Goal: Information Seeking & Learning: Learn about a topic

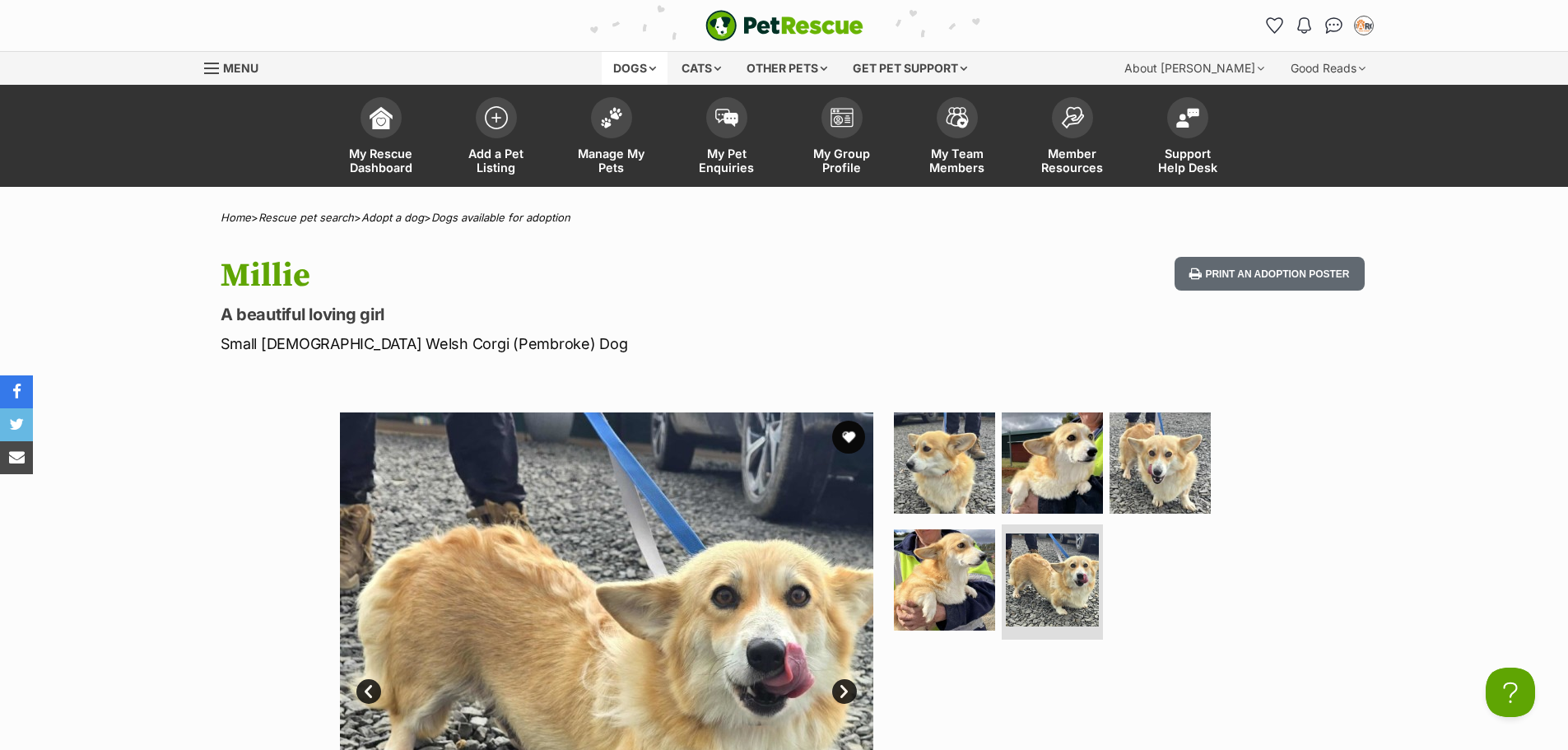
click at [657, 76] on div "Dogs" at bounding box center [635, 68] width 66 height 33
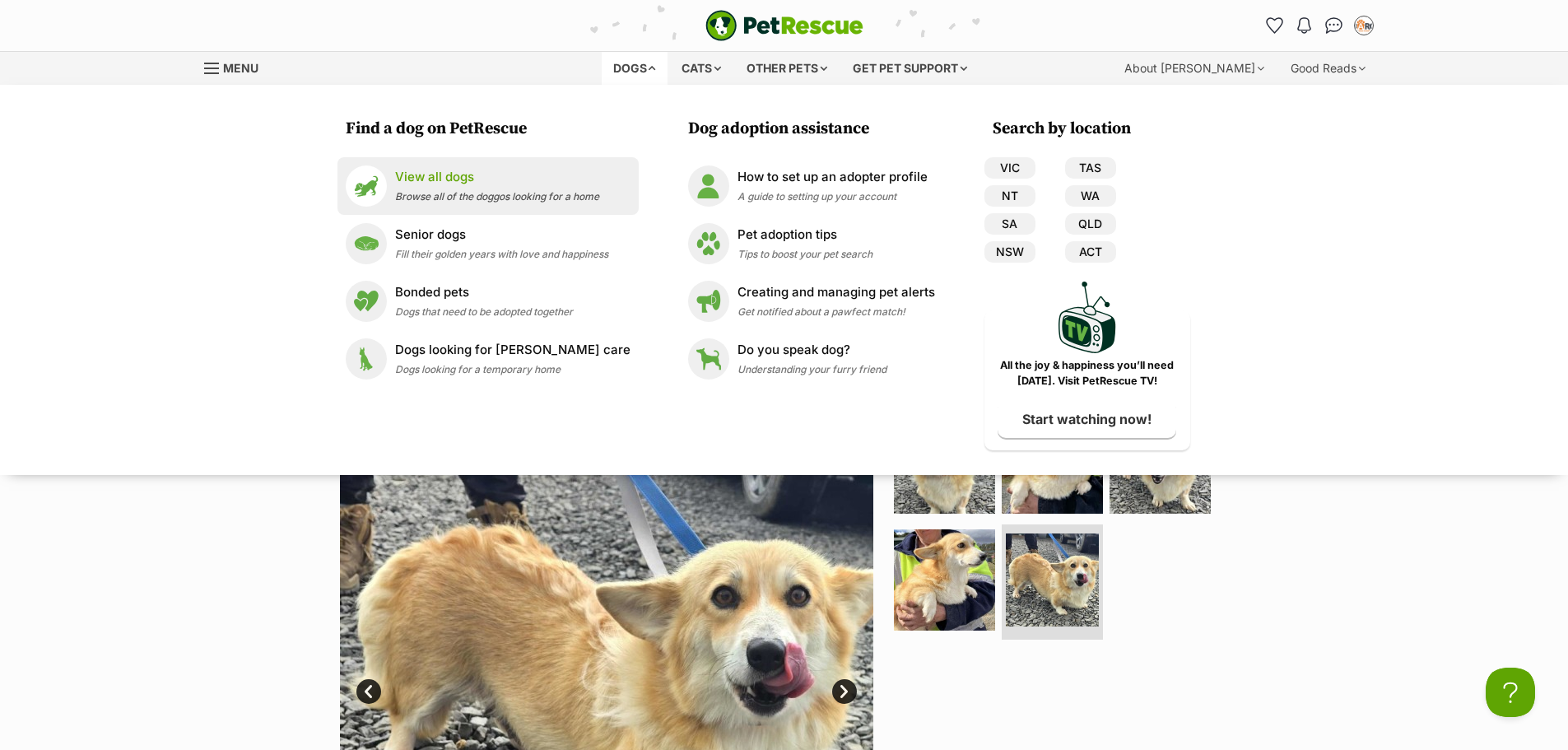
click at [480, 186] on div "View all dogs Browse all of the doggos looking for a home" at bounding box center [497, 186] width 204 height 36
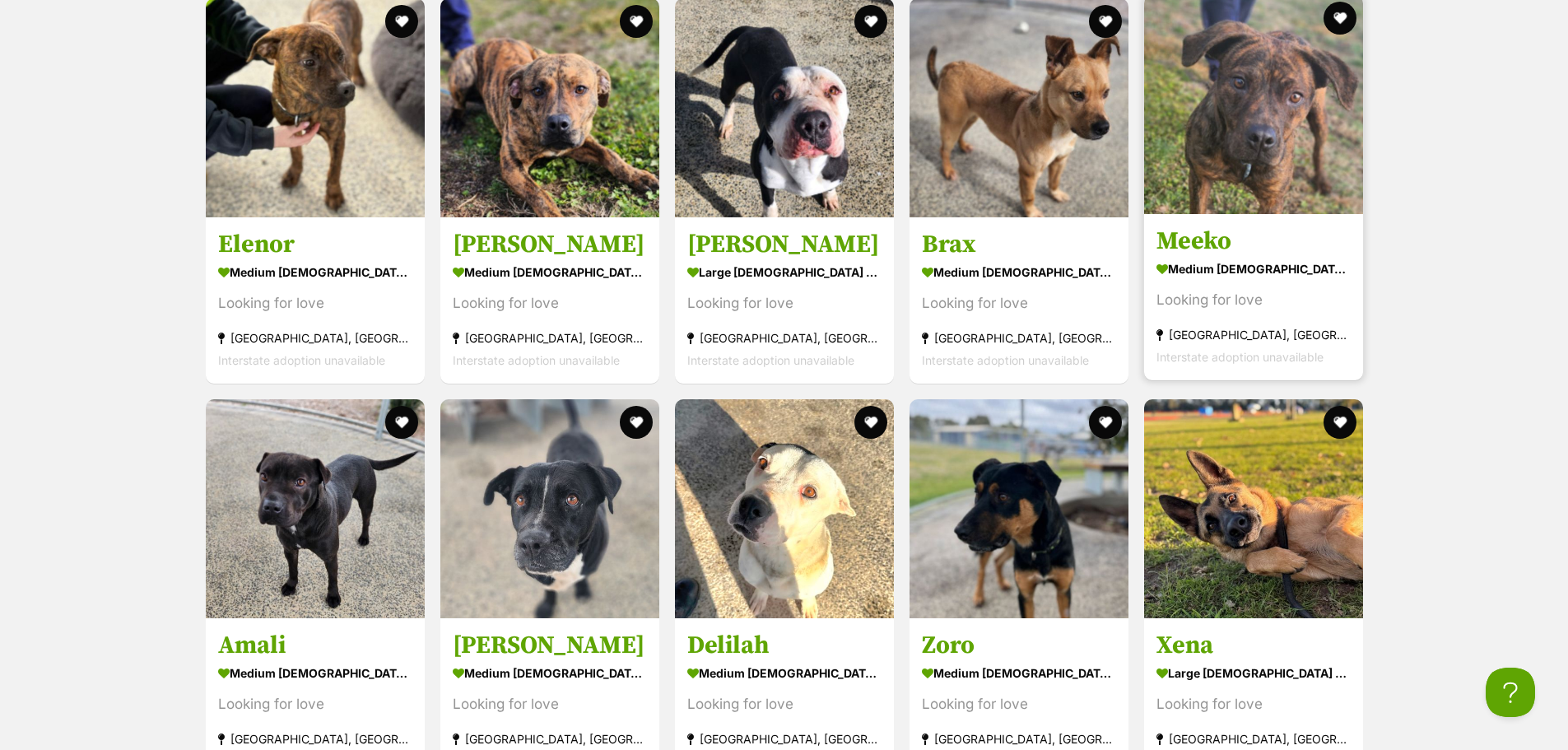
scroll to position [2222, 0]
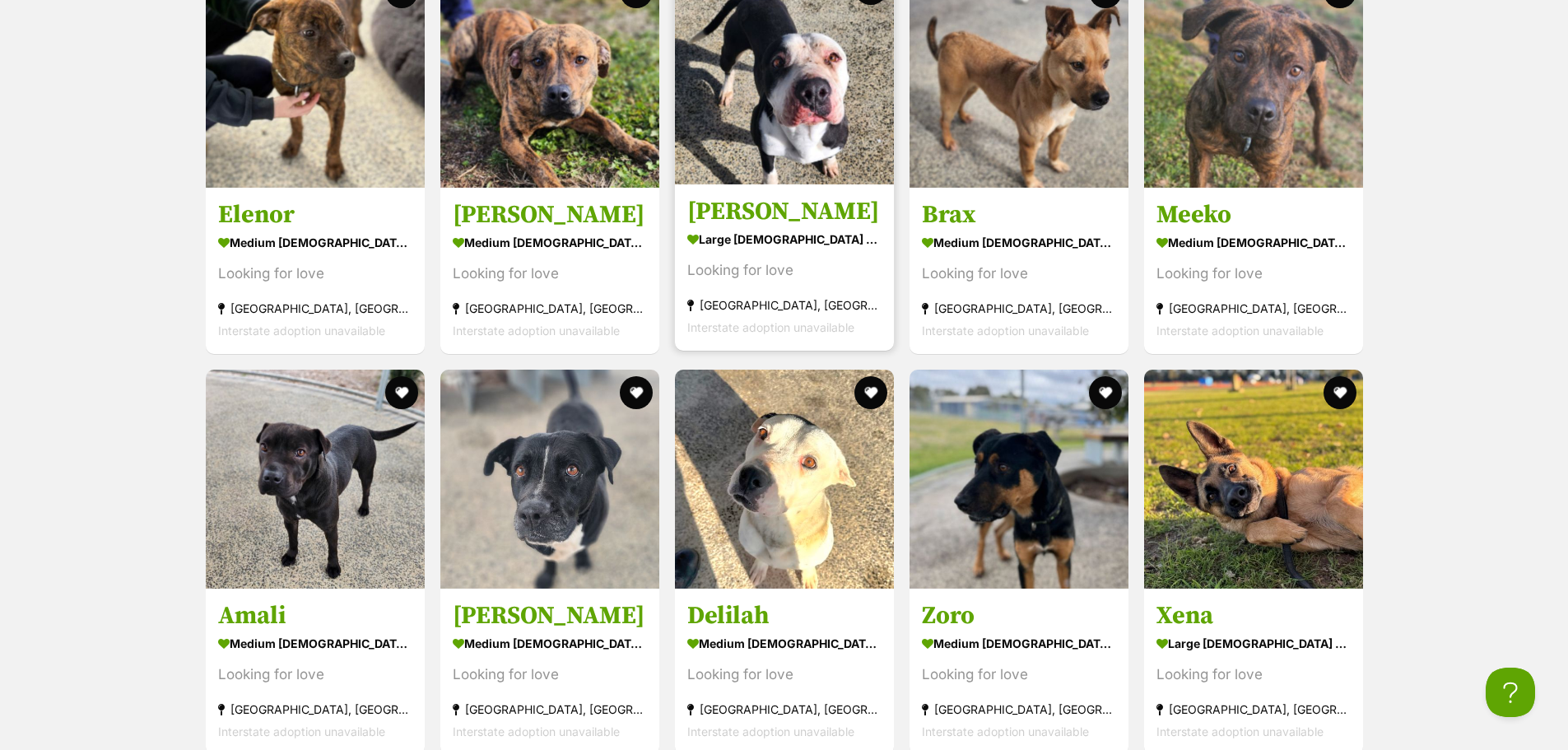
click at [809, 161] on img at bounding box center [784, 75] width 219 height 219
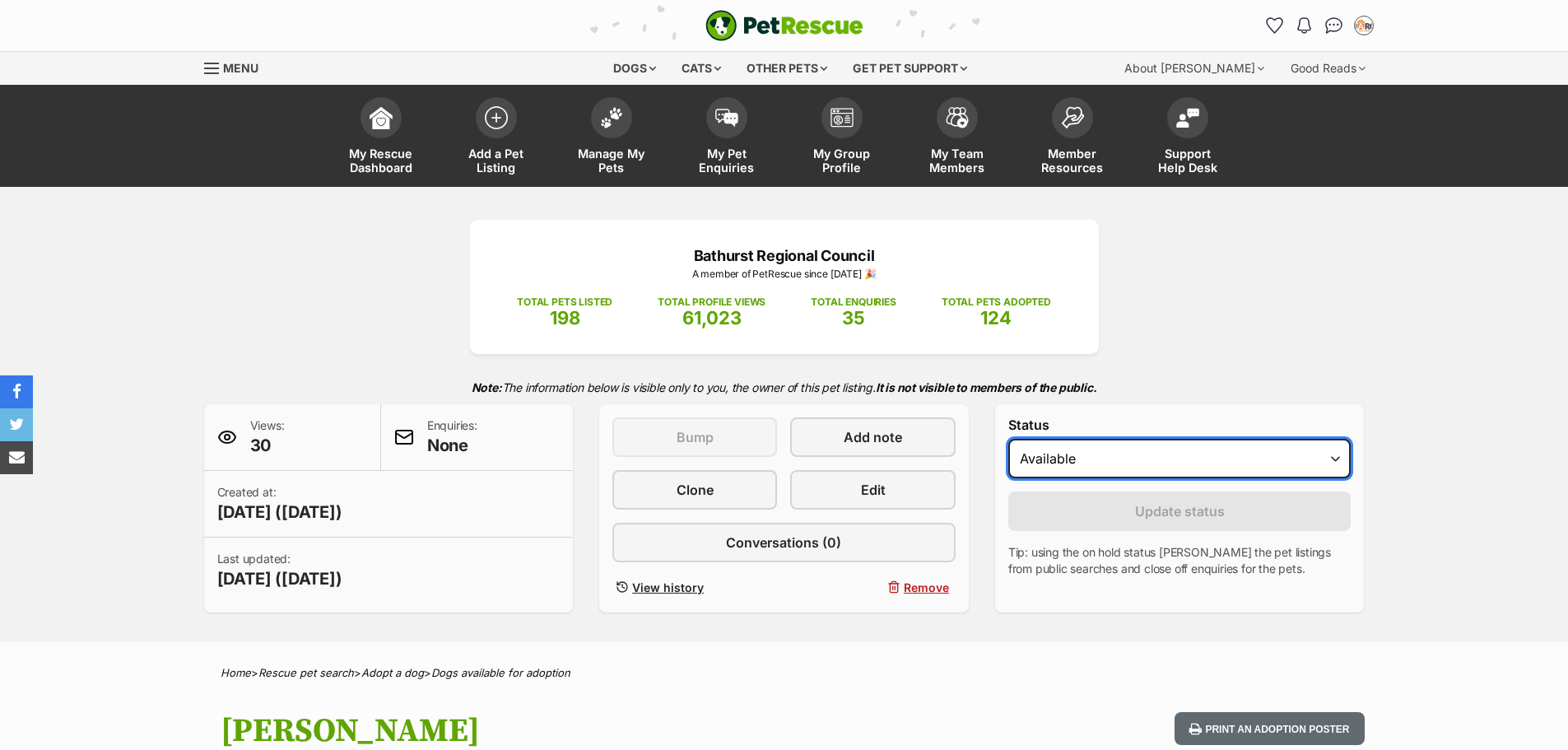
click at [1095, 463] on select "Draft Available On hold Adopted" at bounding box center [1180, 458] width 343 height 40
select select "rehomed"
click at [1008, 438] on select "Draft Available On hold Adopted" at bounding box center [1180, 458] width 343 height 40
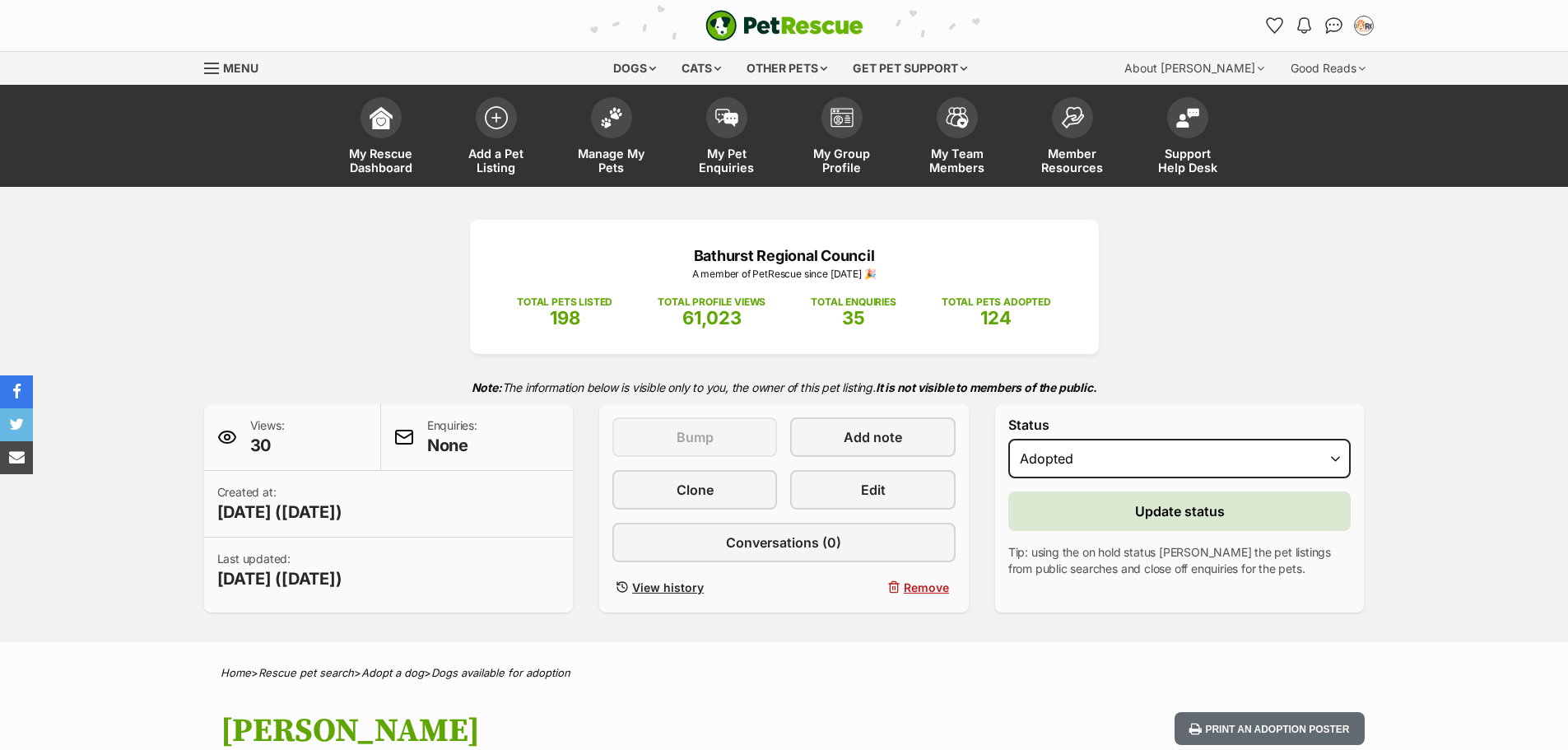
click at [1148, 486] on form "Status Draft Available On hold Adopted Reason Please select a reason Medical re…" at bounding box center [1180, 497] width 343 height 160
click at [1153, 508] on span "Update status" at bounding box center [1180, 510] width 90 height 20
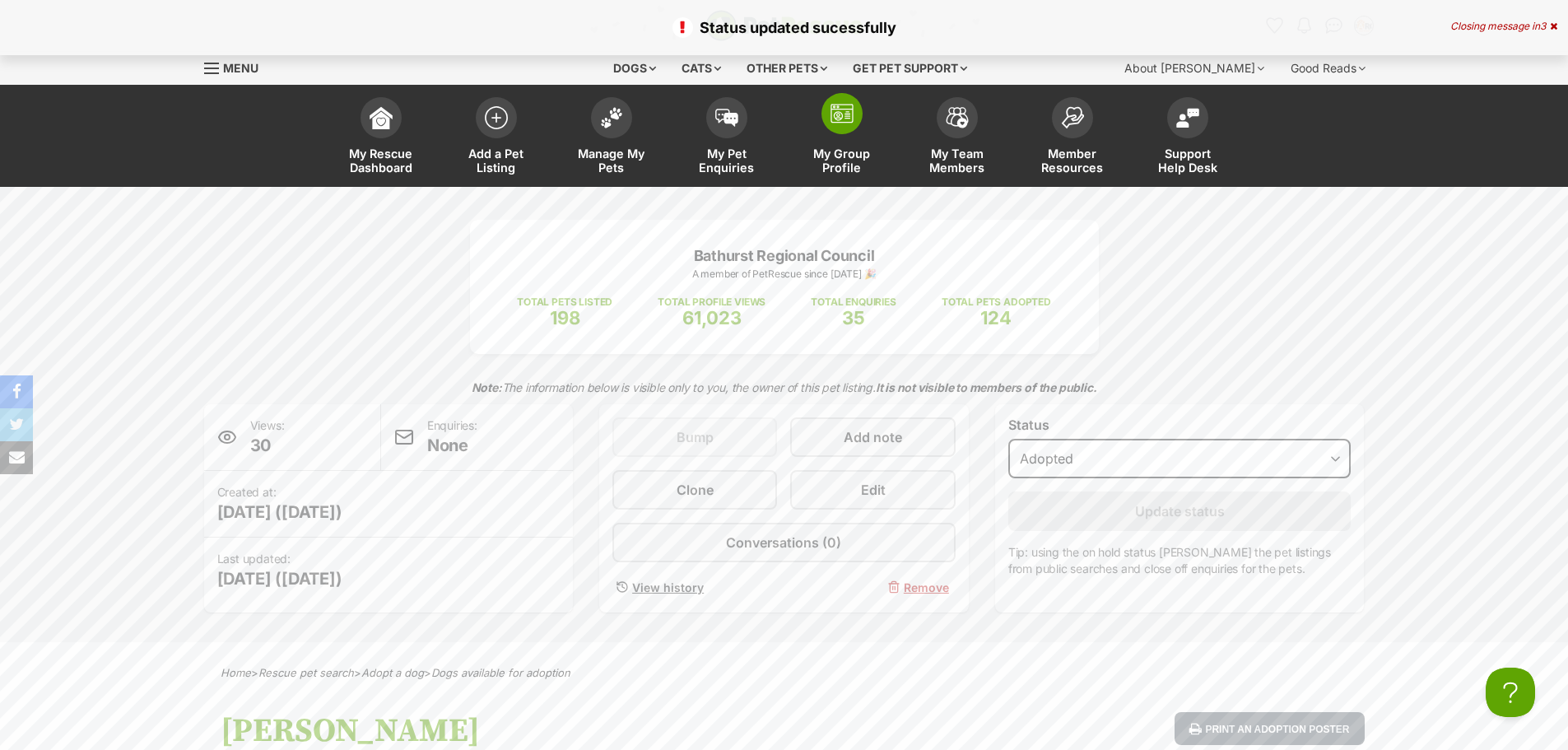
click at [854, 129] on span at bounding box center [842, 113] width 41 height 41
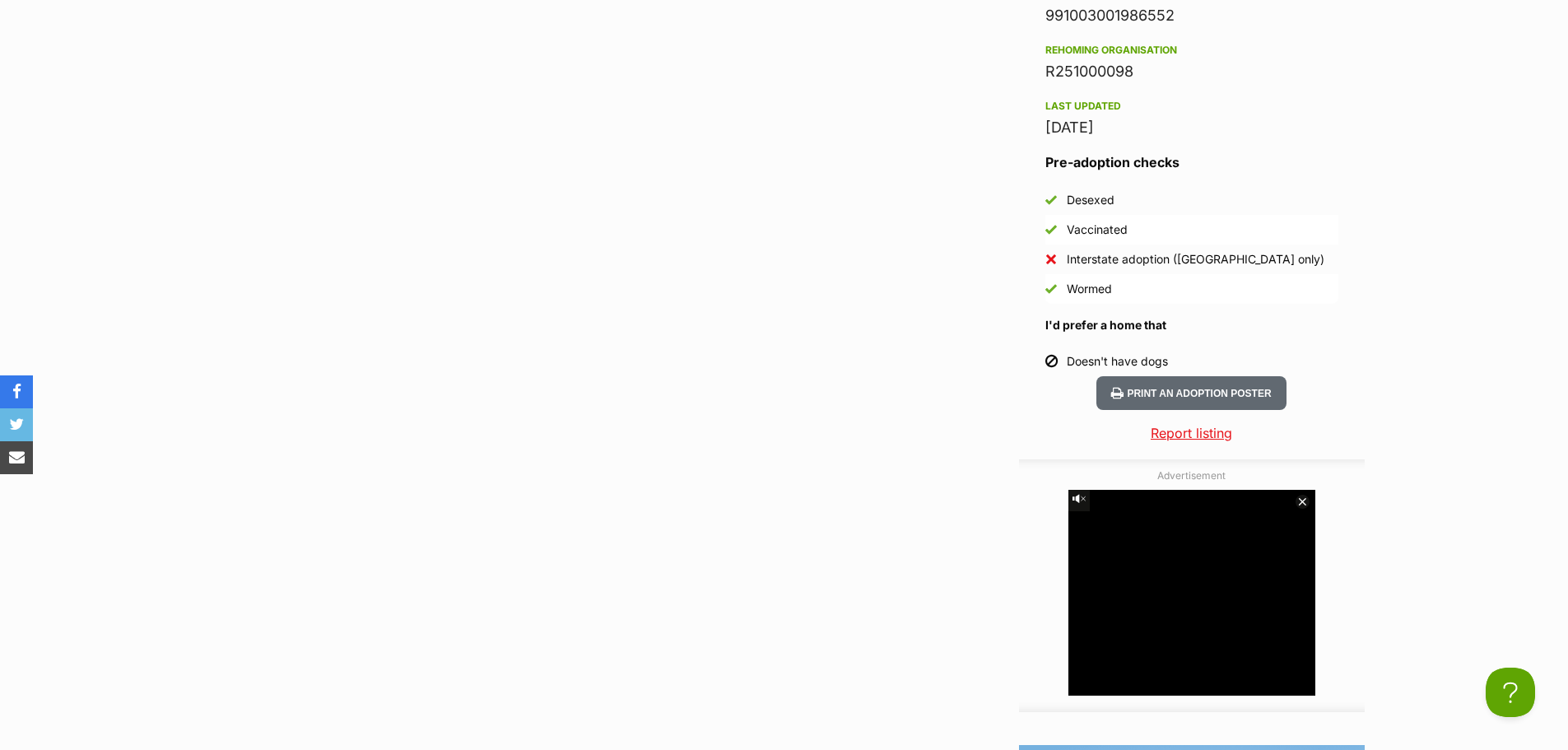
scroll to position [1892, 0]
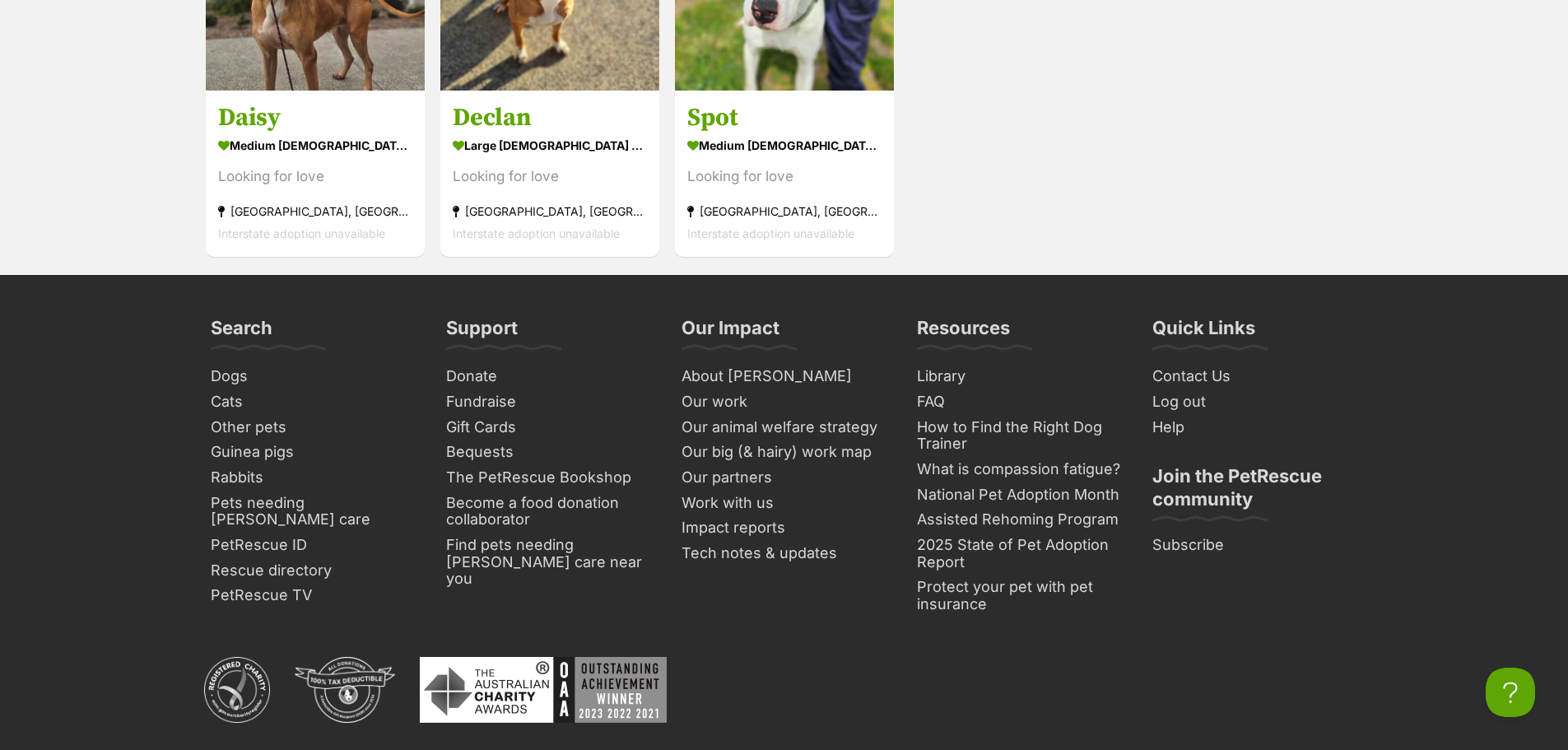
scroll to position [3539, 0]
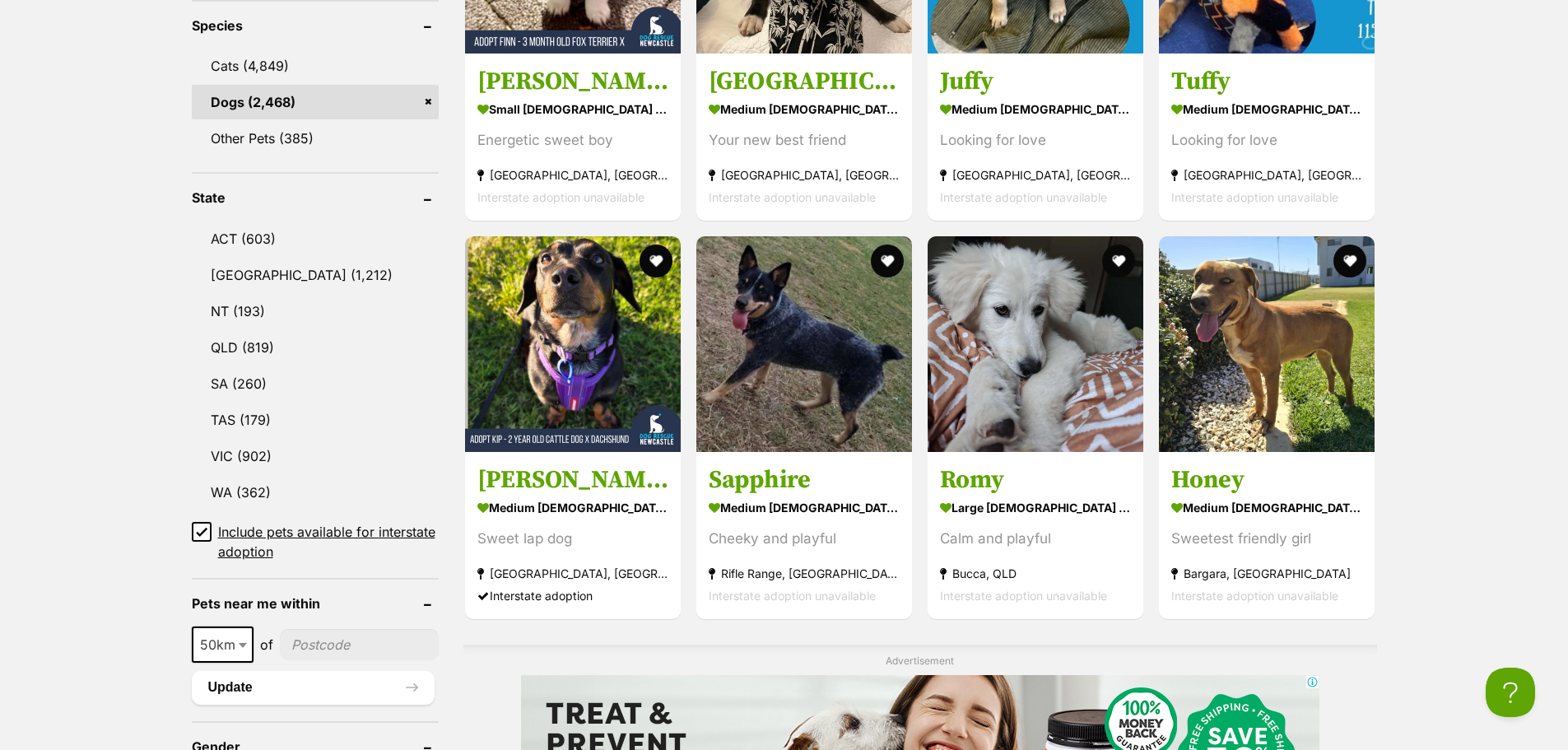
scroll to position [823, 0]
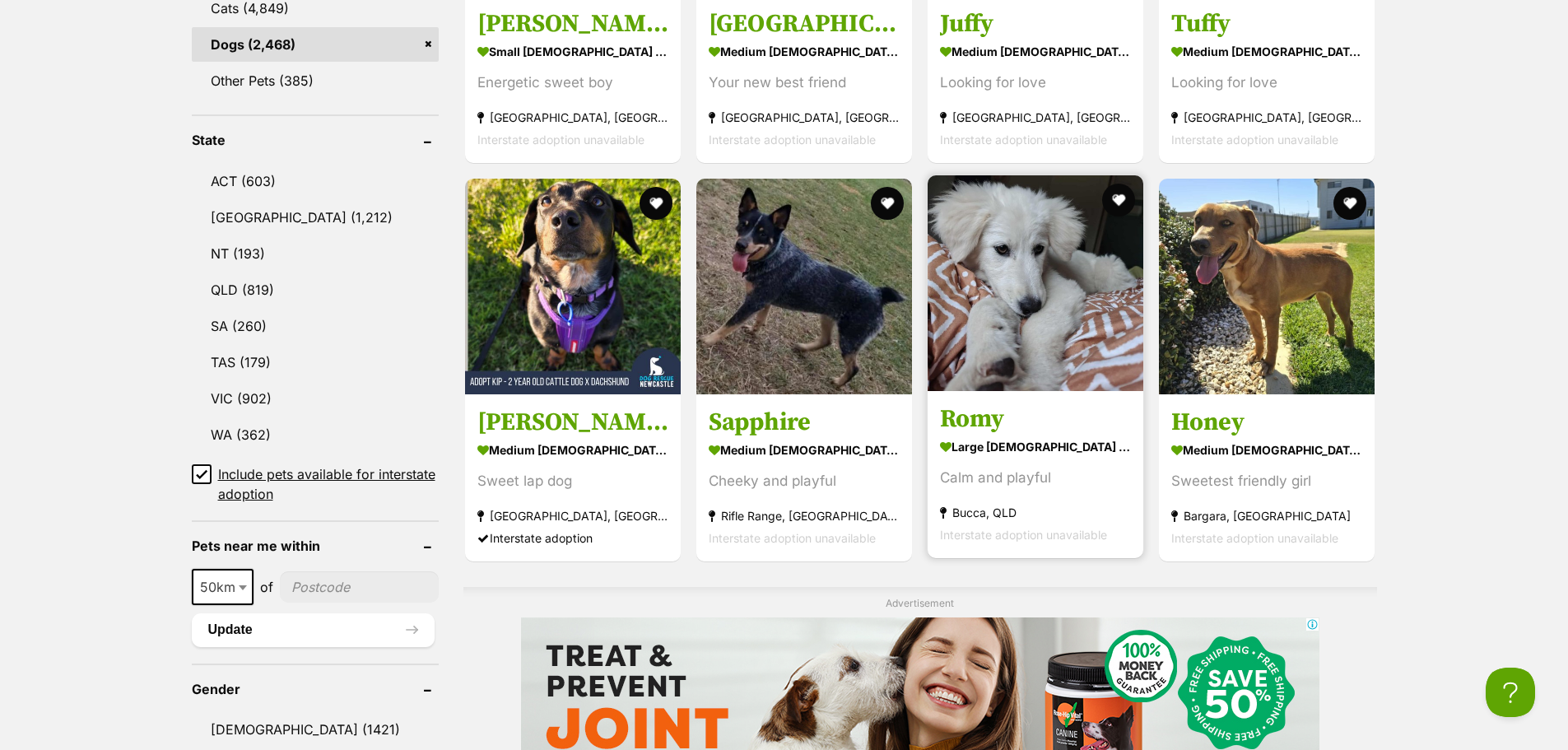
click at [991, 316] on img at bounding box center [1035, 283] width 216 height 216
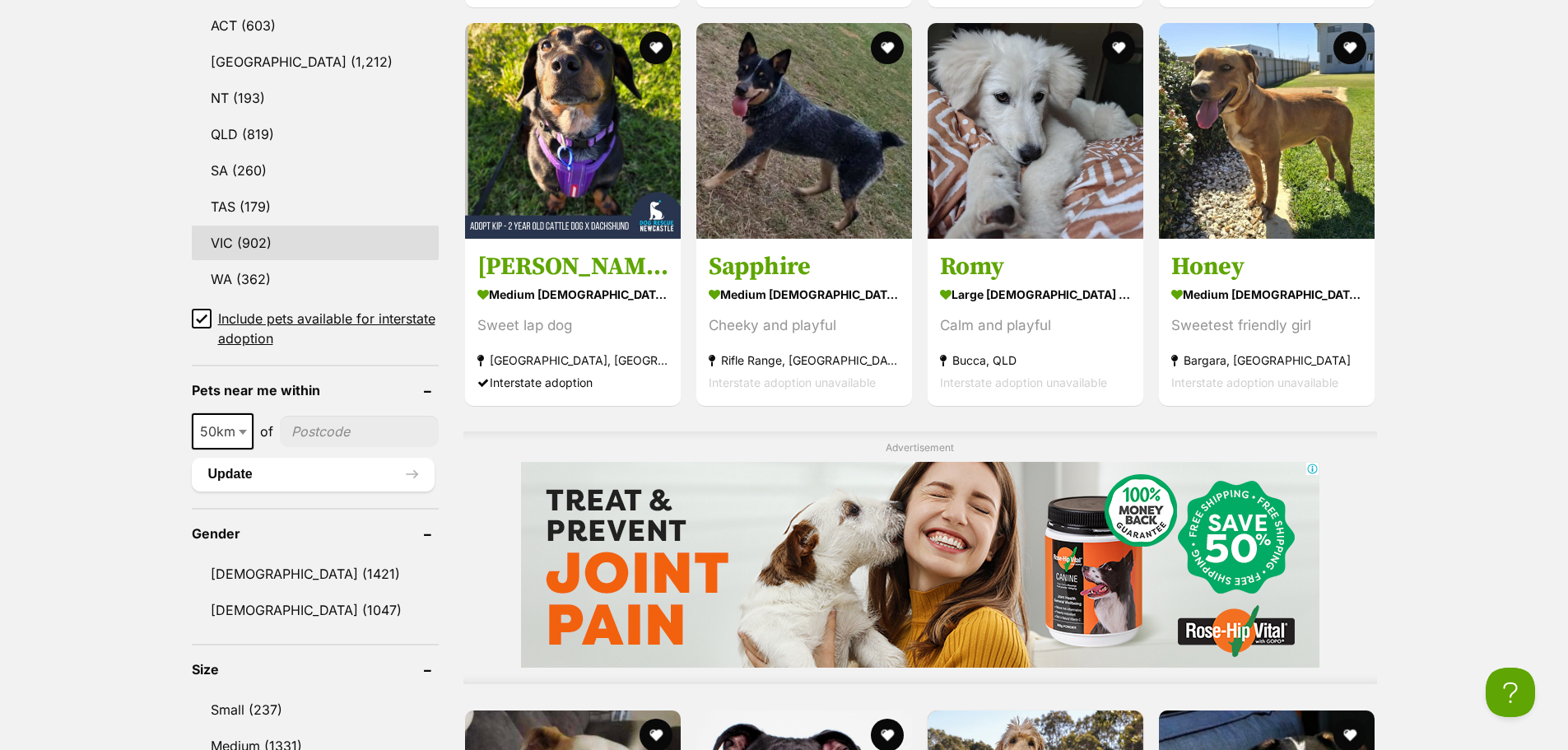
scroll to position [896, 0]
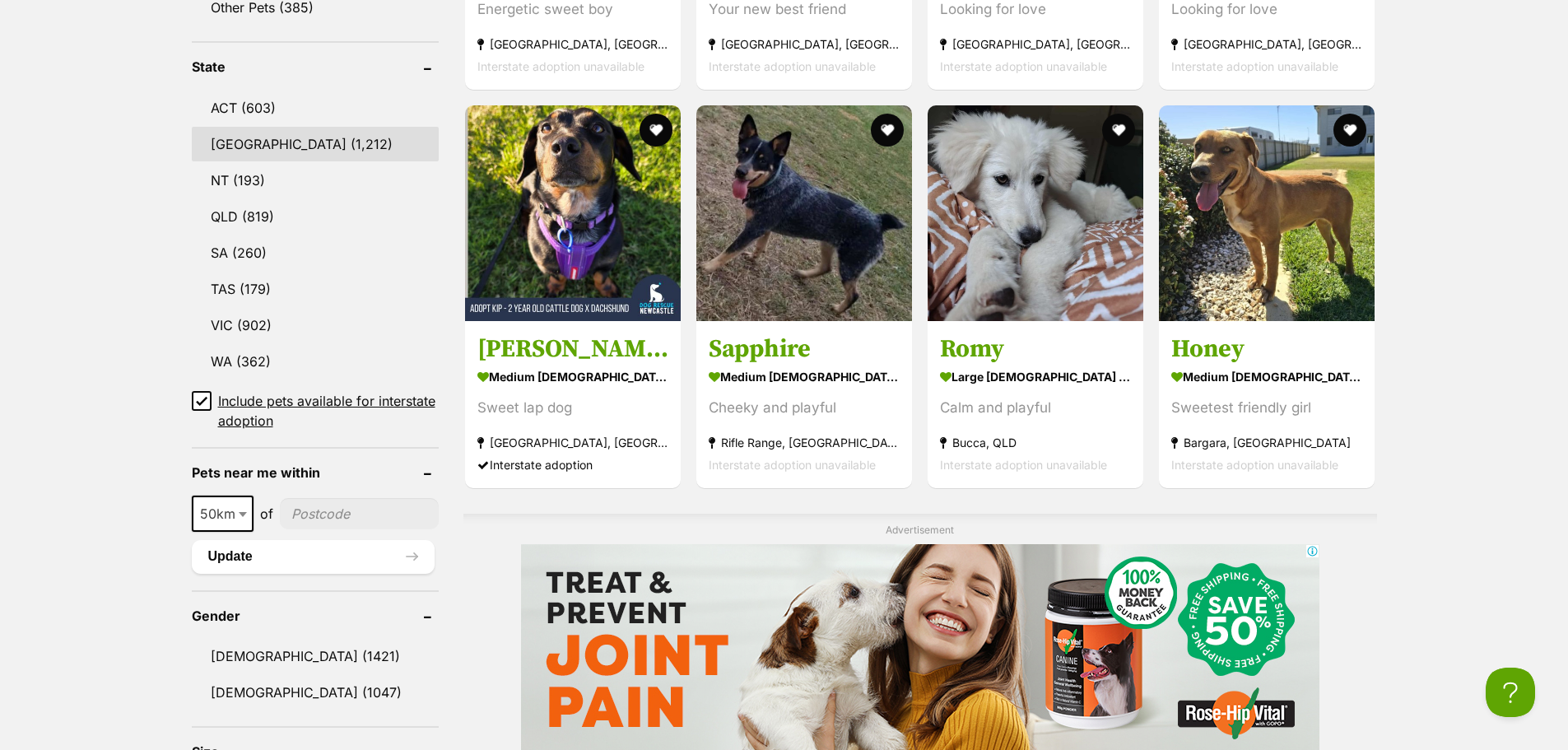
click at [268, 154] on link "NSW (1,212)" at bounding box center [315, 144] width 247 height 35
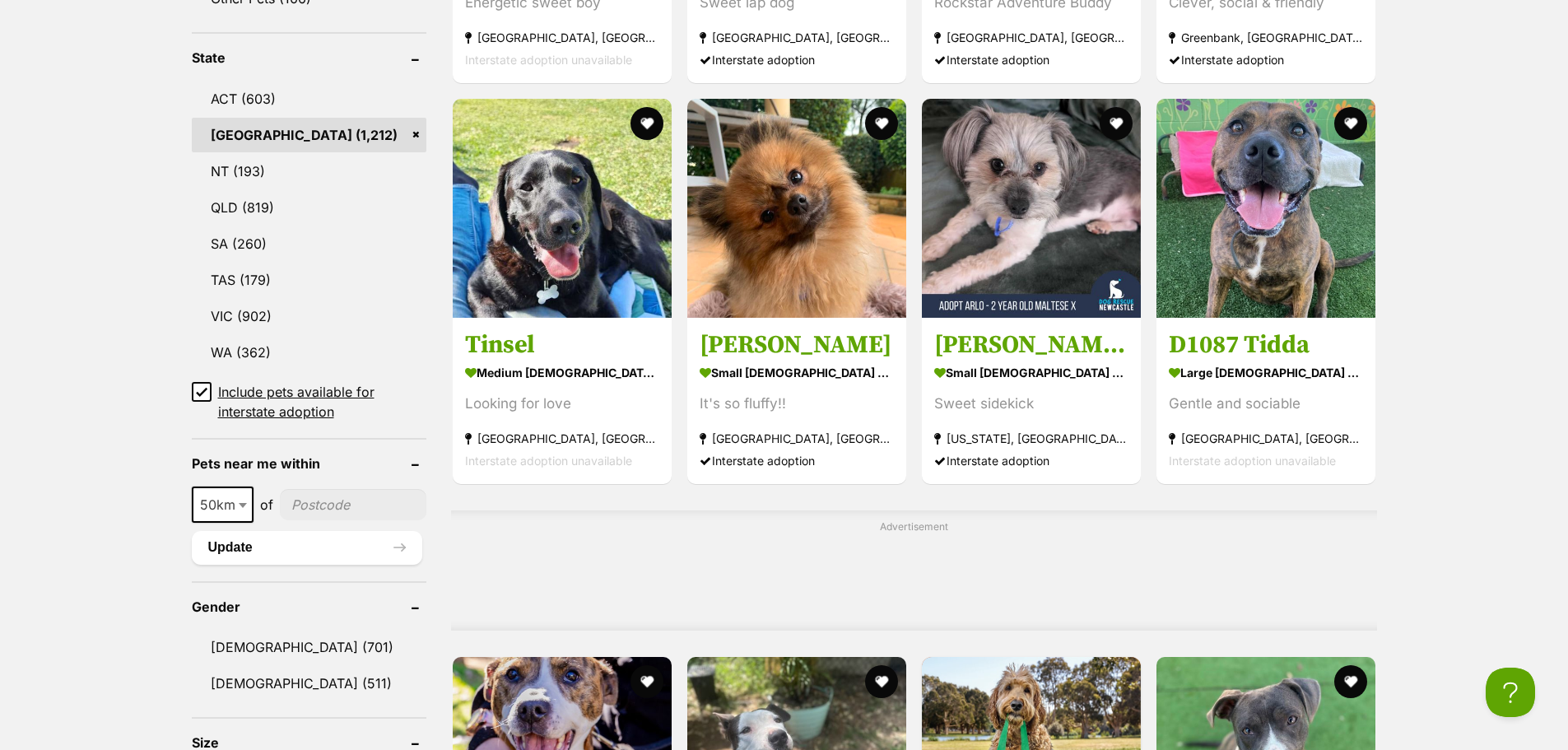
drag, startPoint x: 290, startPoint y: 406, endPoint x: 281, endPoint y: 392, distance: 16.6
click at [287, 405] on span "Include pets available for interstate adoption" at bounding box center [322, 402] width 208 height 40
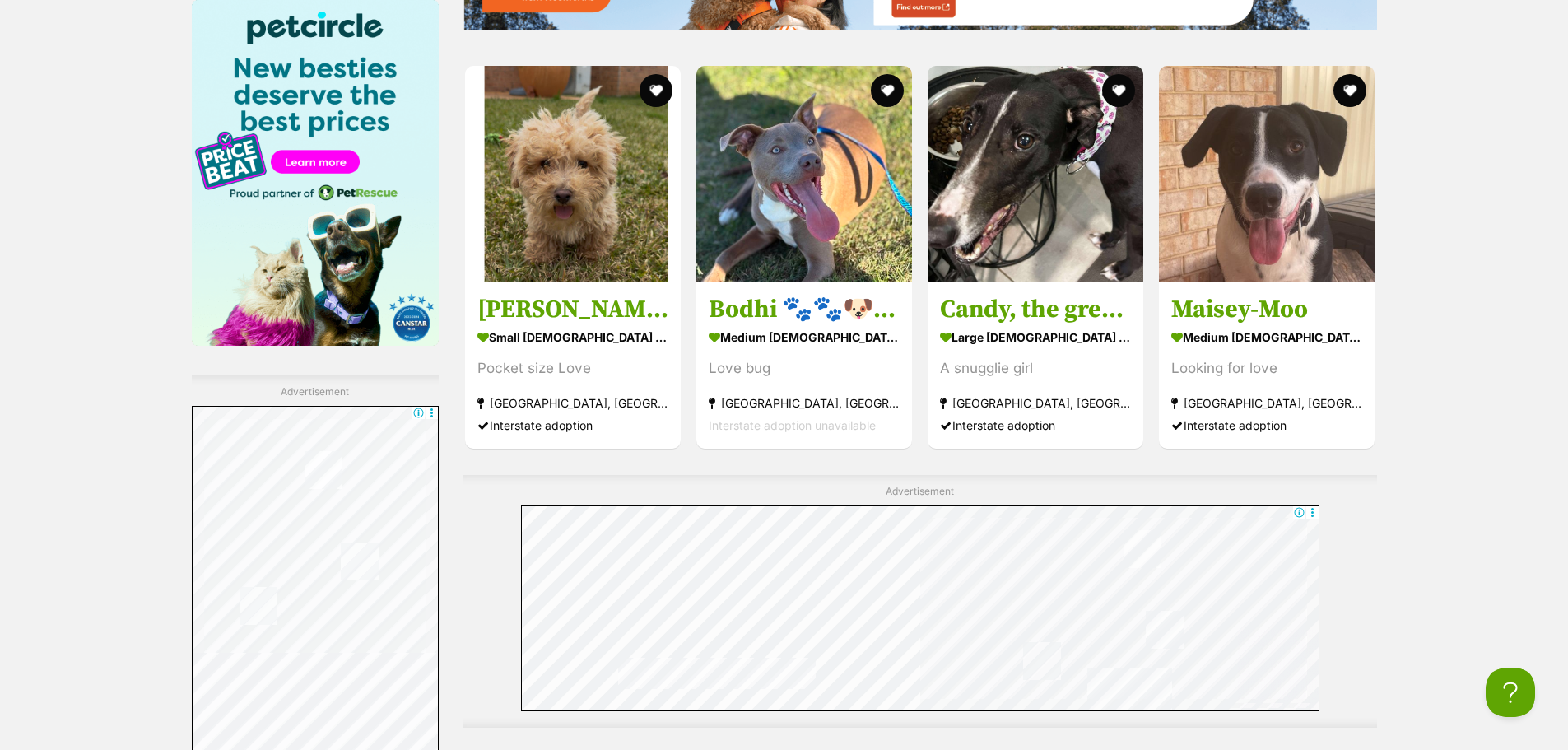
scroll to position [3045, 0]
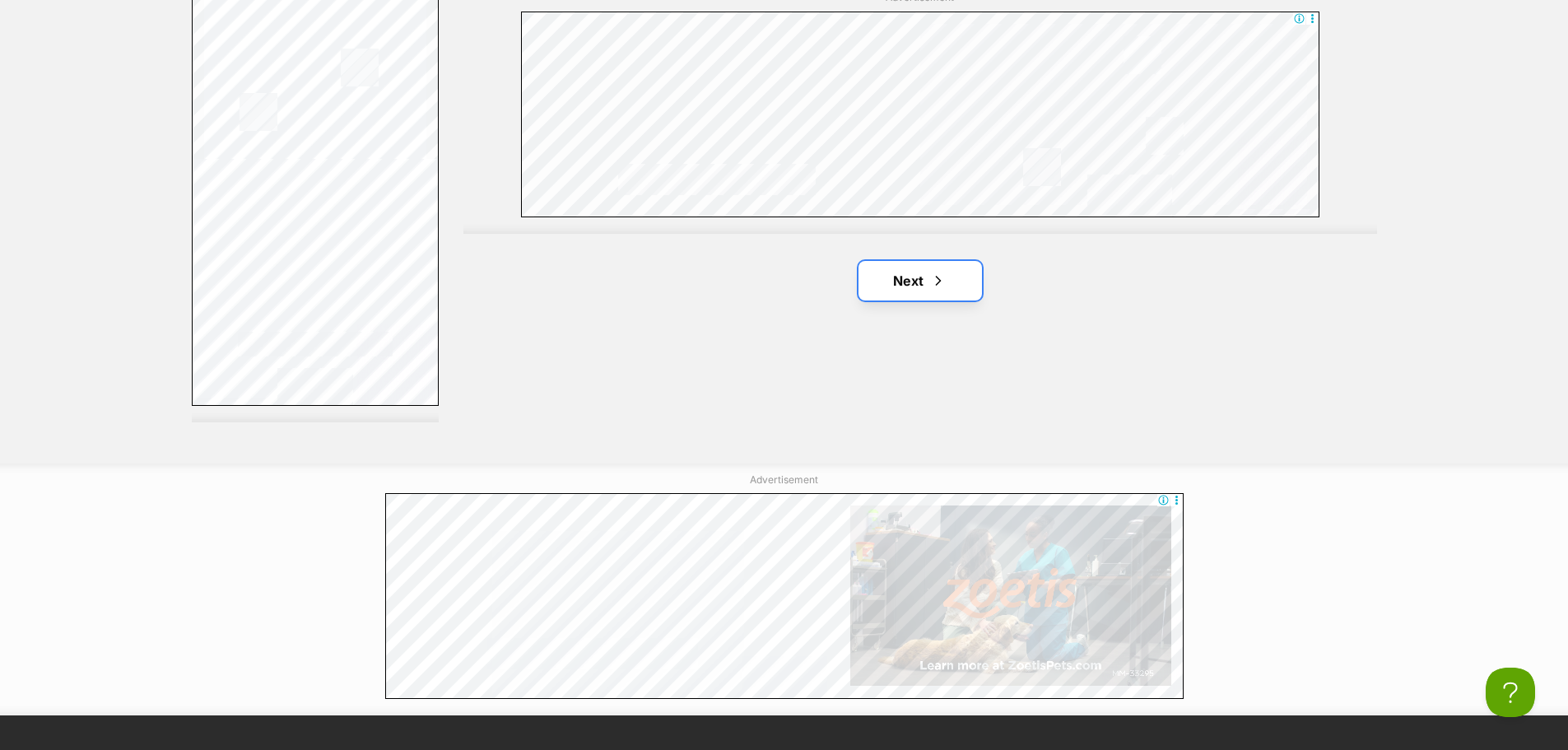
click at [901, 284] on link "Next" at bounding box center [920, 280] width 123 height 40
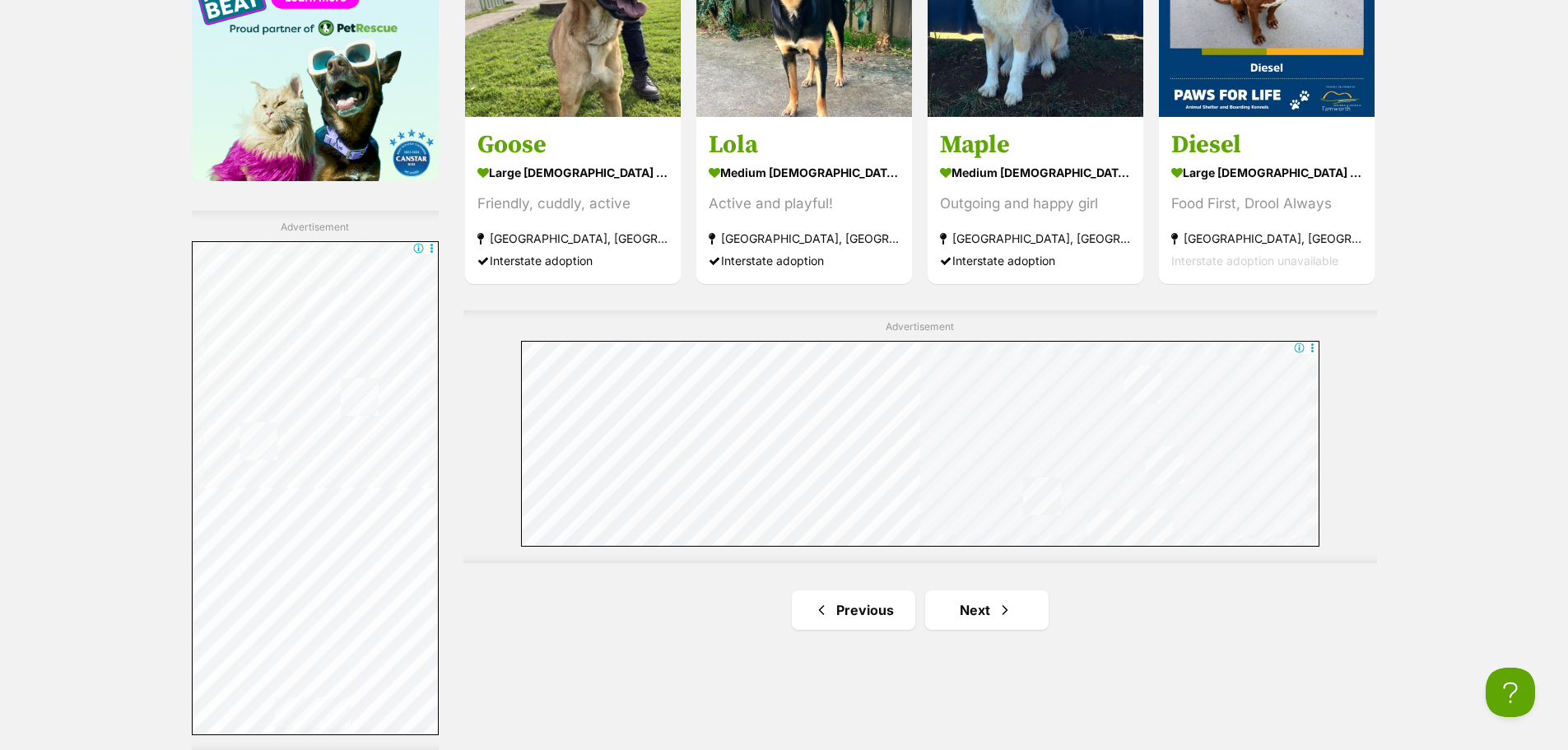
scroll to position [3210, 0]
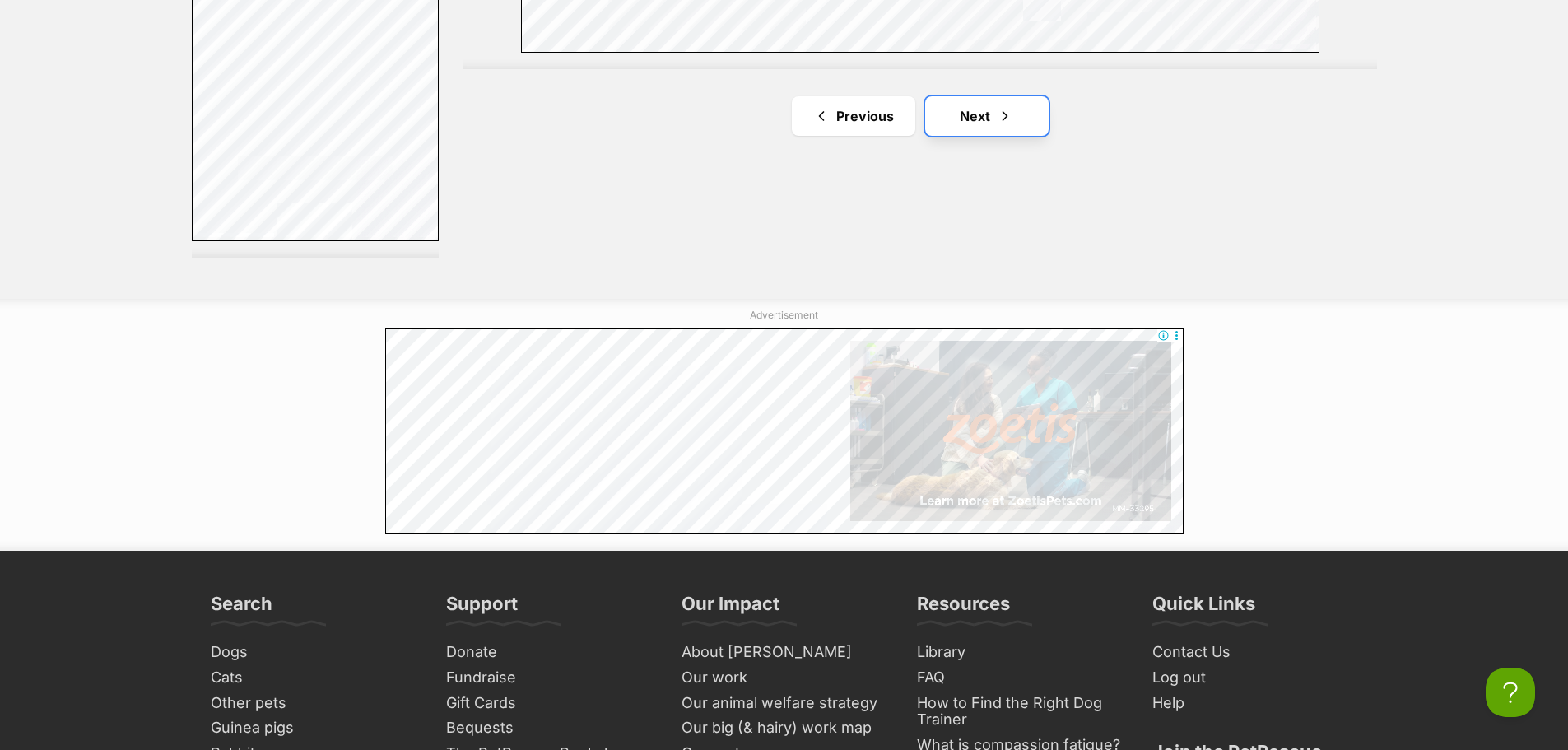
click at [962, 126] on link "Next" at bounding box center [986, 116] width 123 height 40
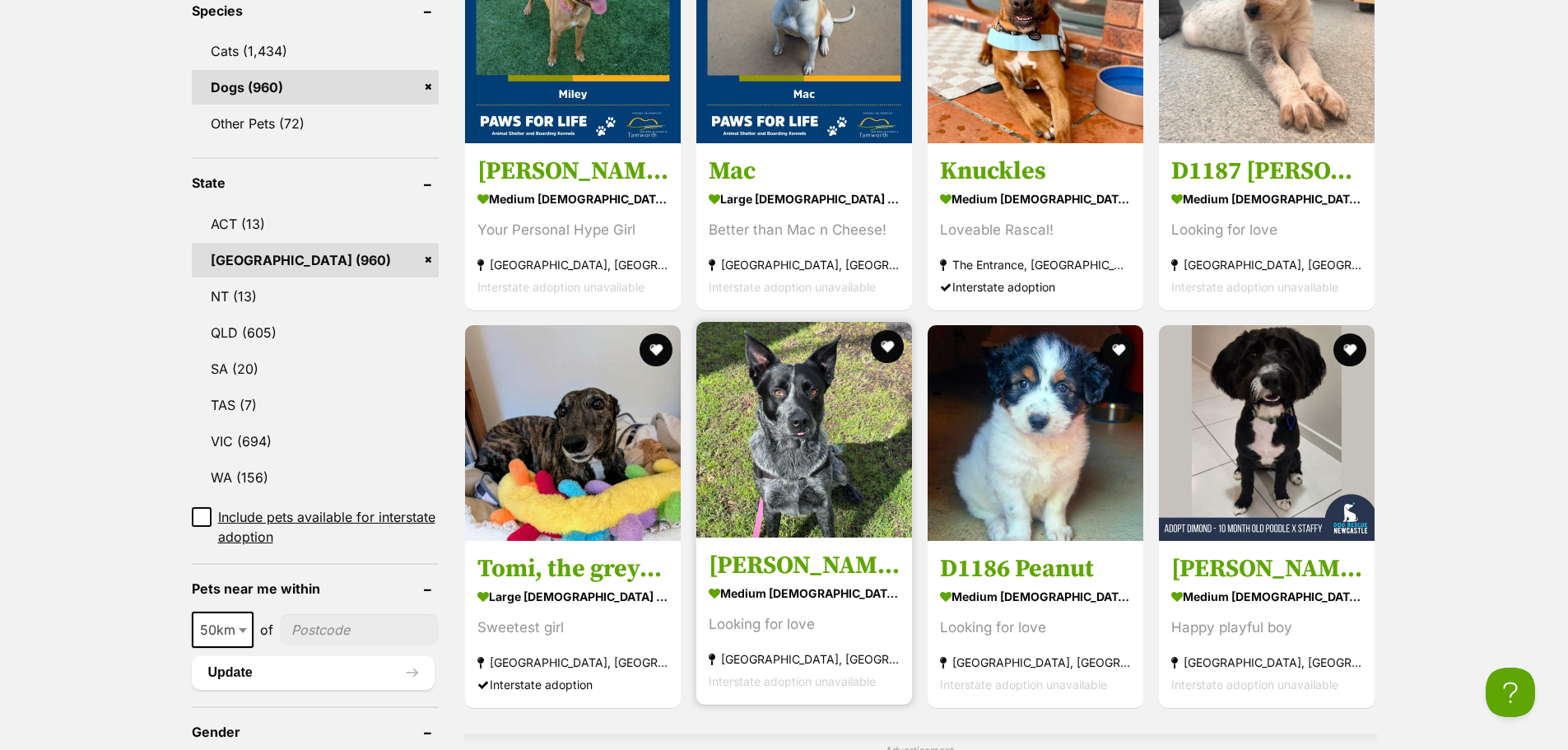
click at [809, 435] on img at bounding box center [804, 430] width 216 height 216
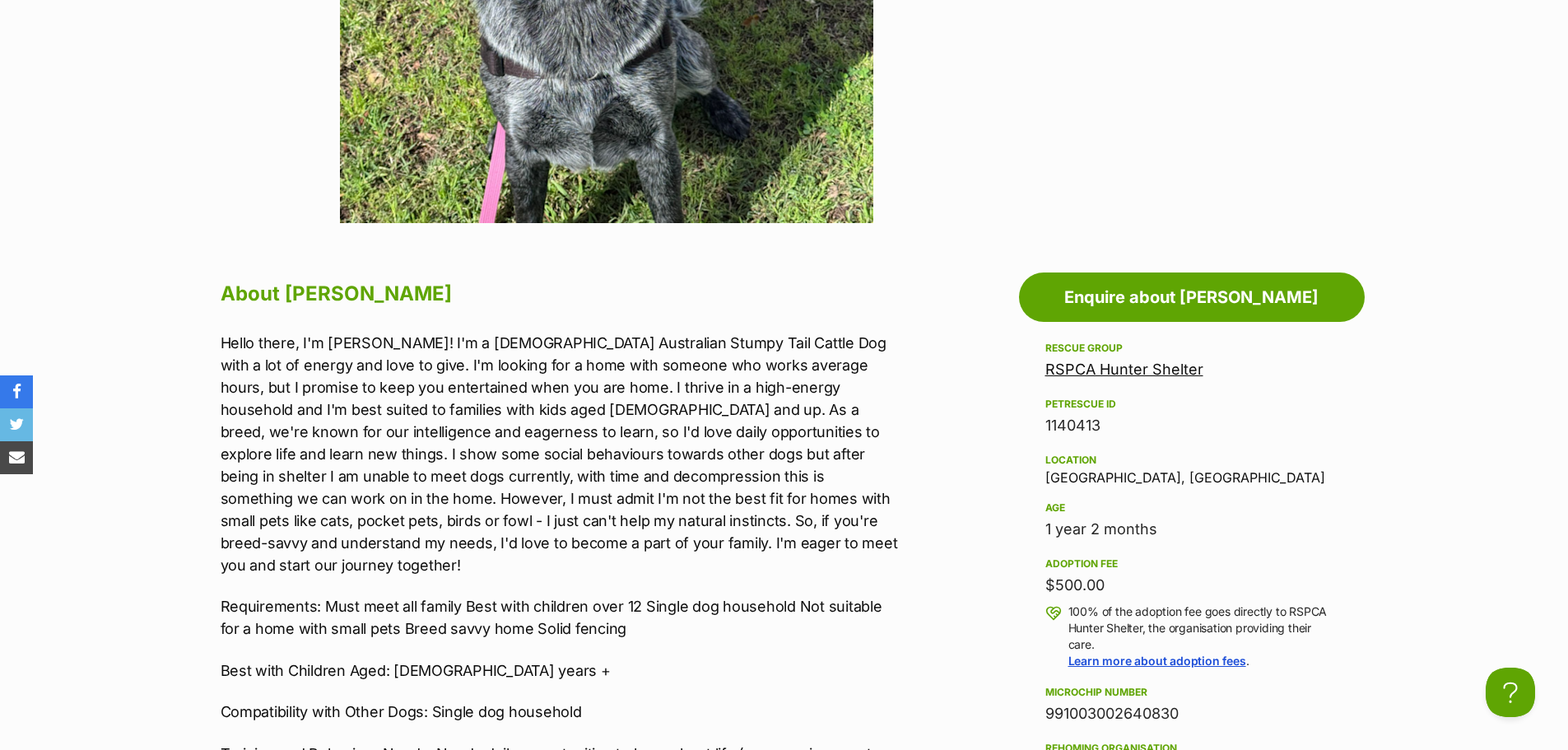
scroll to position [741, 0]
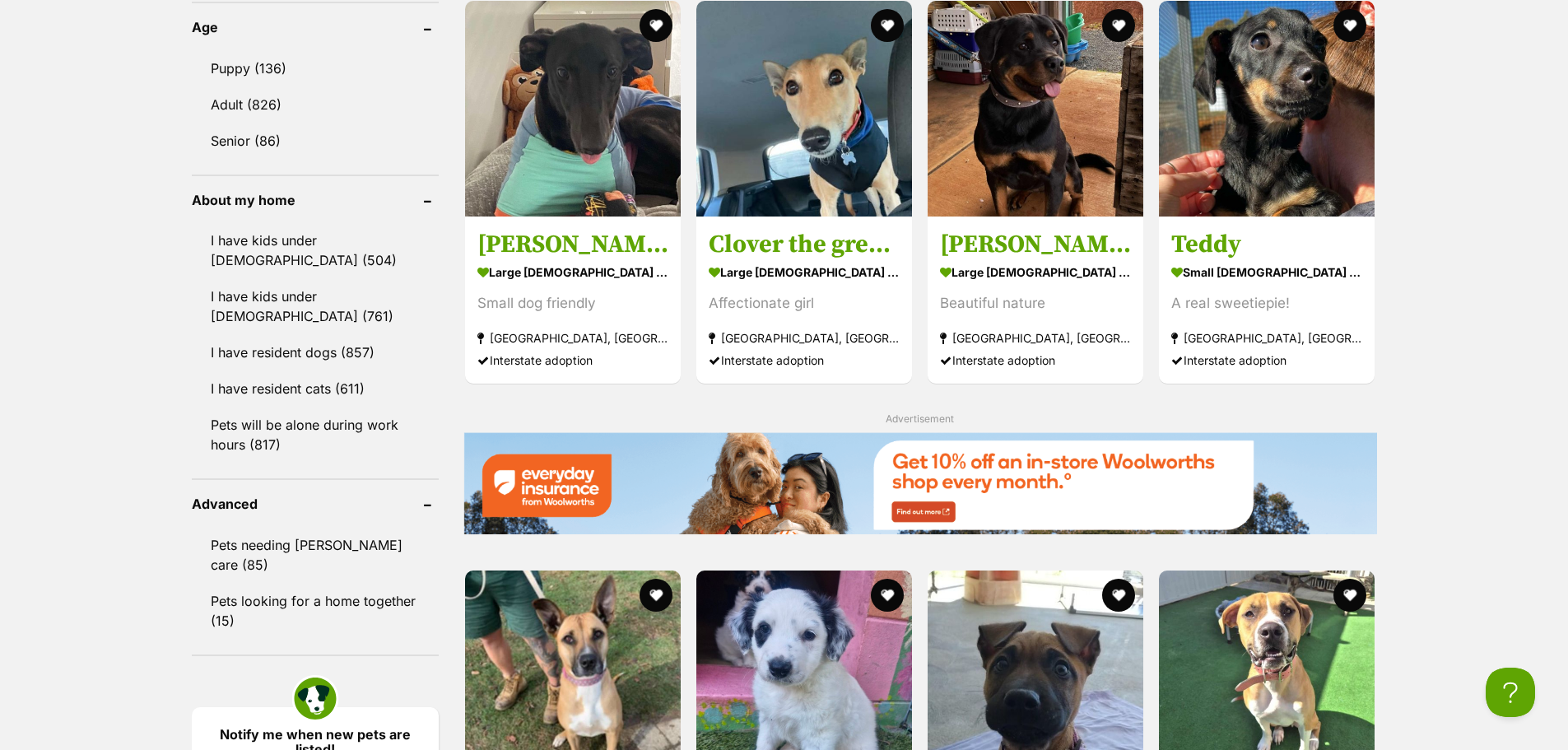
scroll to position [1975, 0]
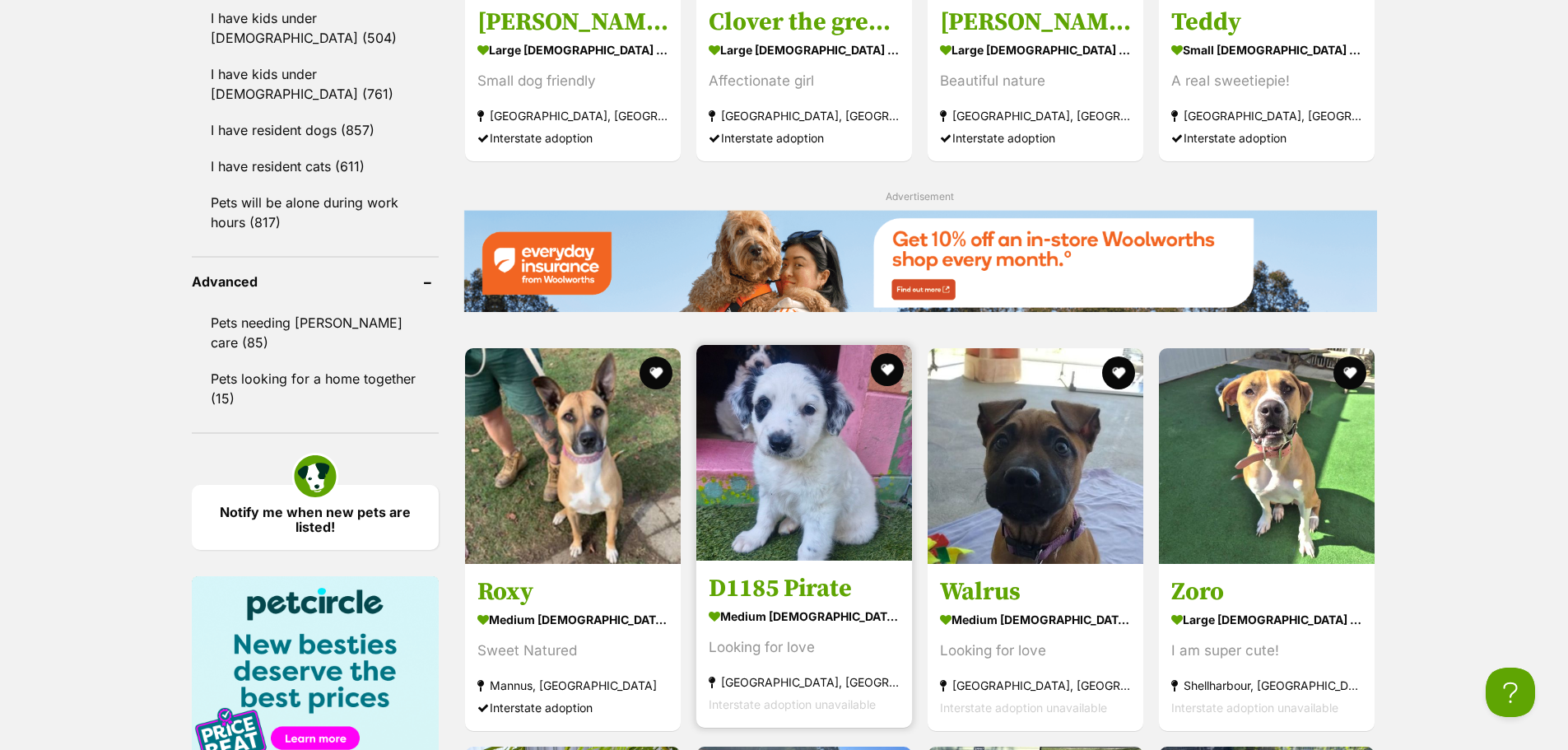
click at [799, 505] on img at bounding box center [804, 453] width 216 height 216
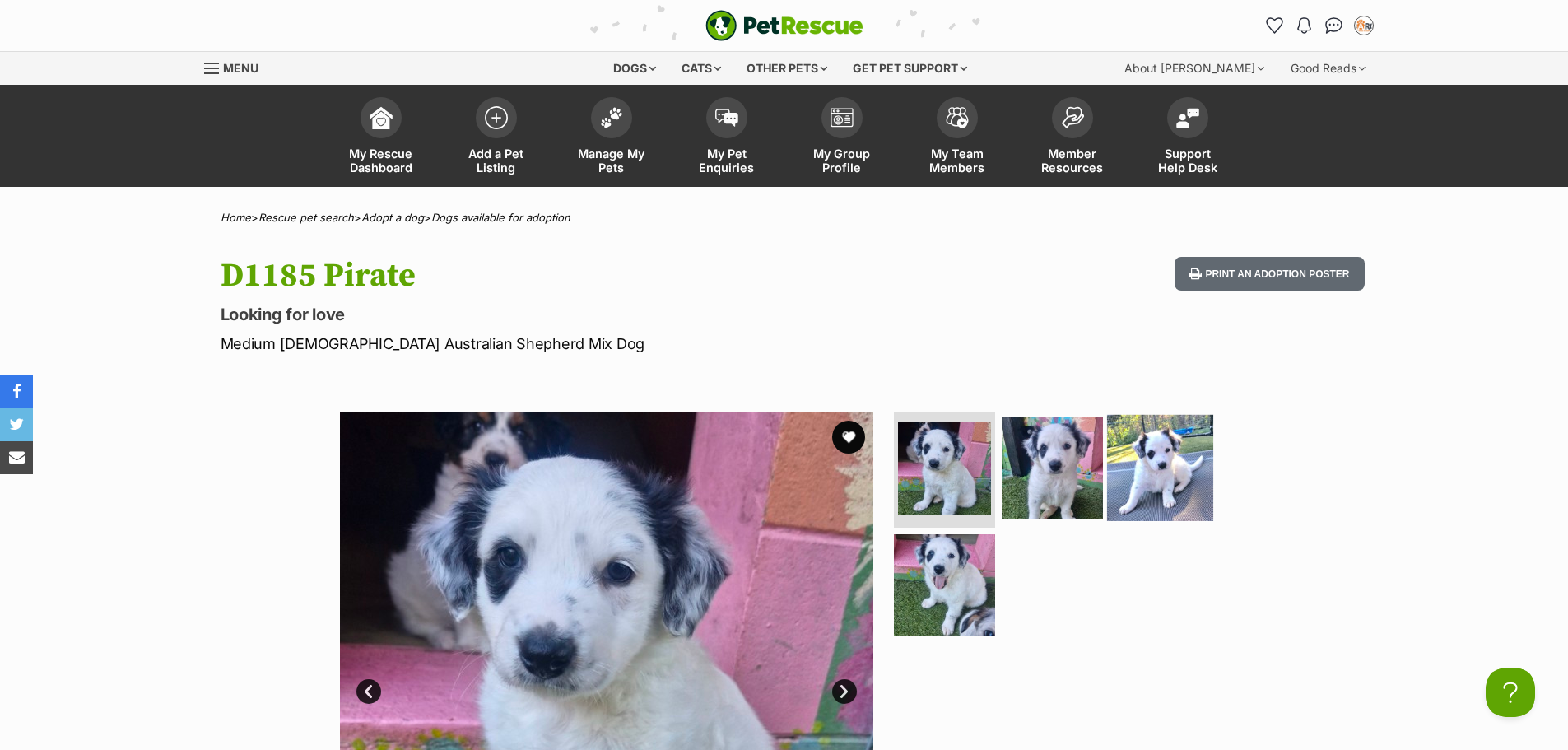
click at [1164, 490] on img at bounding box center [1159, 467] width 106 height 106
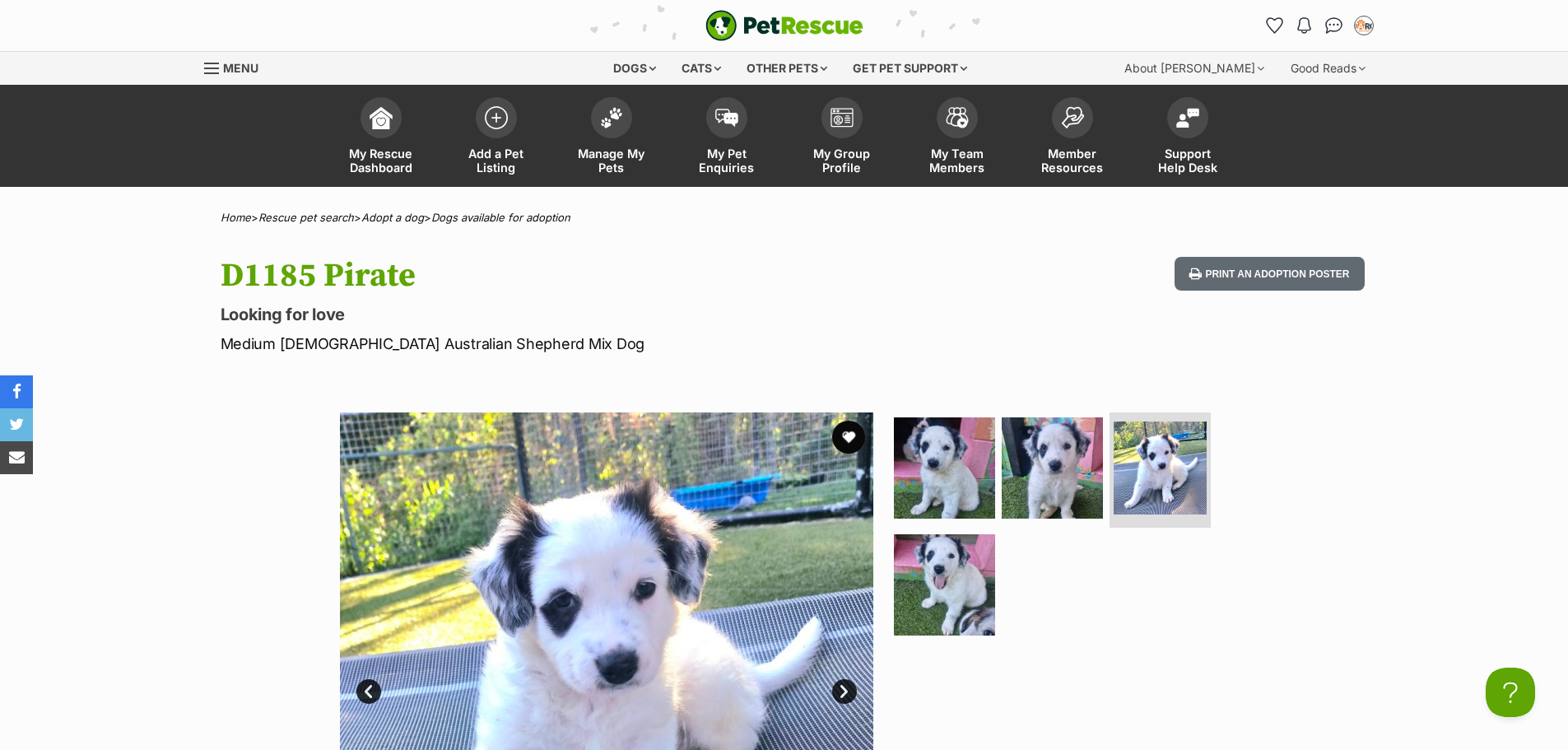
click at [996, 572] on ul at bounding box center [1058, 528] width 337 height 234
click at [957, 567] on img at bounding box center [944, 584] width 106 height 106
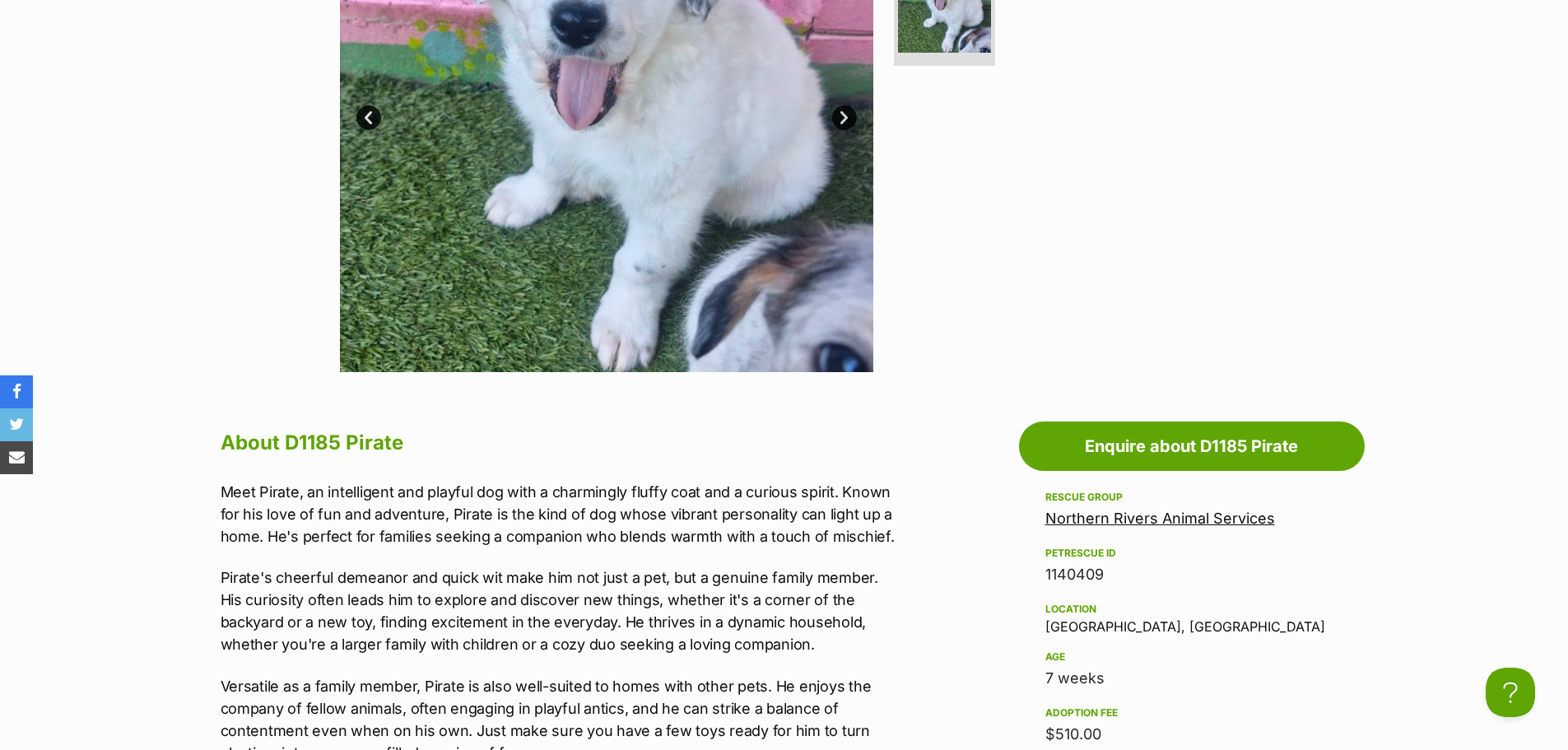
scroll to position [330, 0]
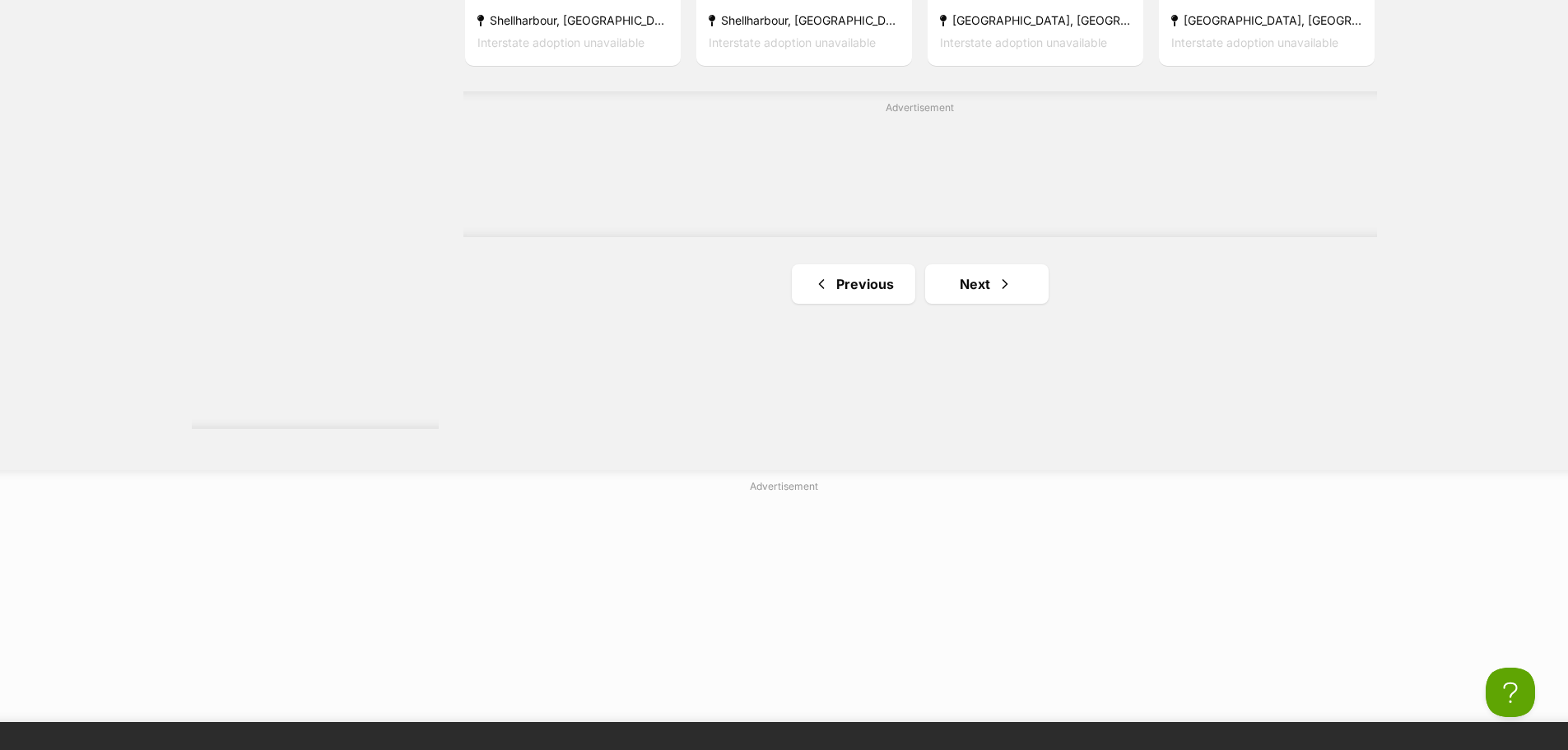
scroll to position [3045, 0]
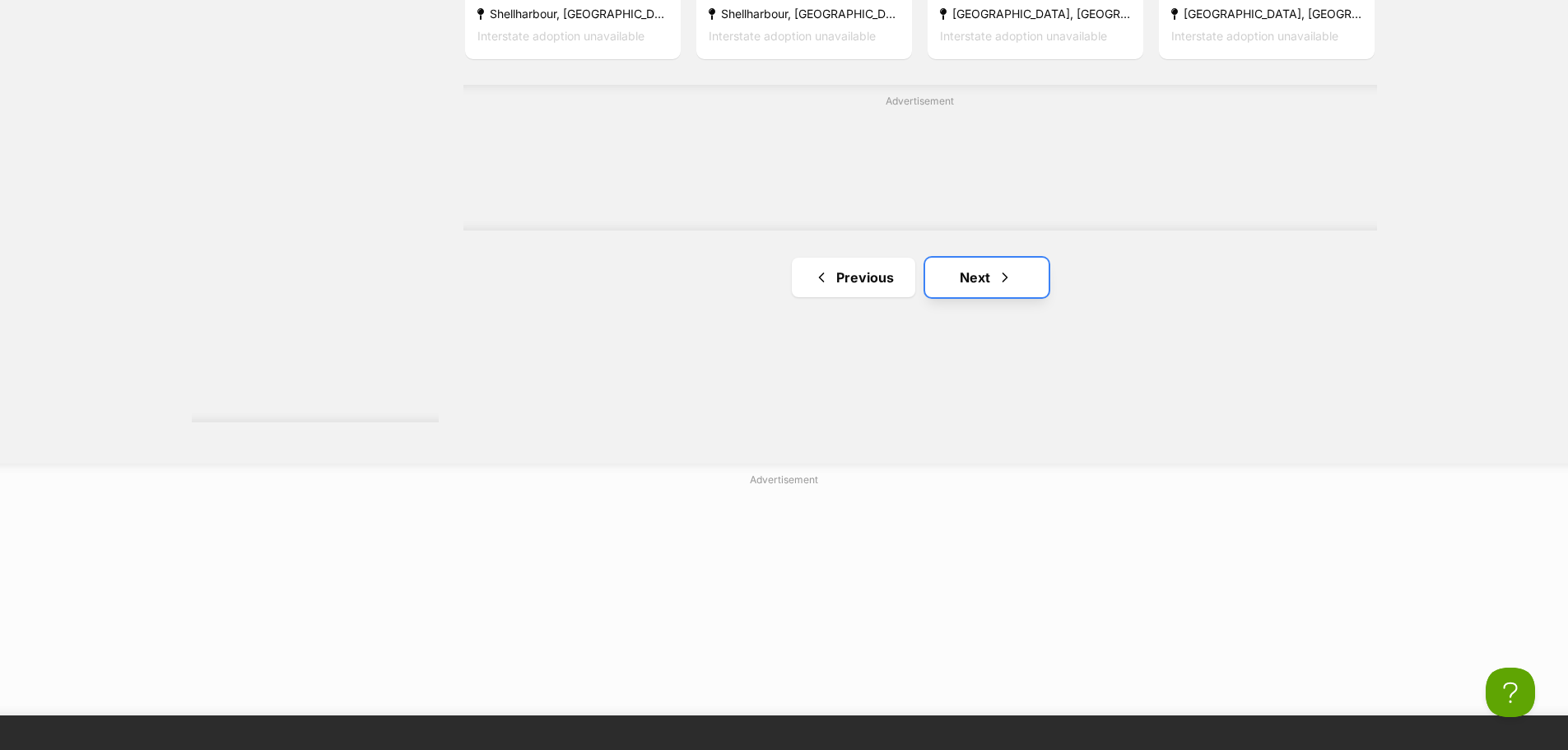
click at [1018, 281] on link "Next" at bounding box center [986, 277] width 123 height 40
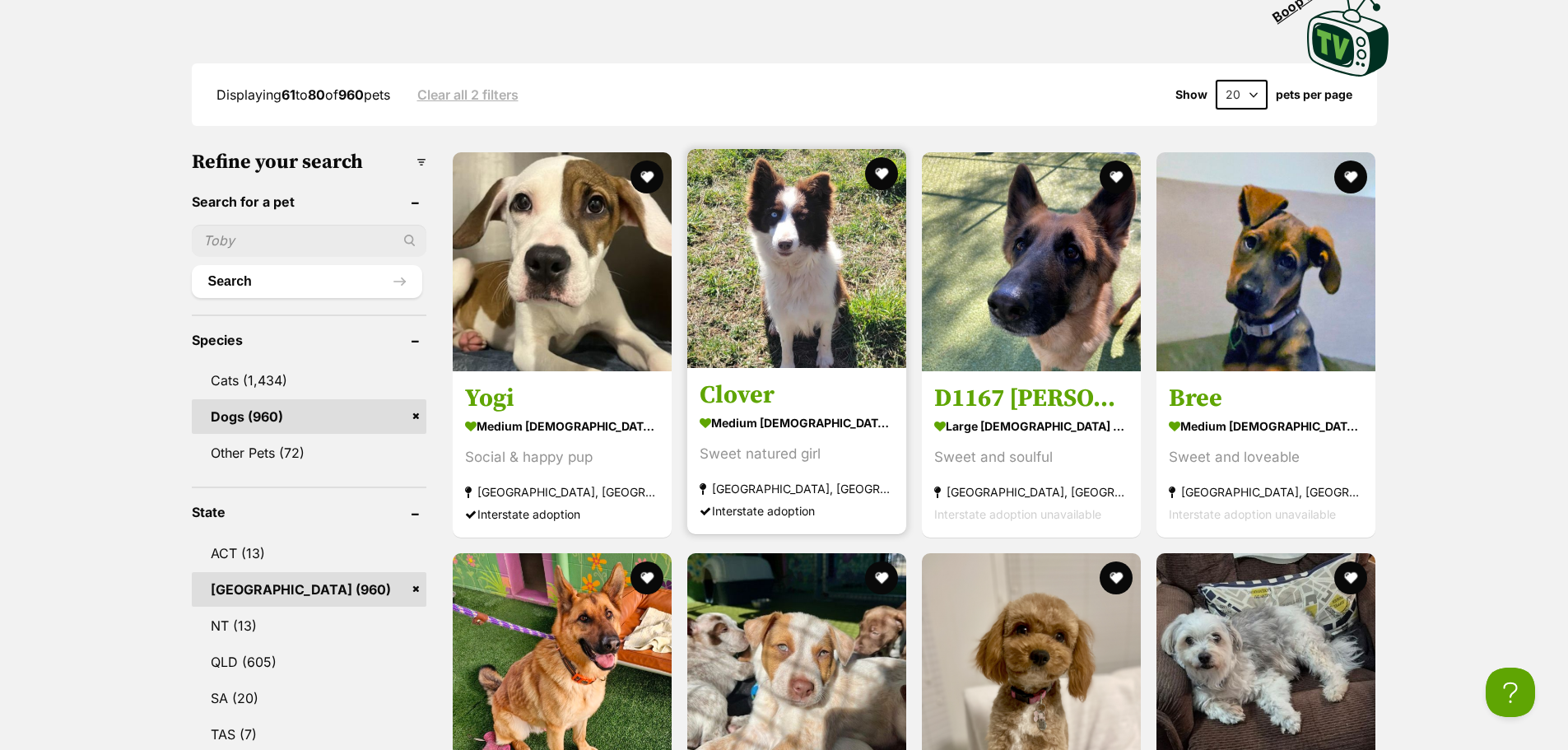
click at [824, 310] on img at bounding box center [797, 258] width 219 height 219
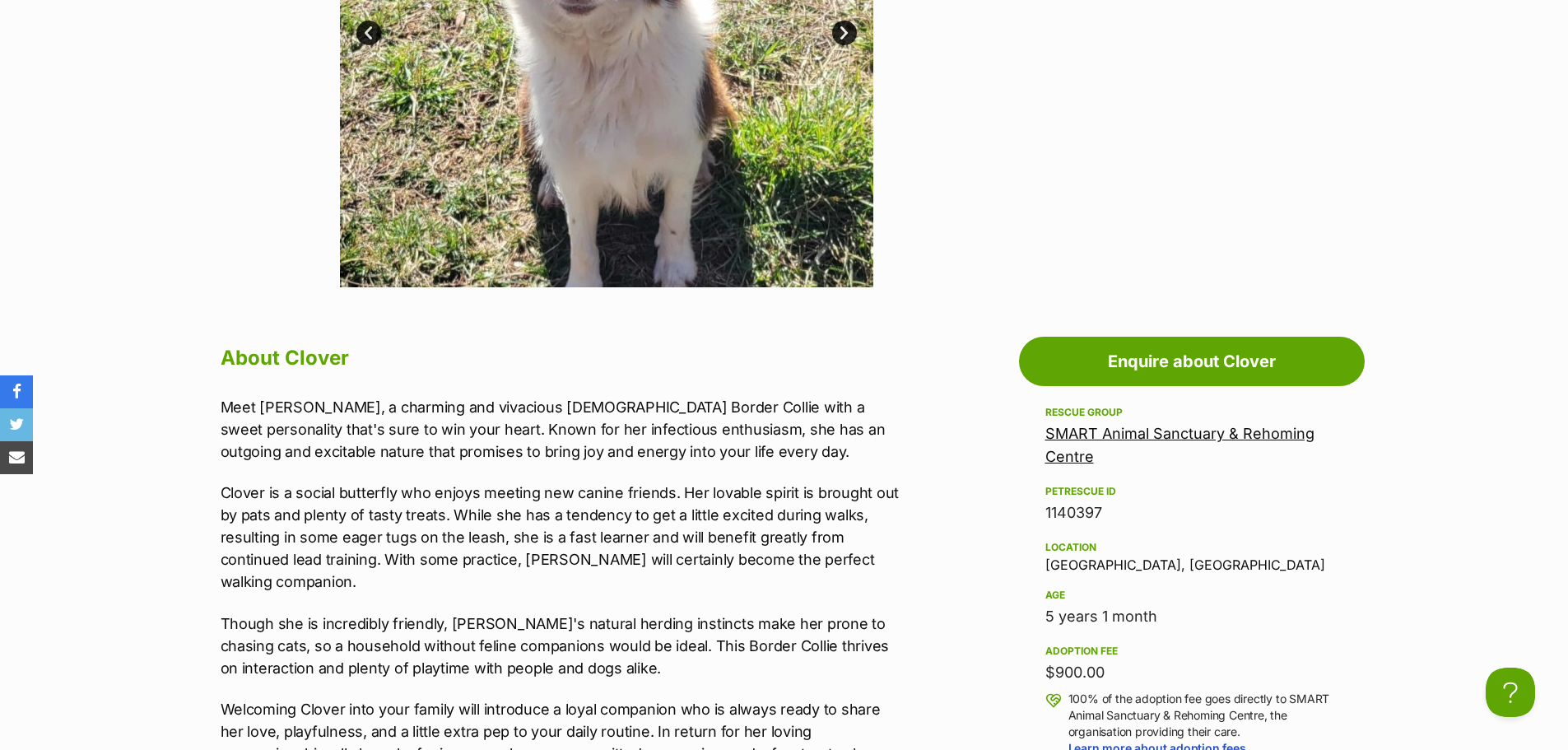
scroll to position [330, 0]
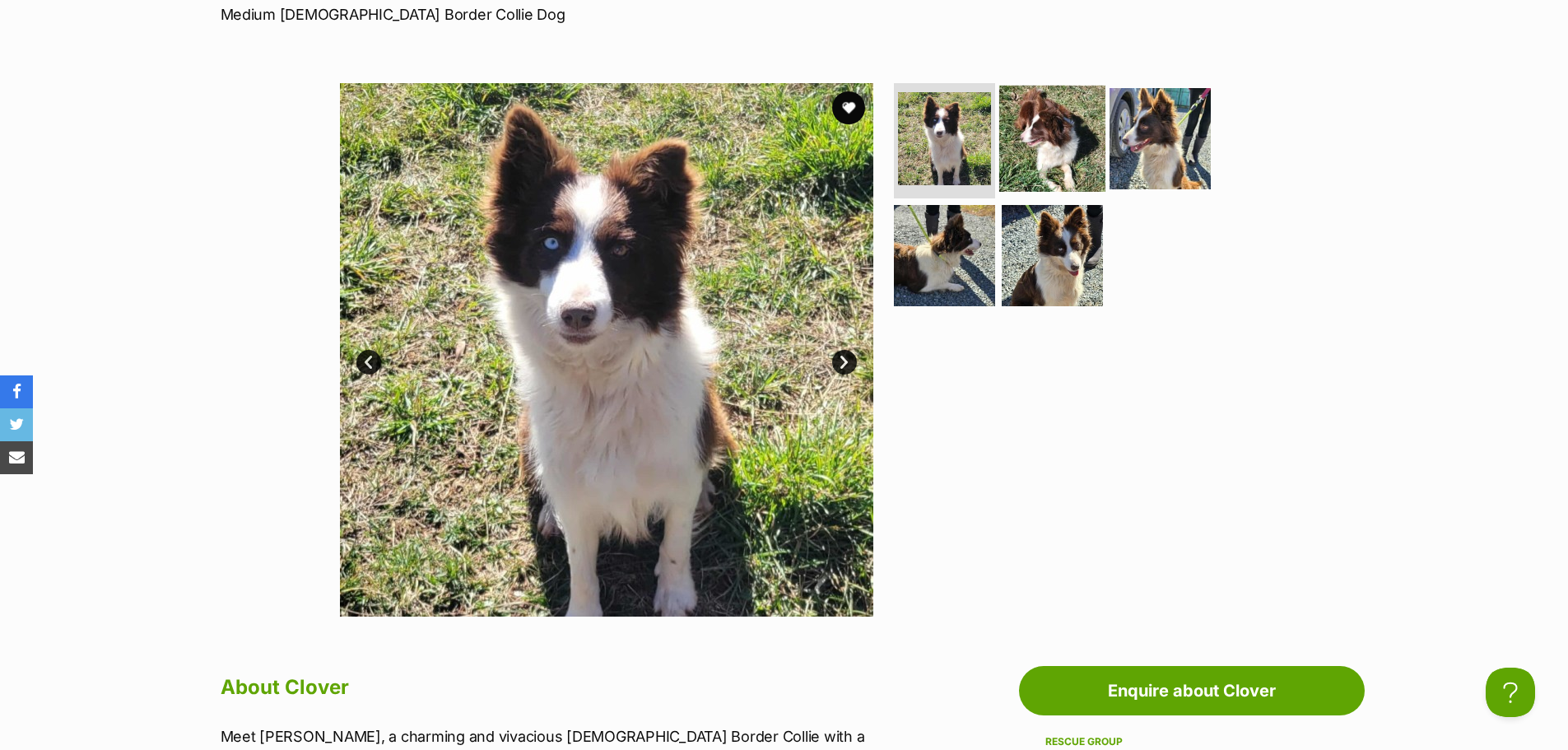
click at [1068, 149] on img at bounding box center [1052, 138] width 106 height 106
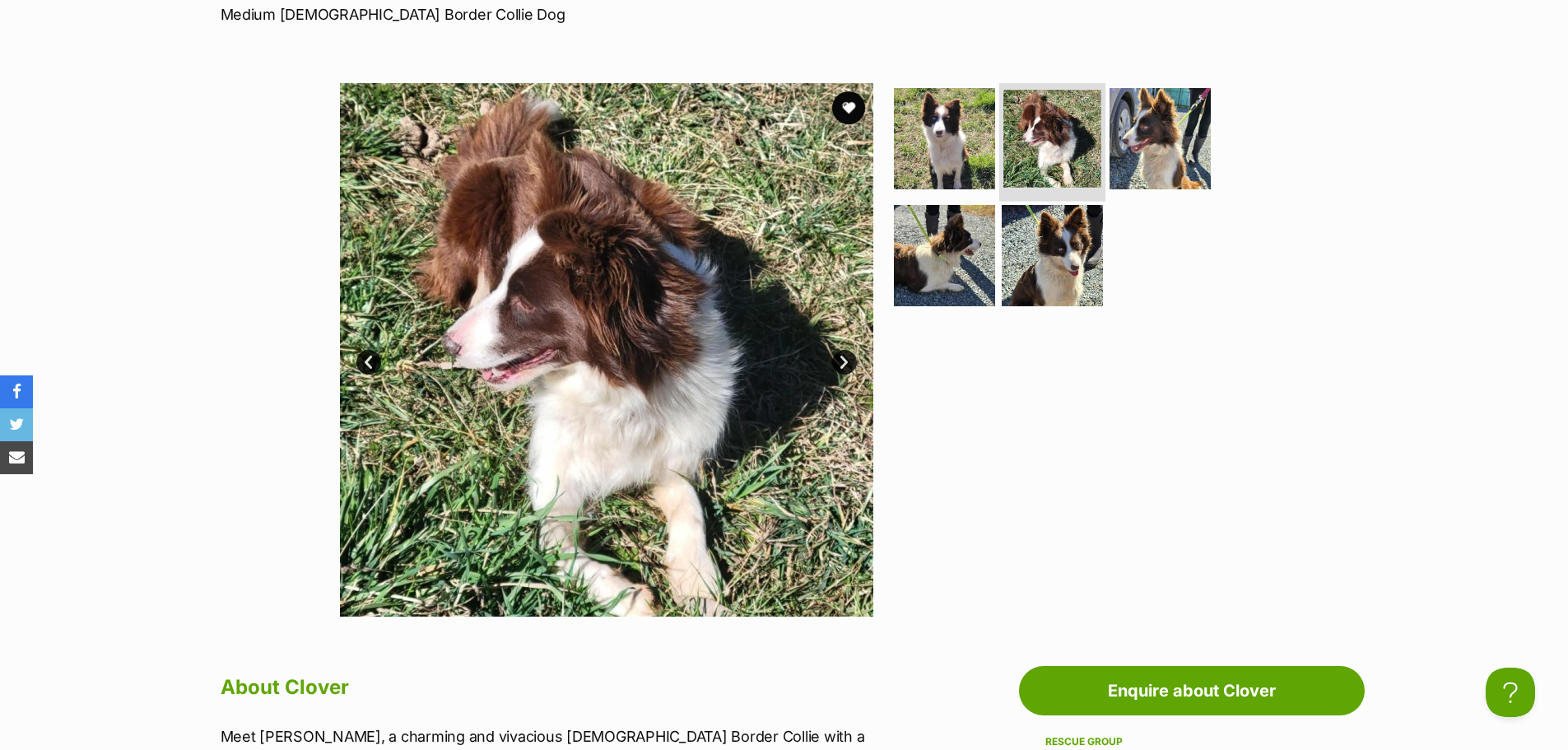
scroll to position [0, 0]
click at [959, 149] on img at bounding box center [944, 138] width 106 height 106
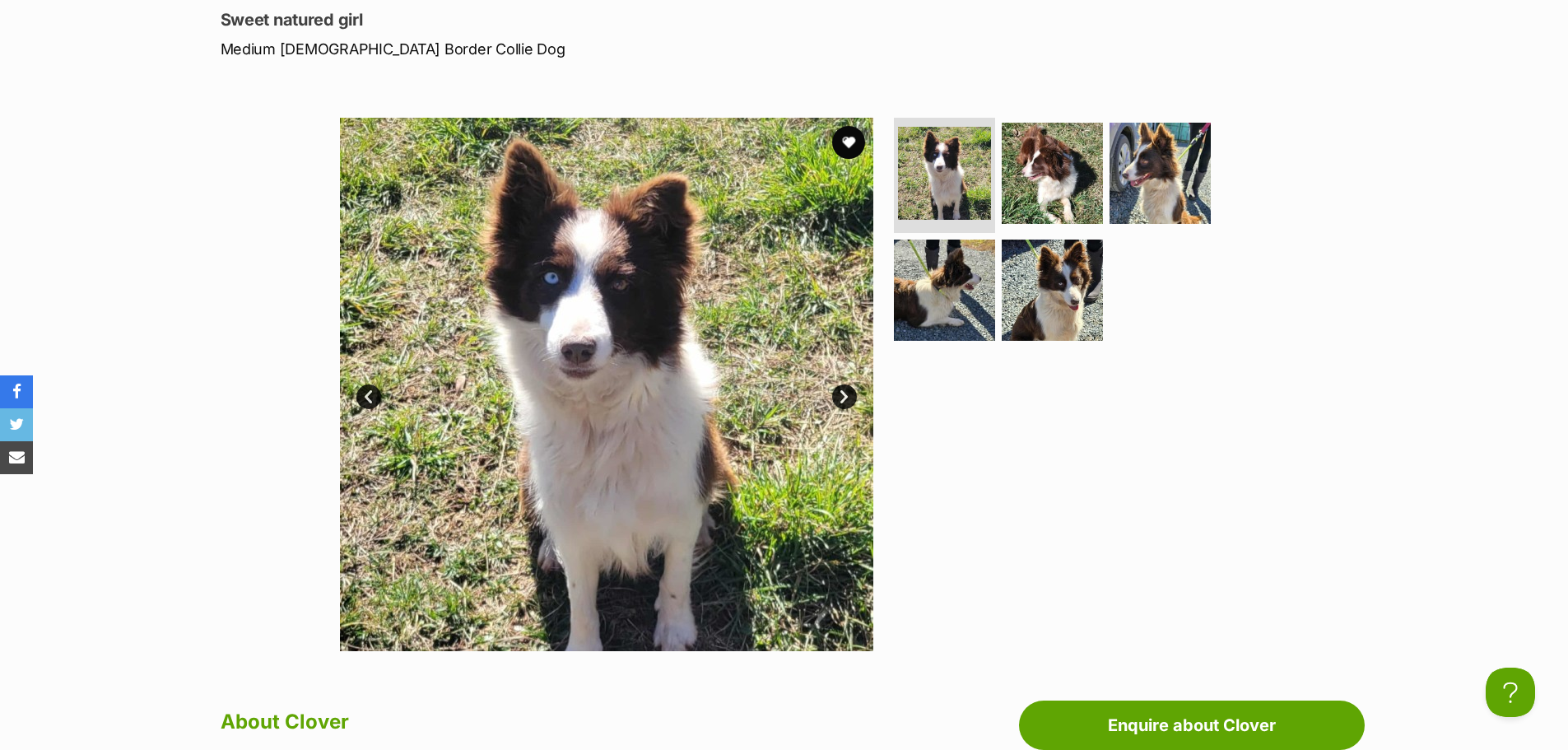
scroll to position [266, 0]
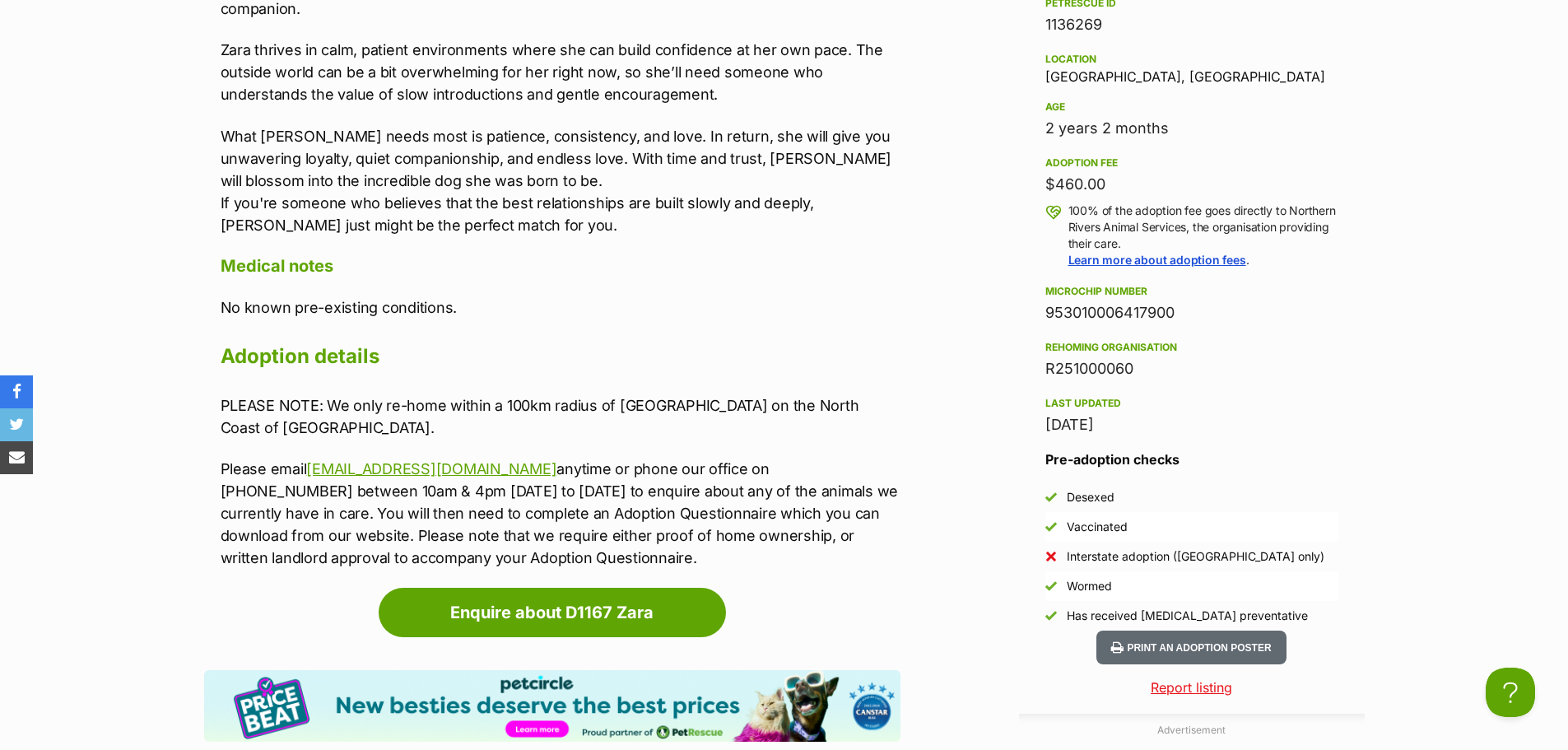
scroll to position [1152, 0]
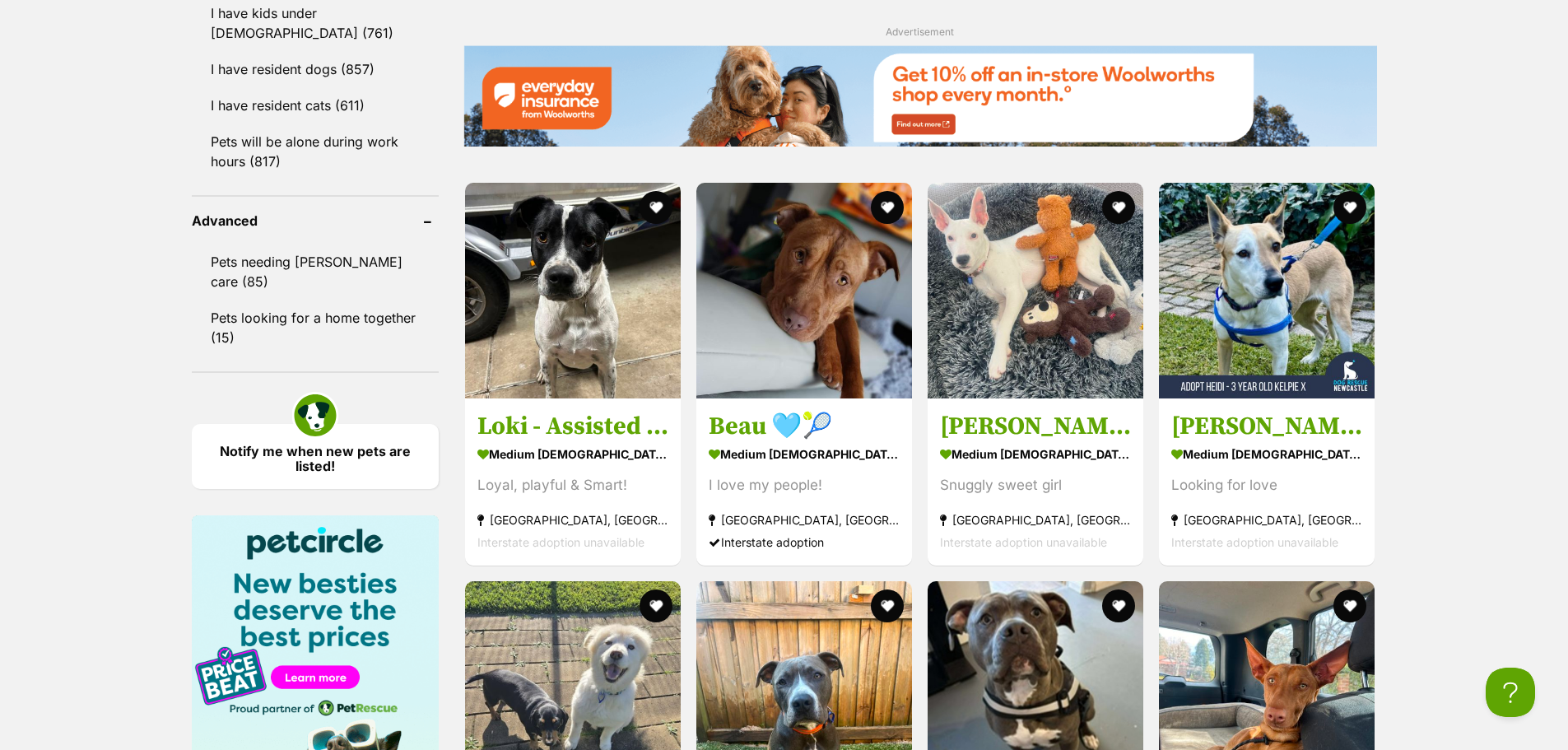
scroll to position [2038, 0]
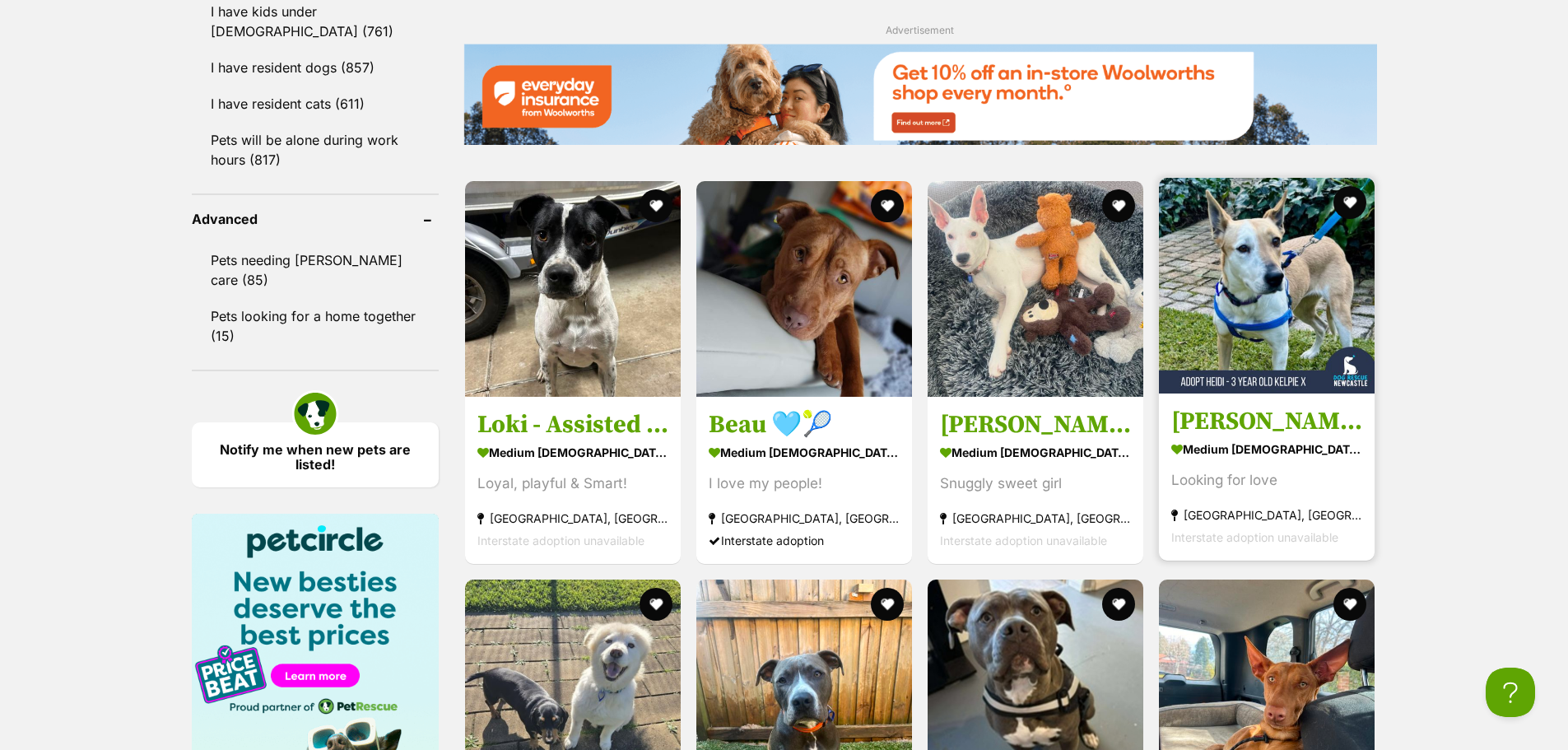
click at [1206, 410] on link "Heidi - 3 Year Old Kelpie X medium female Dog Looking for love Wahroonga, NSW I…" at bounding box center [1266, 477] width 216 height 167
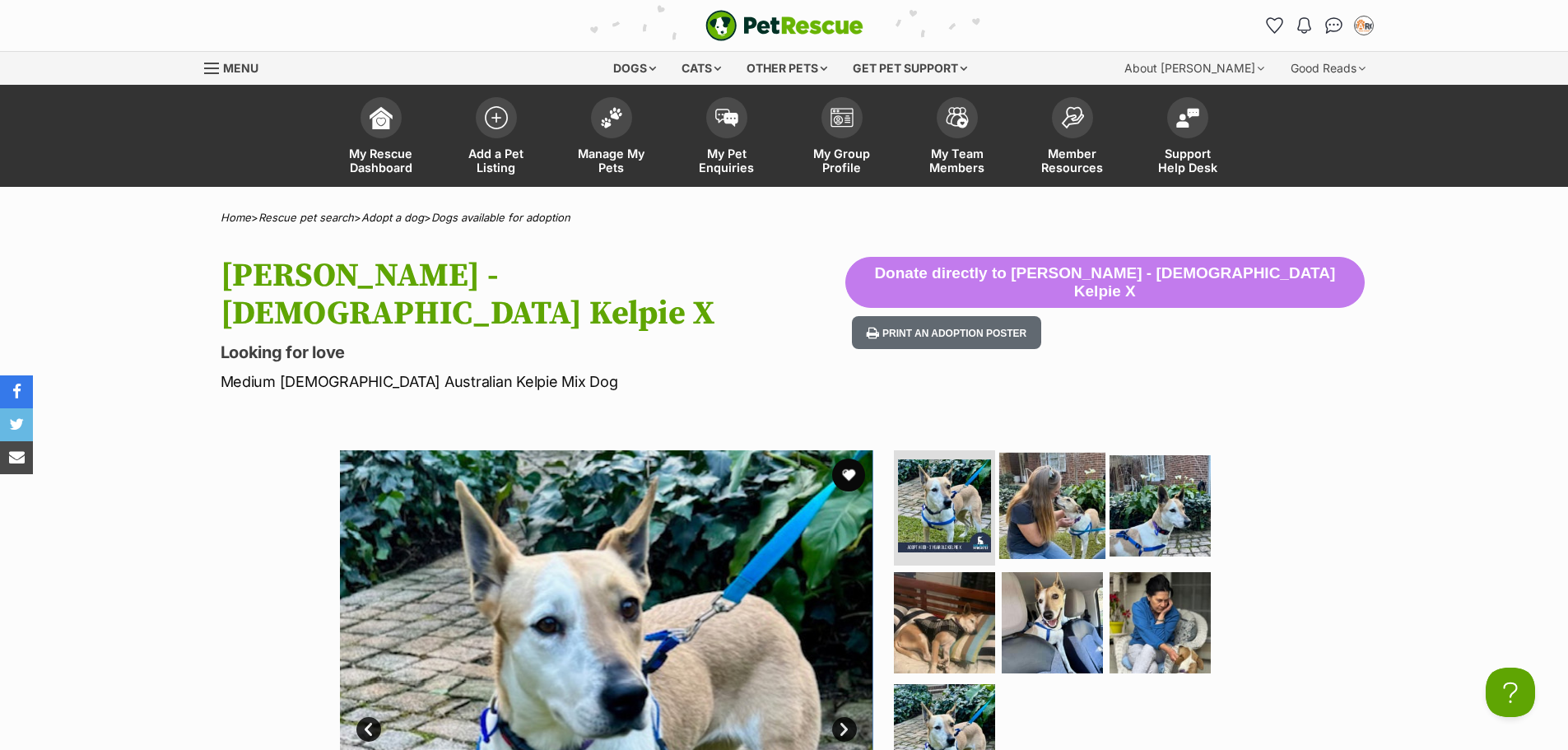
click at [1069, 481] on img at bounding box center [1052, 505] width 106 height 106
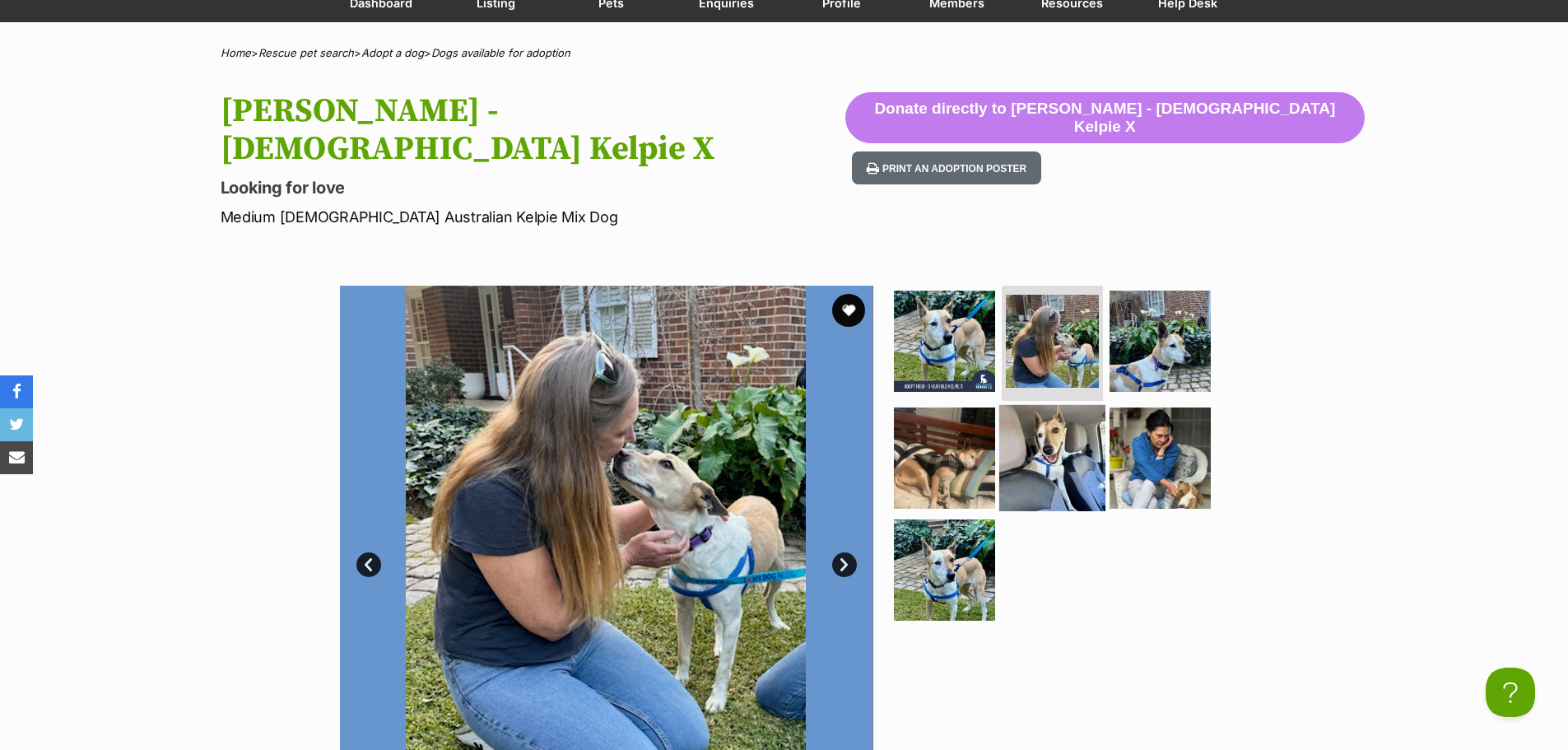
click at [1001, 437] on img at bounding box center [1052, 458] width 106 height 106
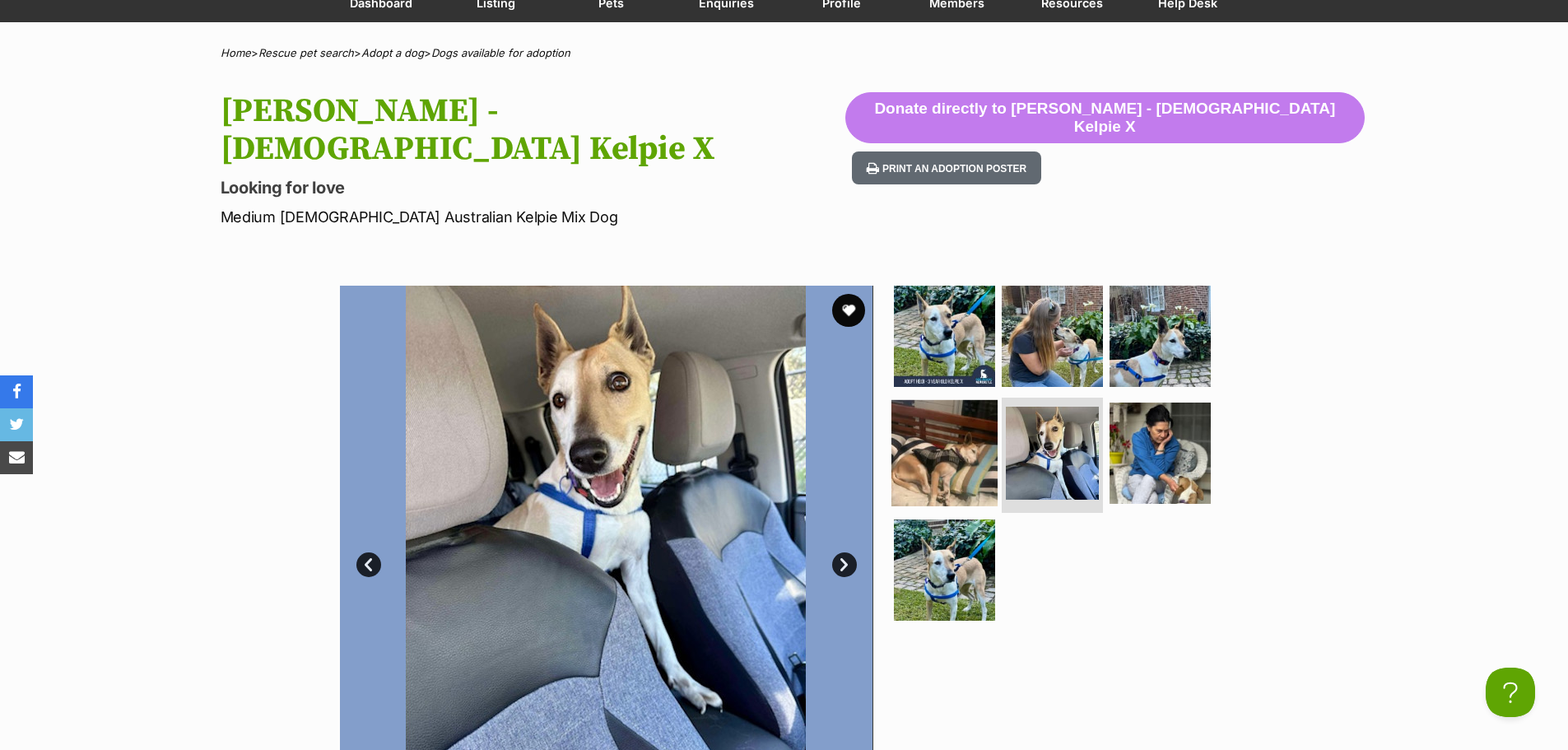
click at [957, 421] on img at bounding box center [944, 453] width 106 height 106
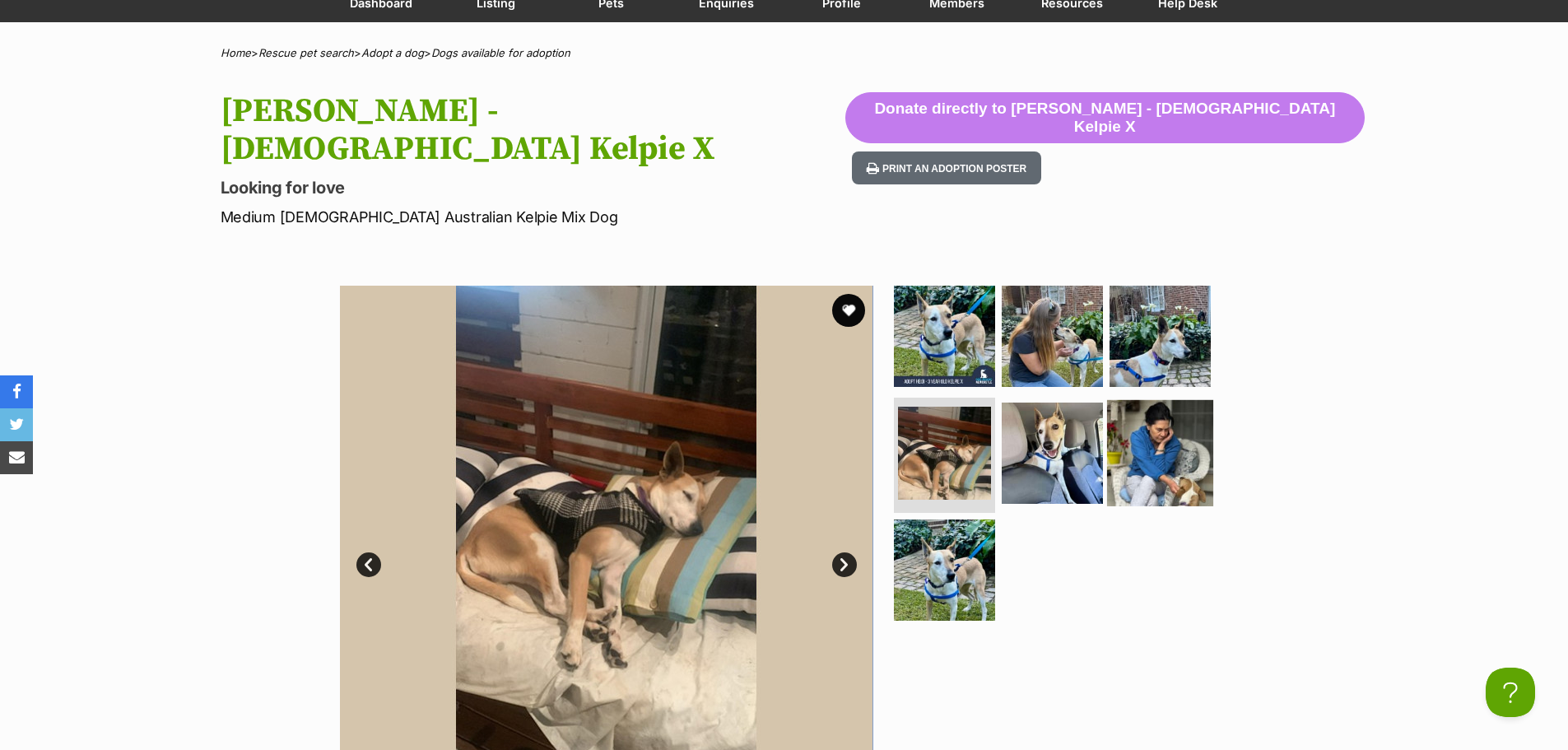
click at [1196, 400] on img at bounding box center [1159, 453] width 106 height 106
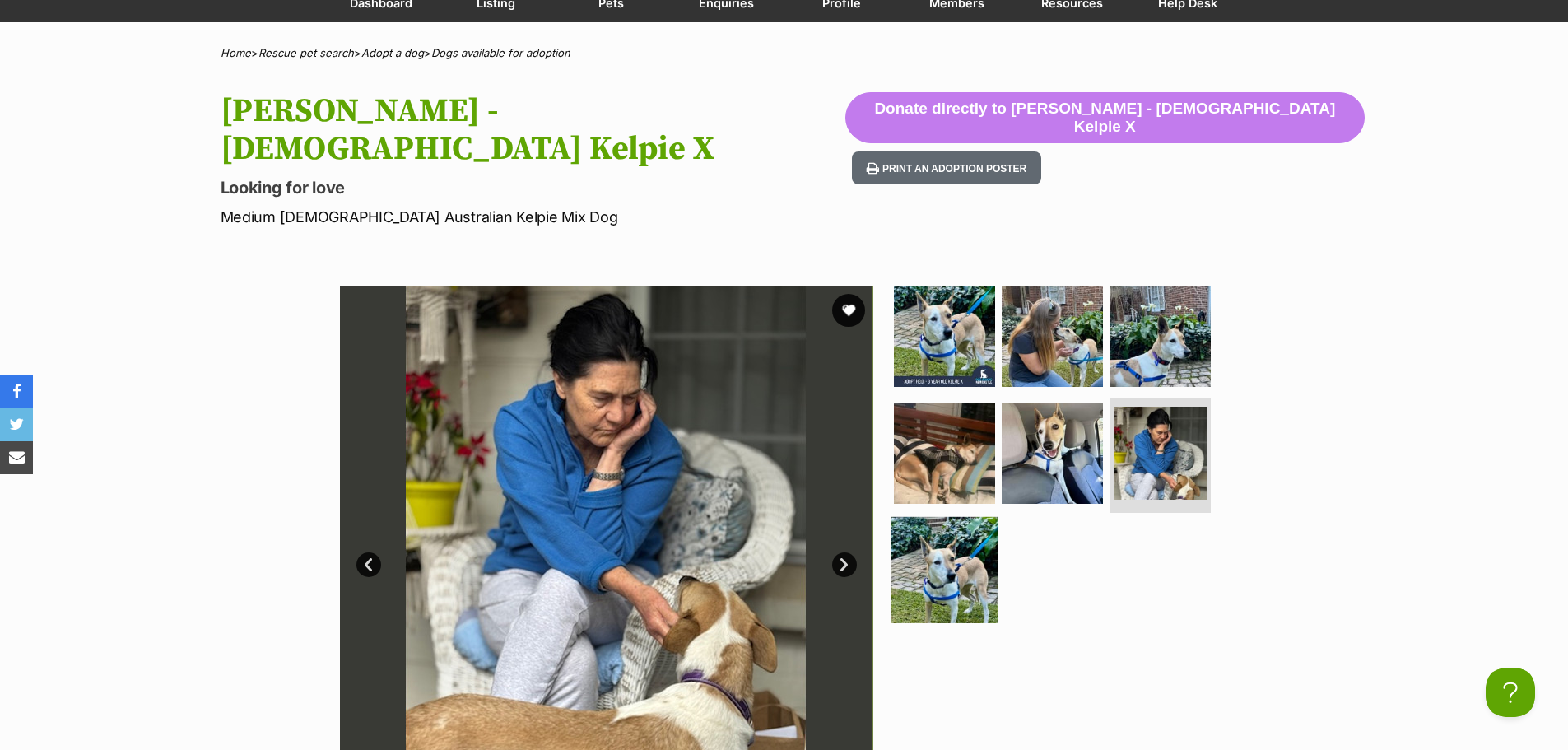
click at [958, 518] on img at bounding box center [944, 568] width 106 height 106
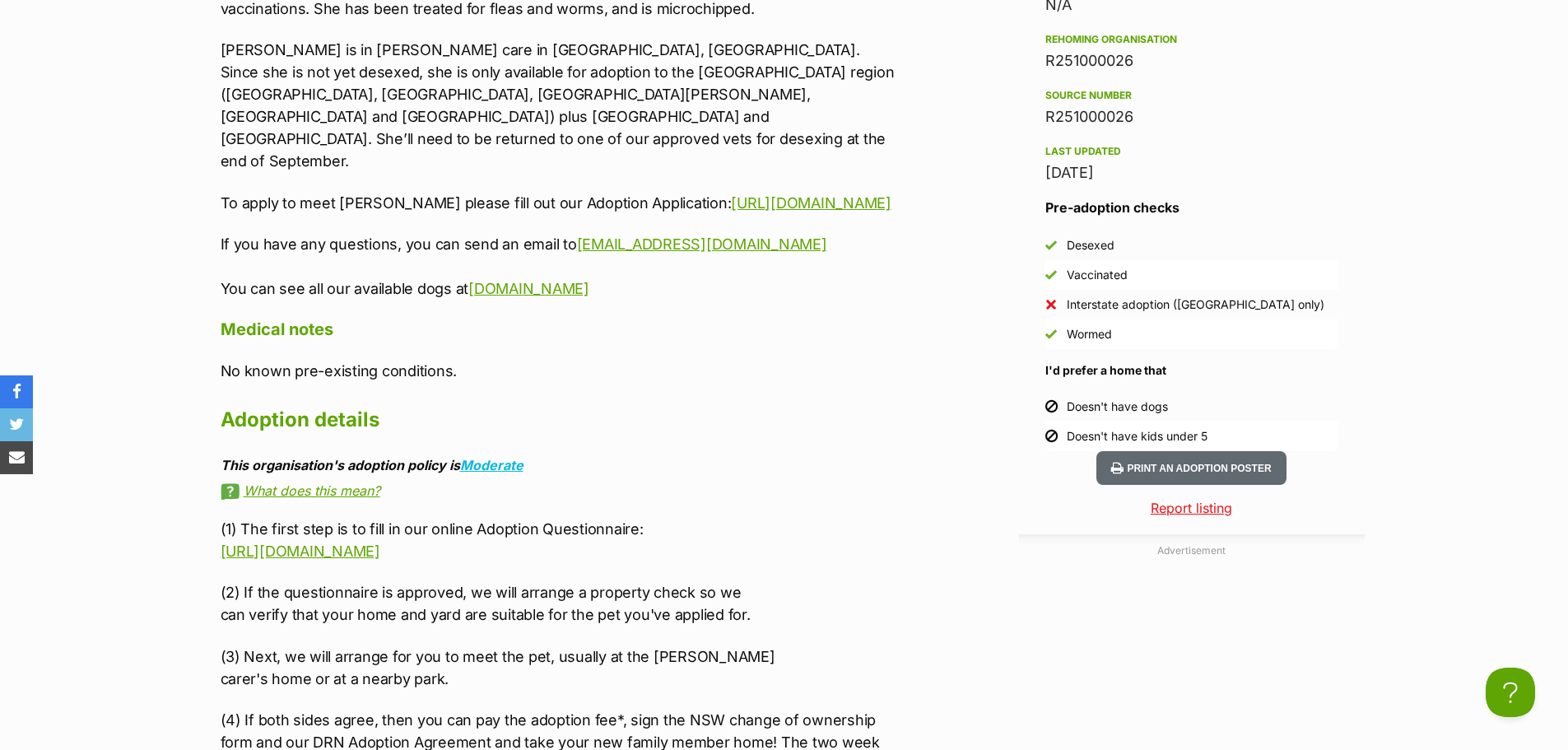
scroll to position [1564, 0]
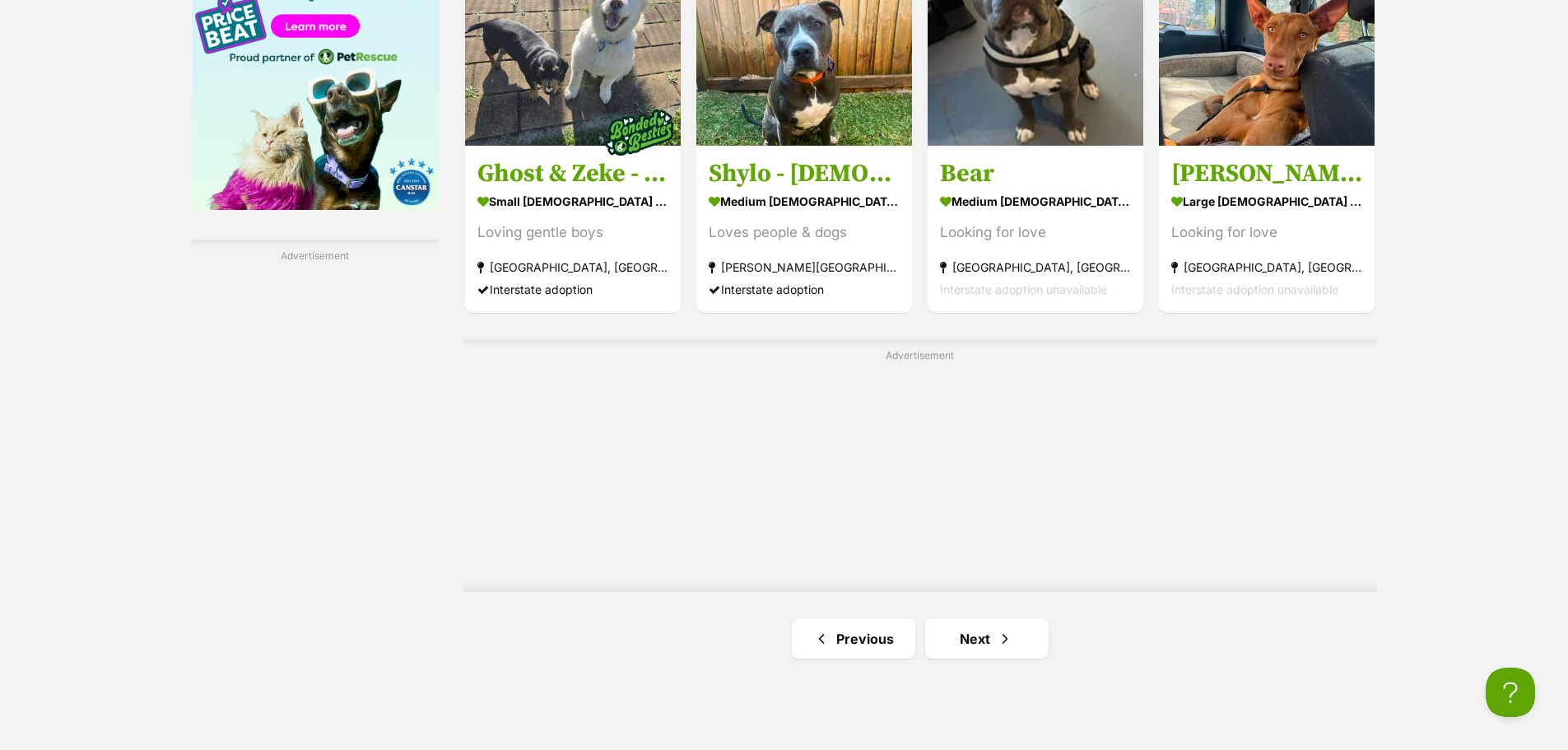
click at [980, 648] on link "Next" at bounding box center [986, 639] width 123 height 40
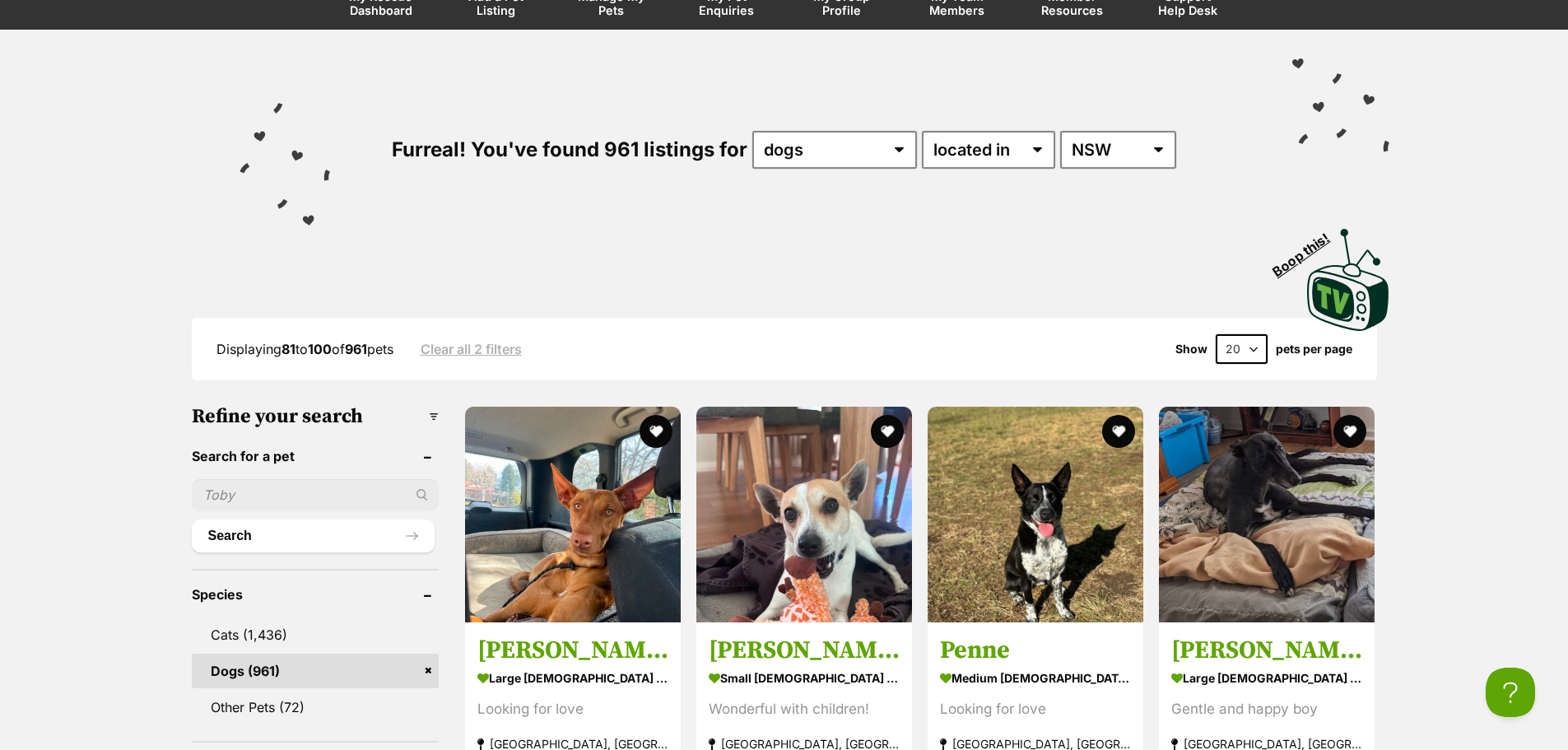
scroll to position [165, 0]
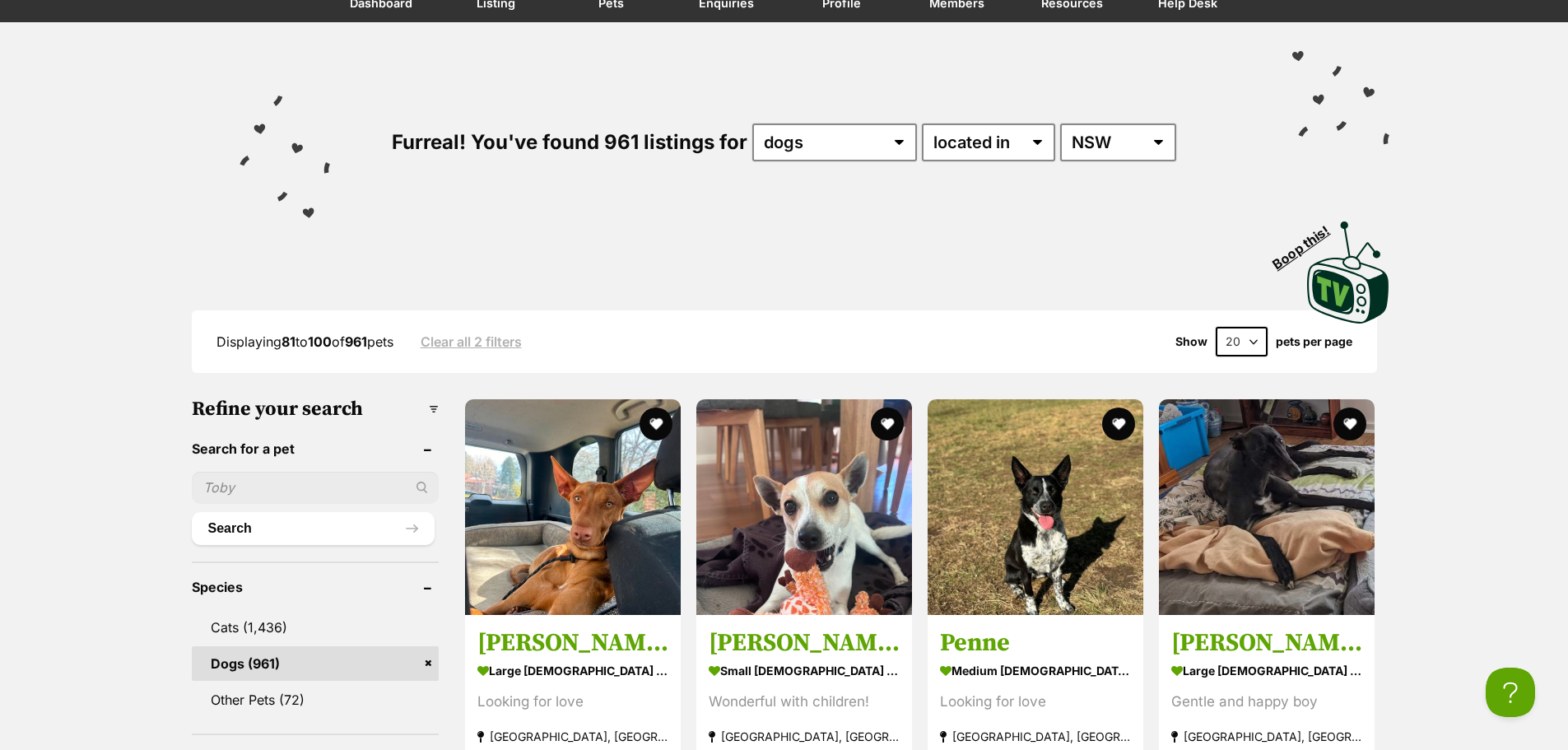
click at [300, 495] on input "text" at bounding box center [315, 487] width 247 height 31
type input "border collie"
click at [192, 512] on button "Search" at bounding box center [313, 528] width 243 height 33
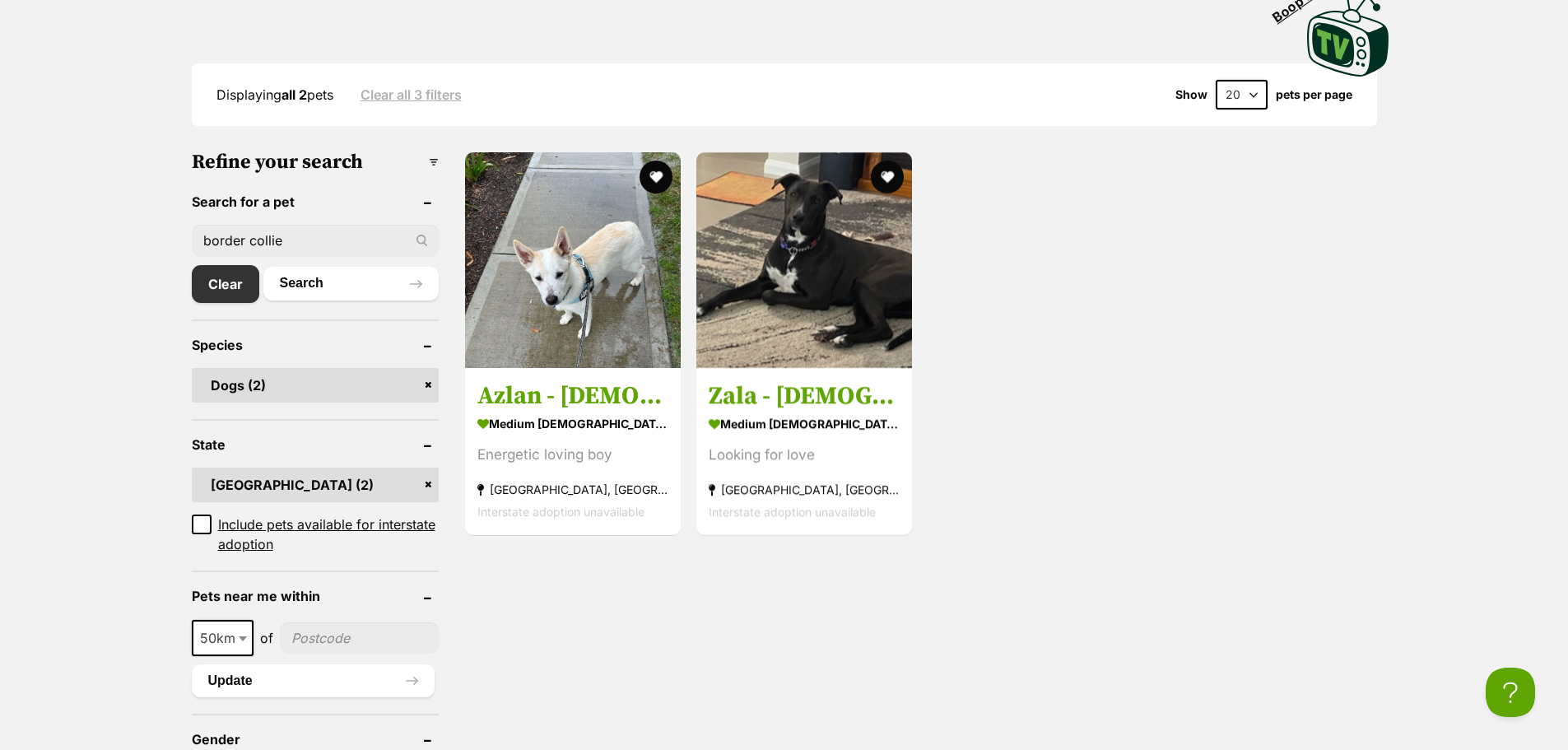
drag, startPoint x: 307, startPoint y: 238, endPoint x: 0, endPoint y: 194, distance: 310.1
type input "shepard"
click at [263, 267] on button "Search" at bounding box center [351, 283] width 175 height 33
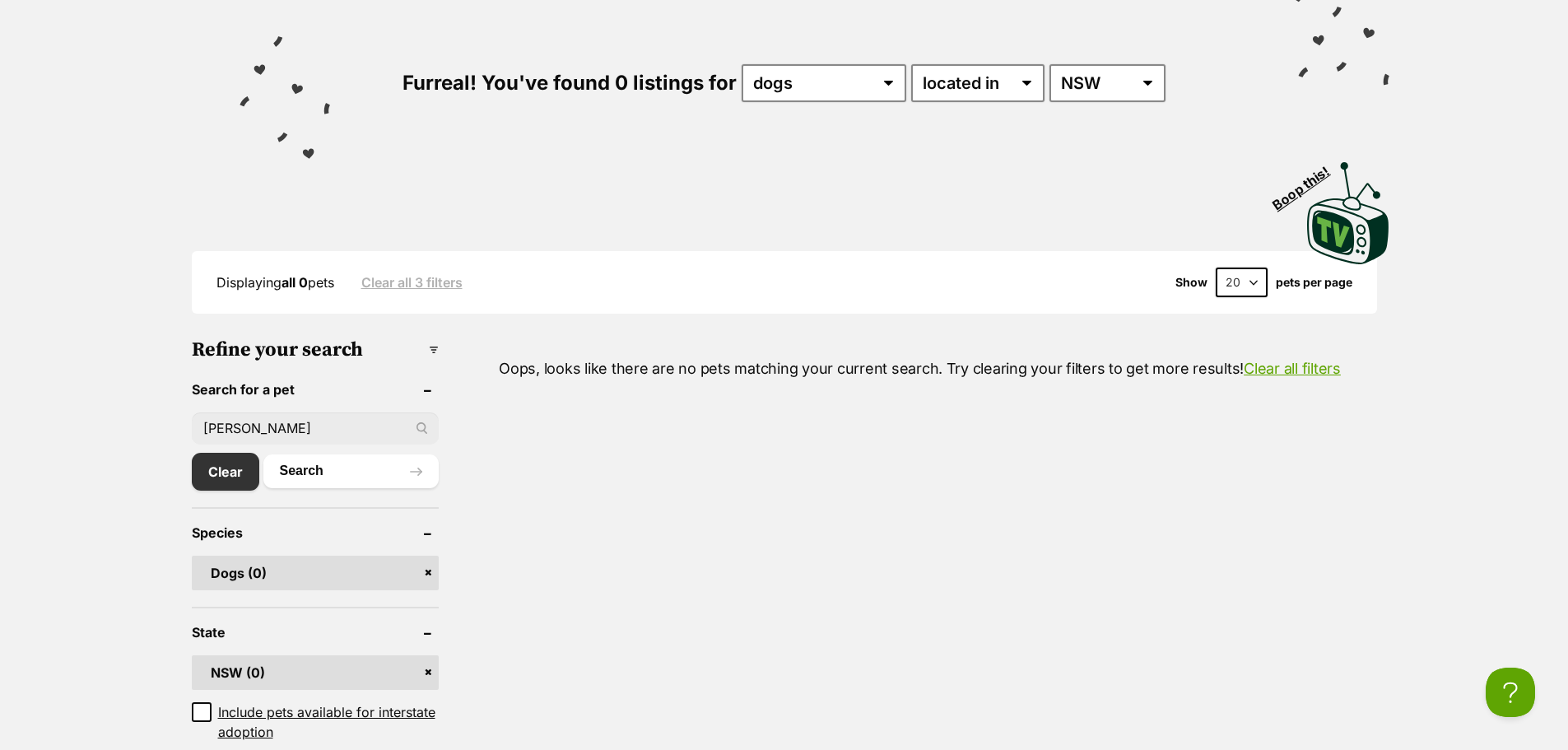
scroll to position [330, 0]
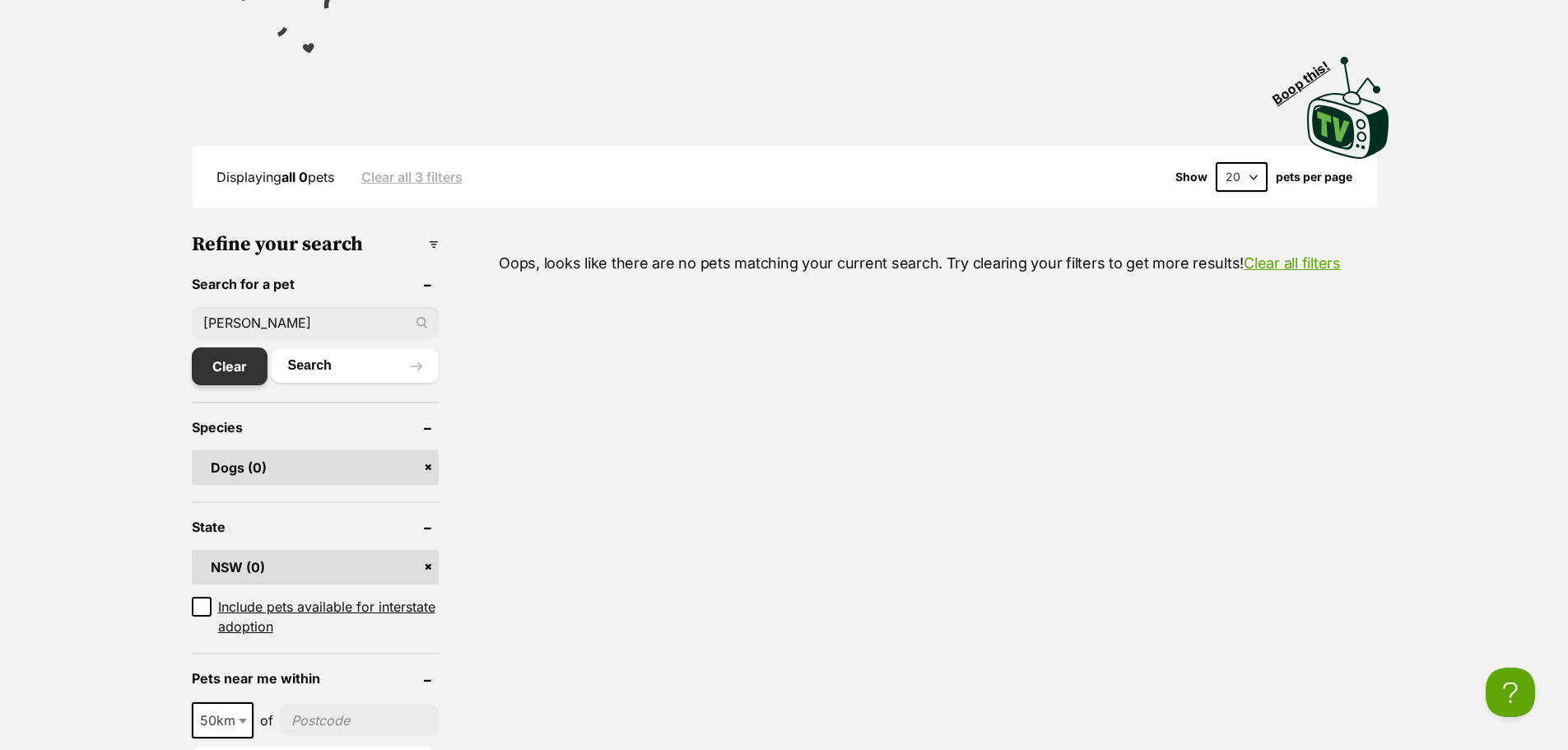
click at [235, 370] on link "Clear" at bounding box center [229, 366] width 76 height 38
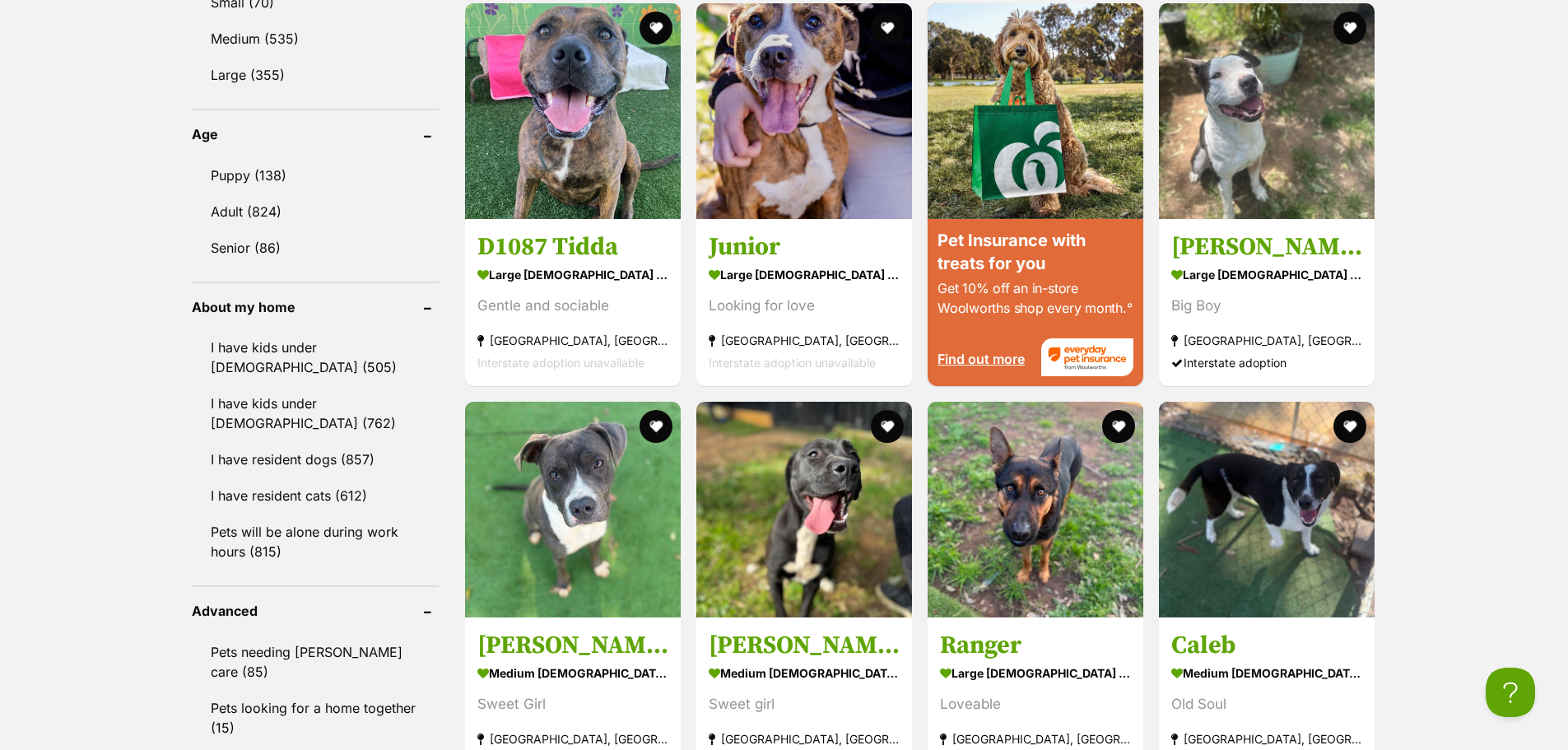
scroll to position [1728, 0]
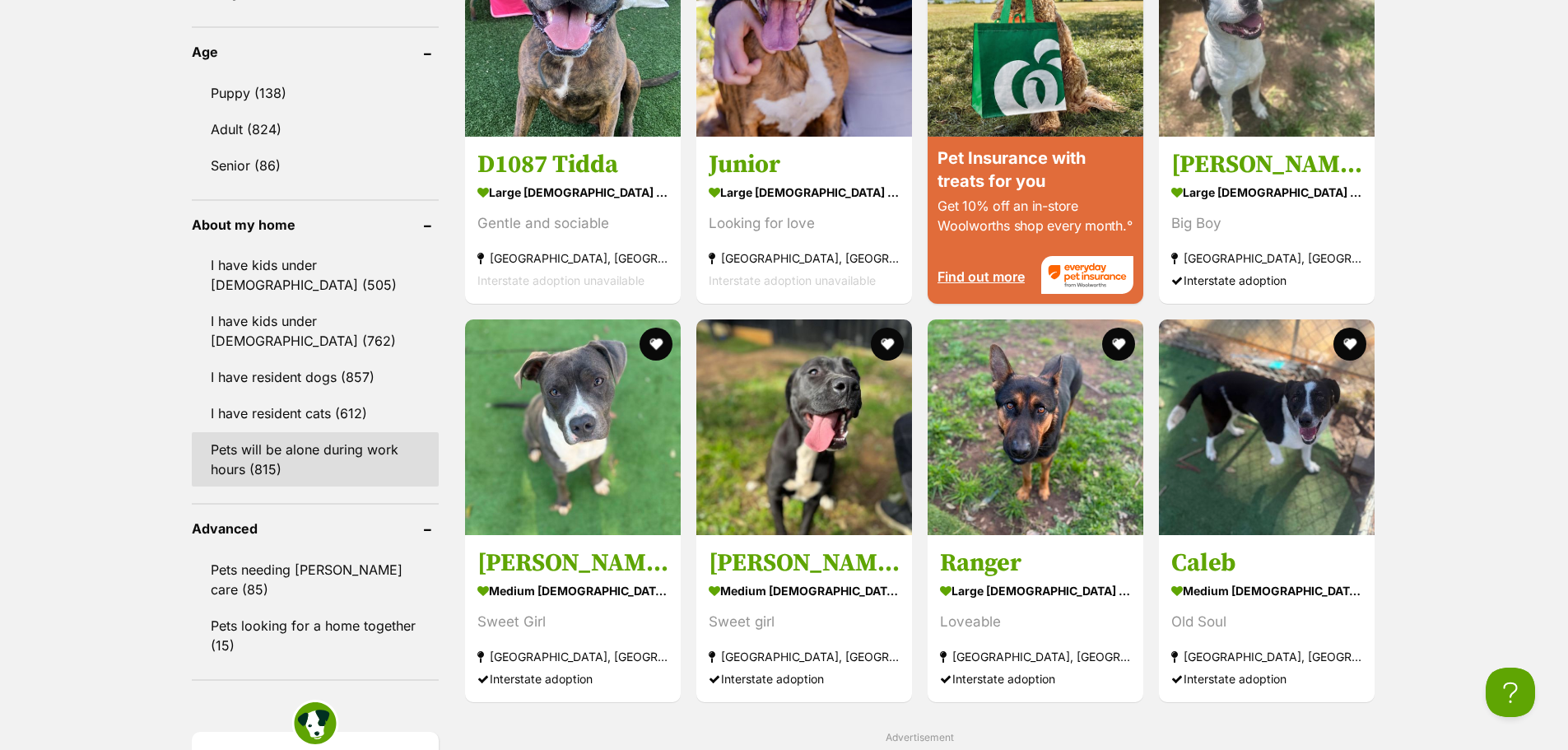
click at [353, 457] on link "Pets will be alone during work hours (815)" at bounding box center [315, 460] width 247 height 54
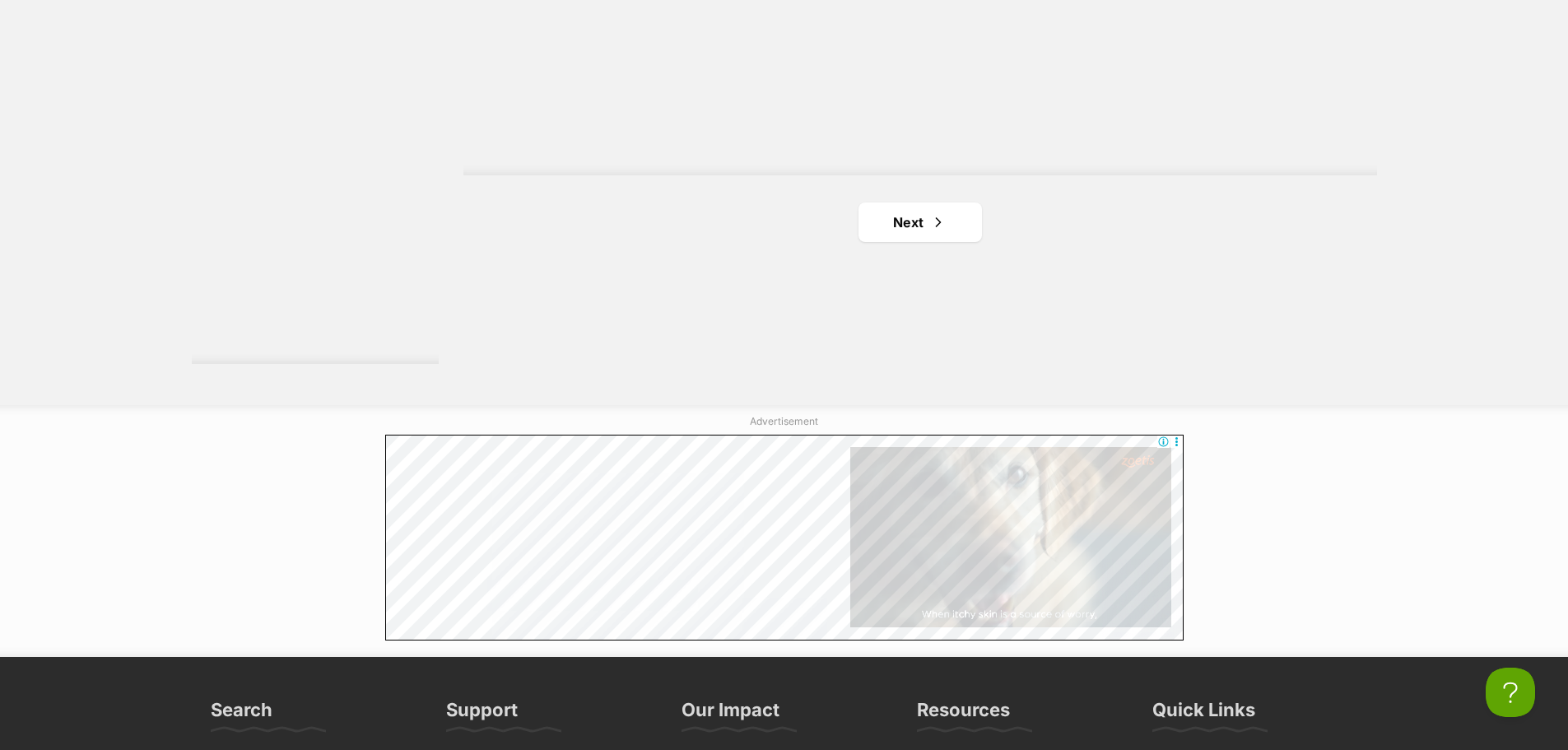
scroll to position [3292, 0]
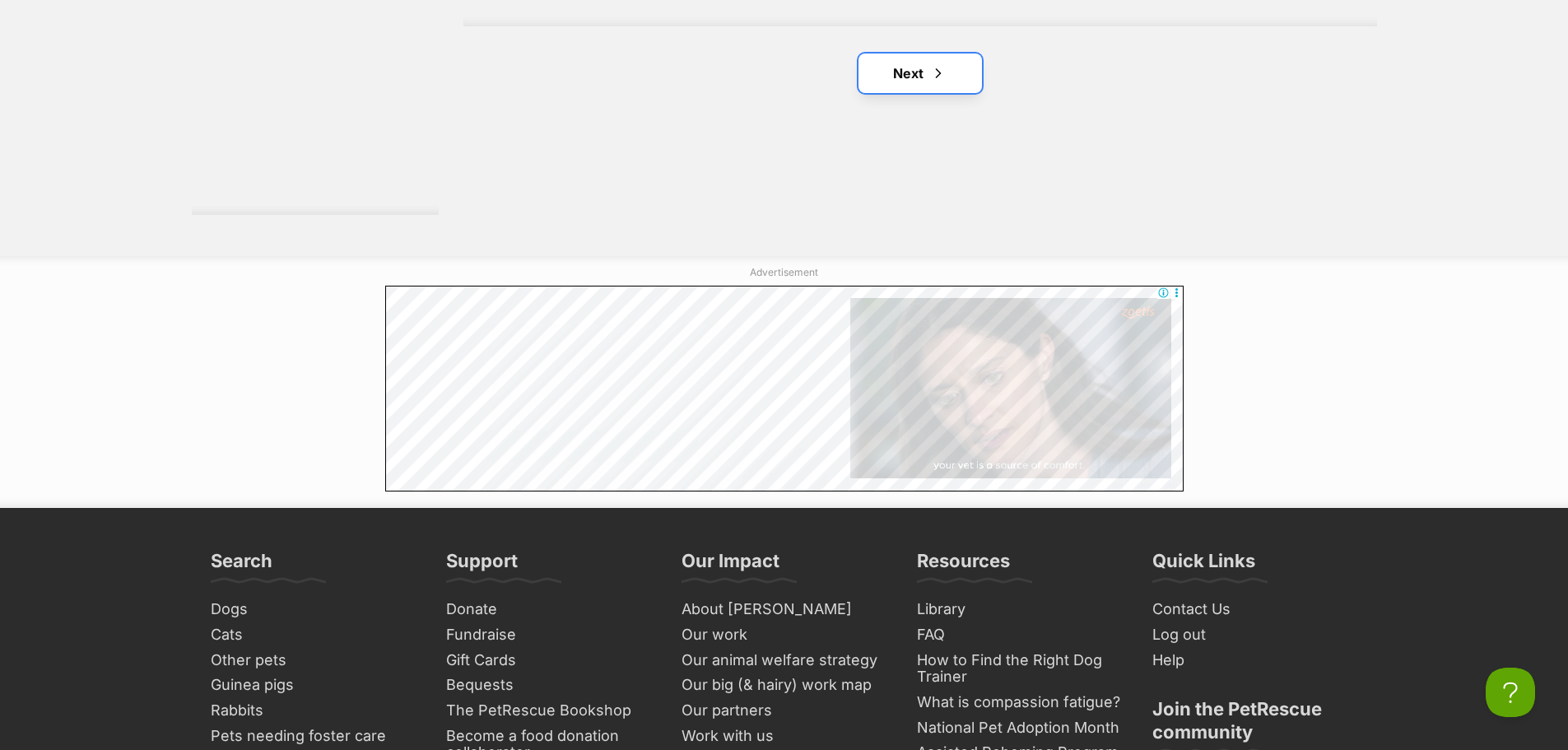
click at [928, 85] on link "Next" at bounding box center [920, 73] width 123 height 40
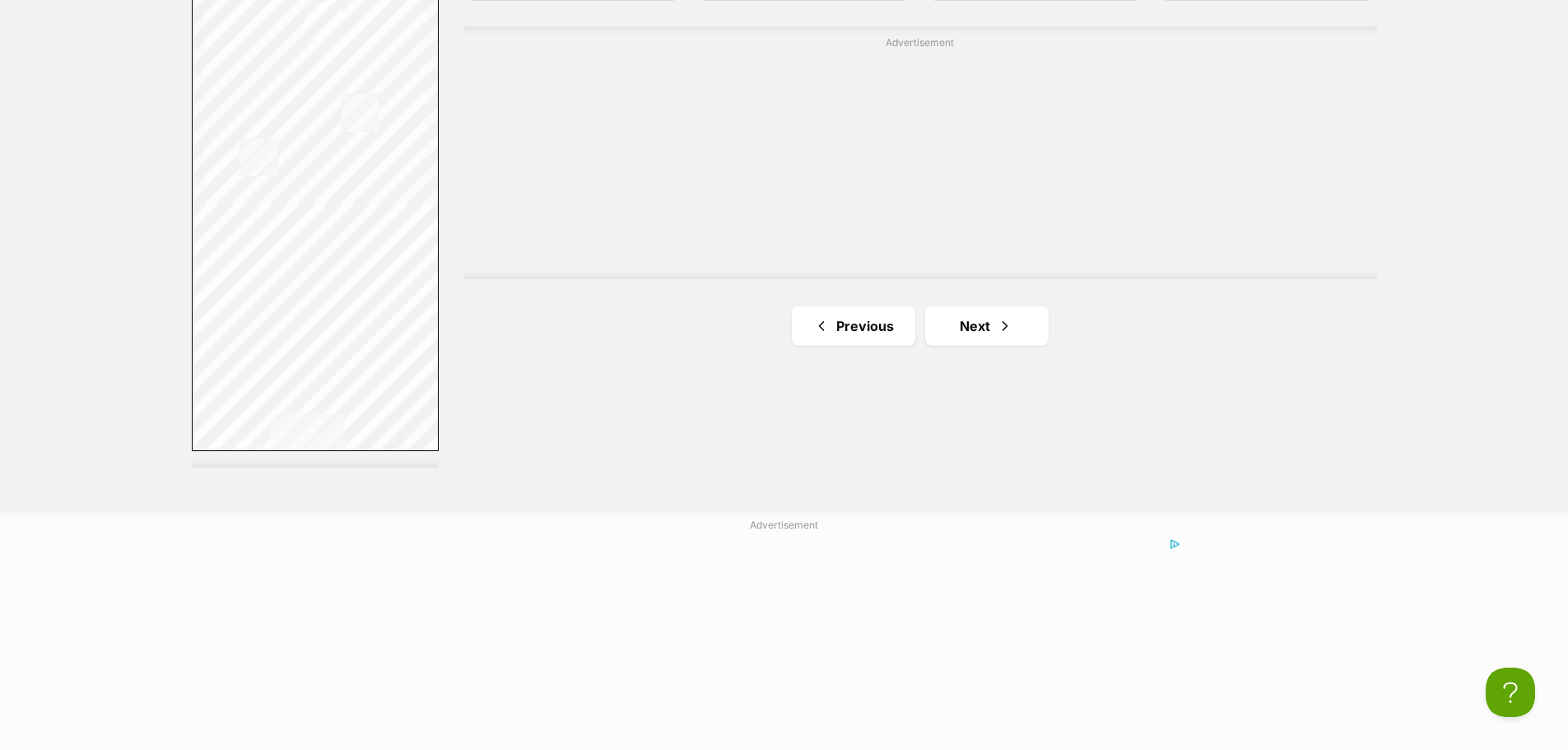
scroll to position [3045, 0]
click at [965, 324] on link "Next" at bounding box center [986, 320] width 123 height 40
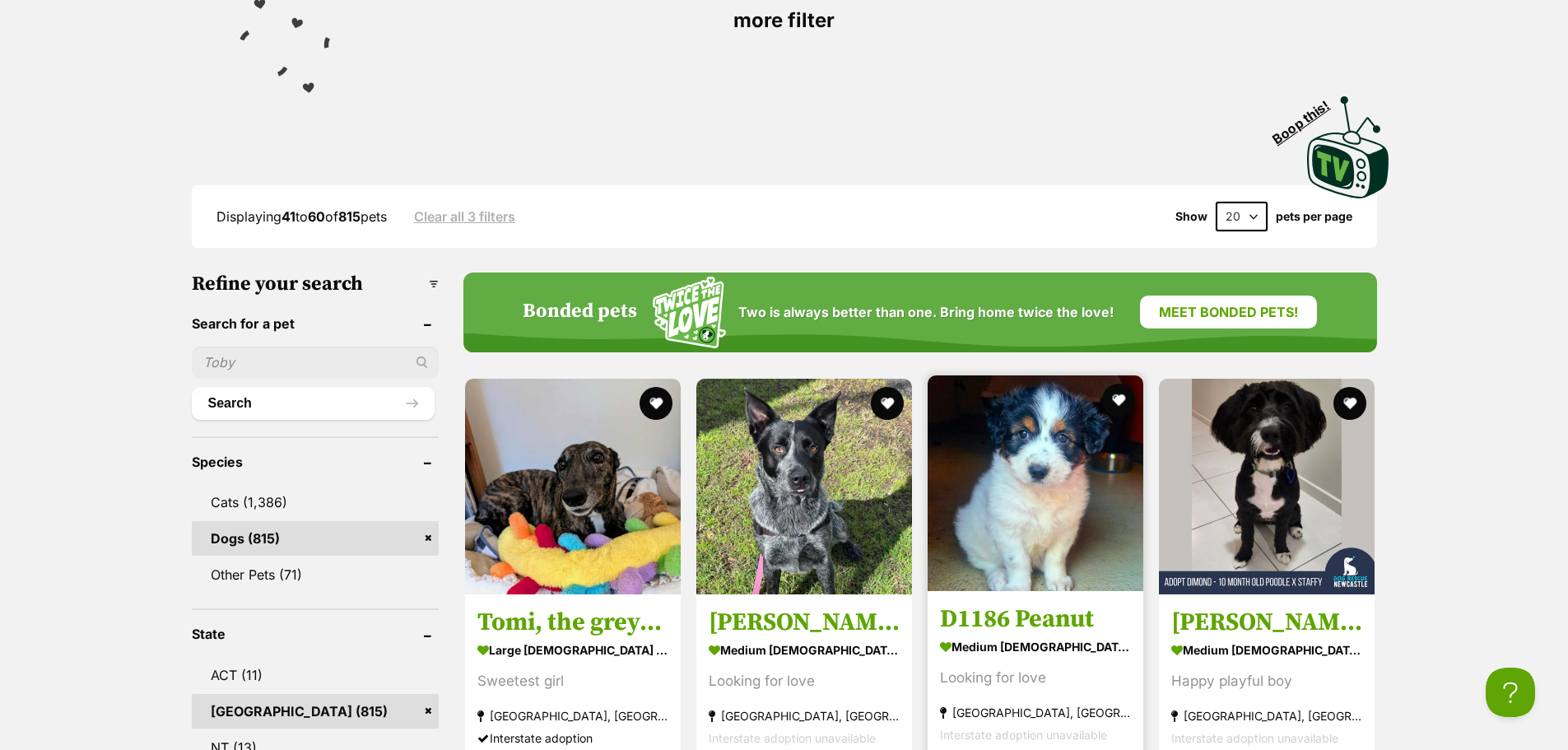
click at [1121, 505] on img at bounding box center [1035, 483] width 216 height 216
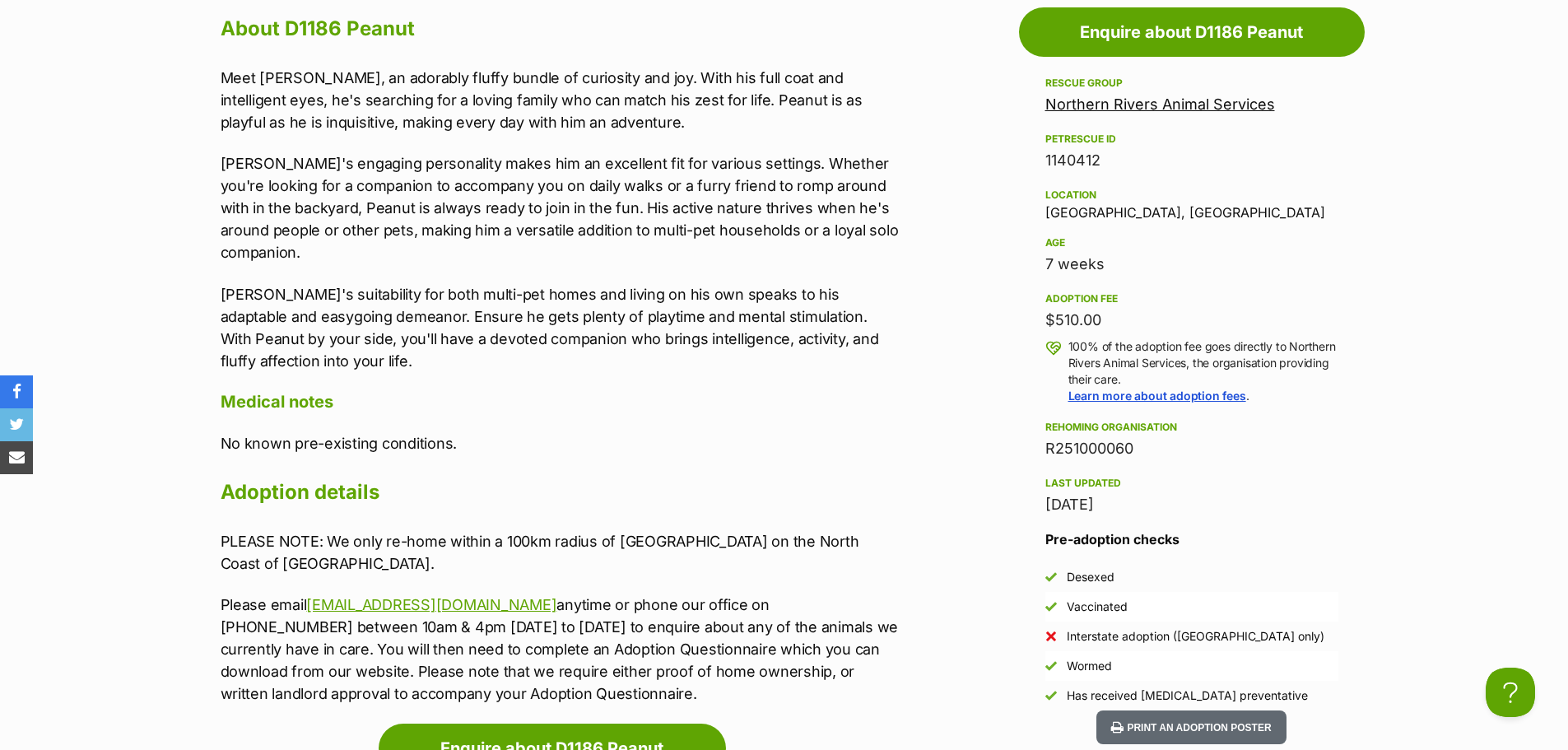
click at [1192, 101] on link "Northern Rivers Animal Services" at bounding box center [1159, 104] width 229 height 17
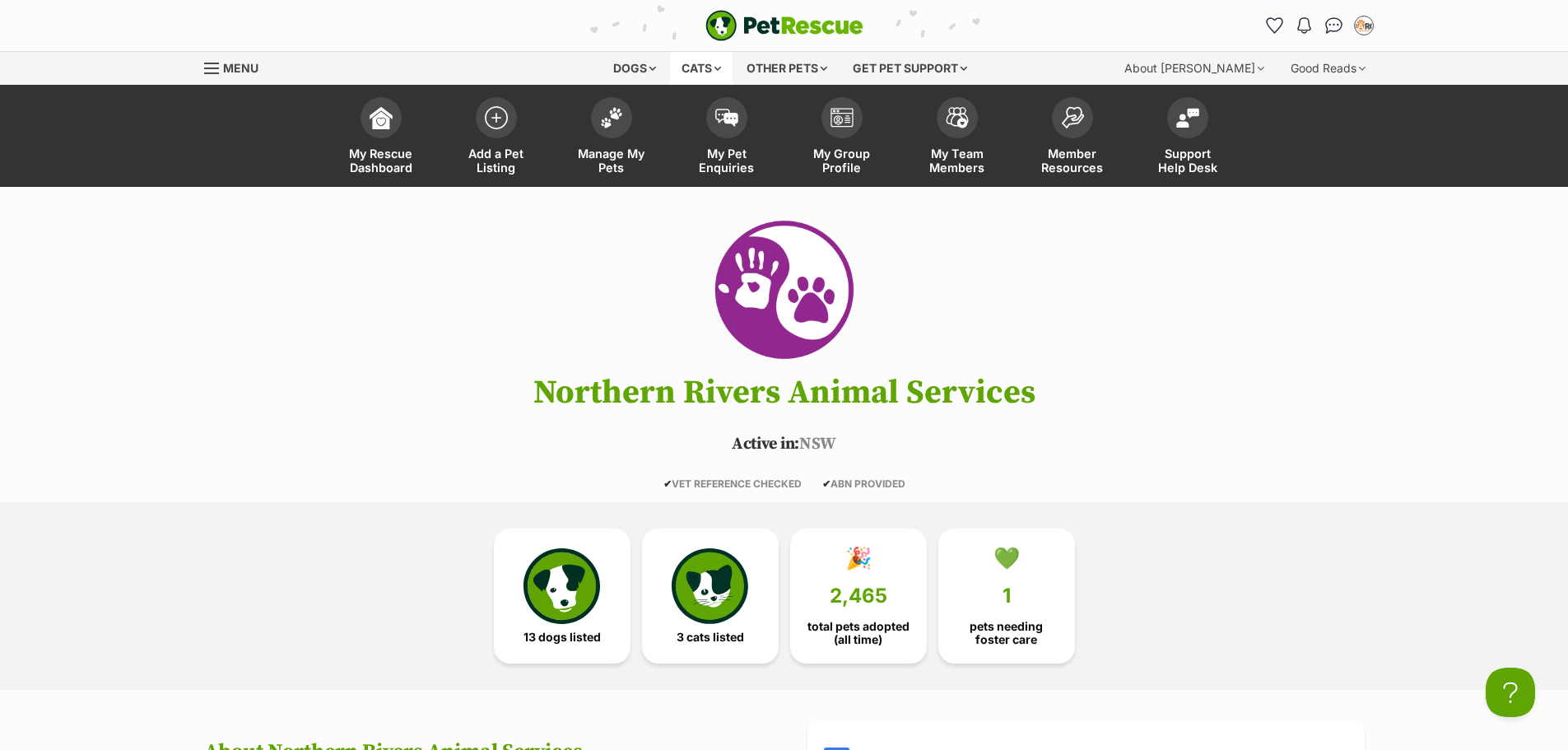
click at [688, 65] on div "Cats" at bounding box center [702, 68] width 63 height 33
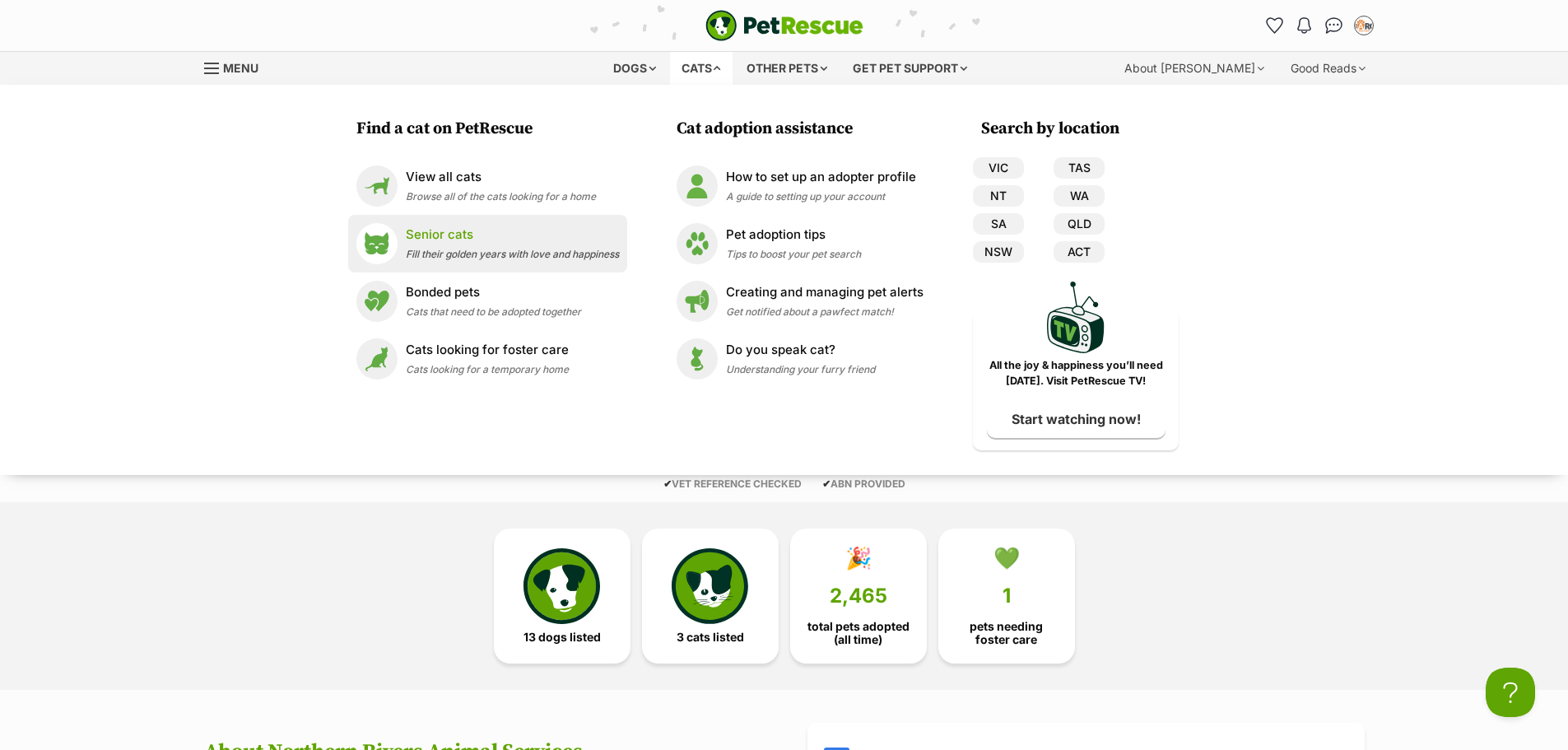
click at [495, 244] on div "Senior cats Fill their golden years with love and happiness" at bounding box center [512, 243] width 213 height 36
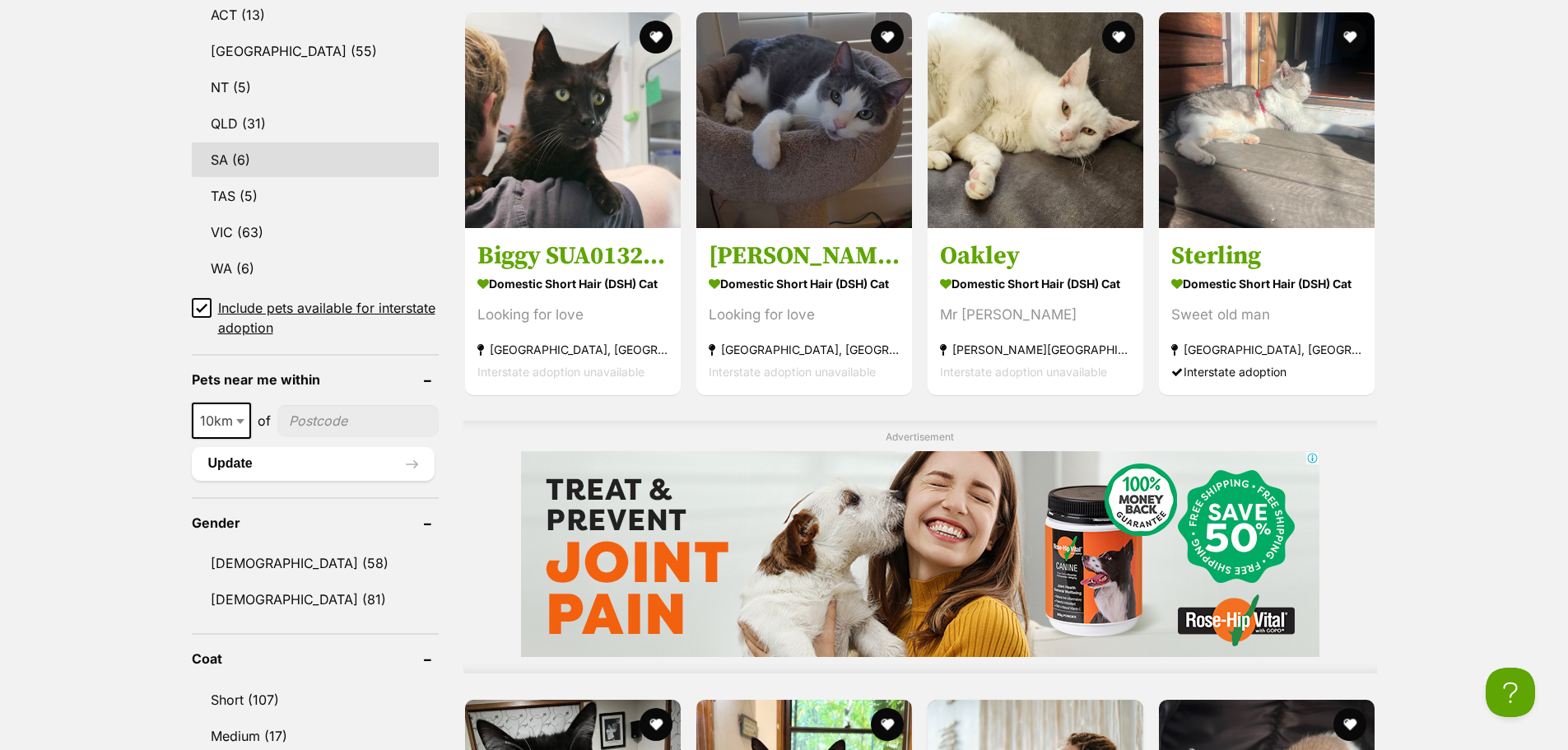
scroll to position [905, 0]
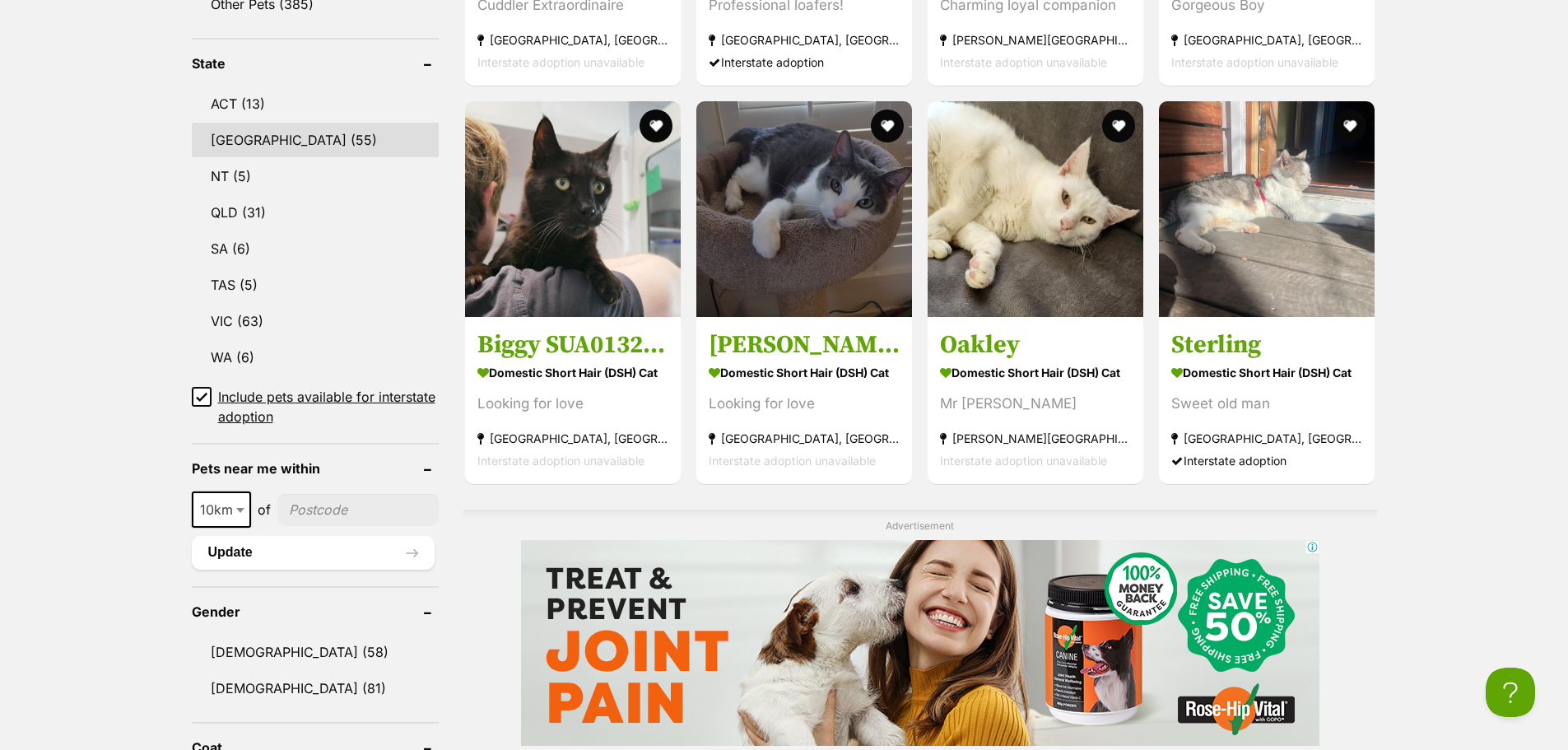
click at [298, 145] on link "NSW (55)" at bounding box center [315, 139] width 247 height 35
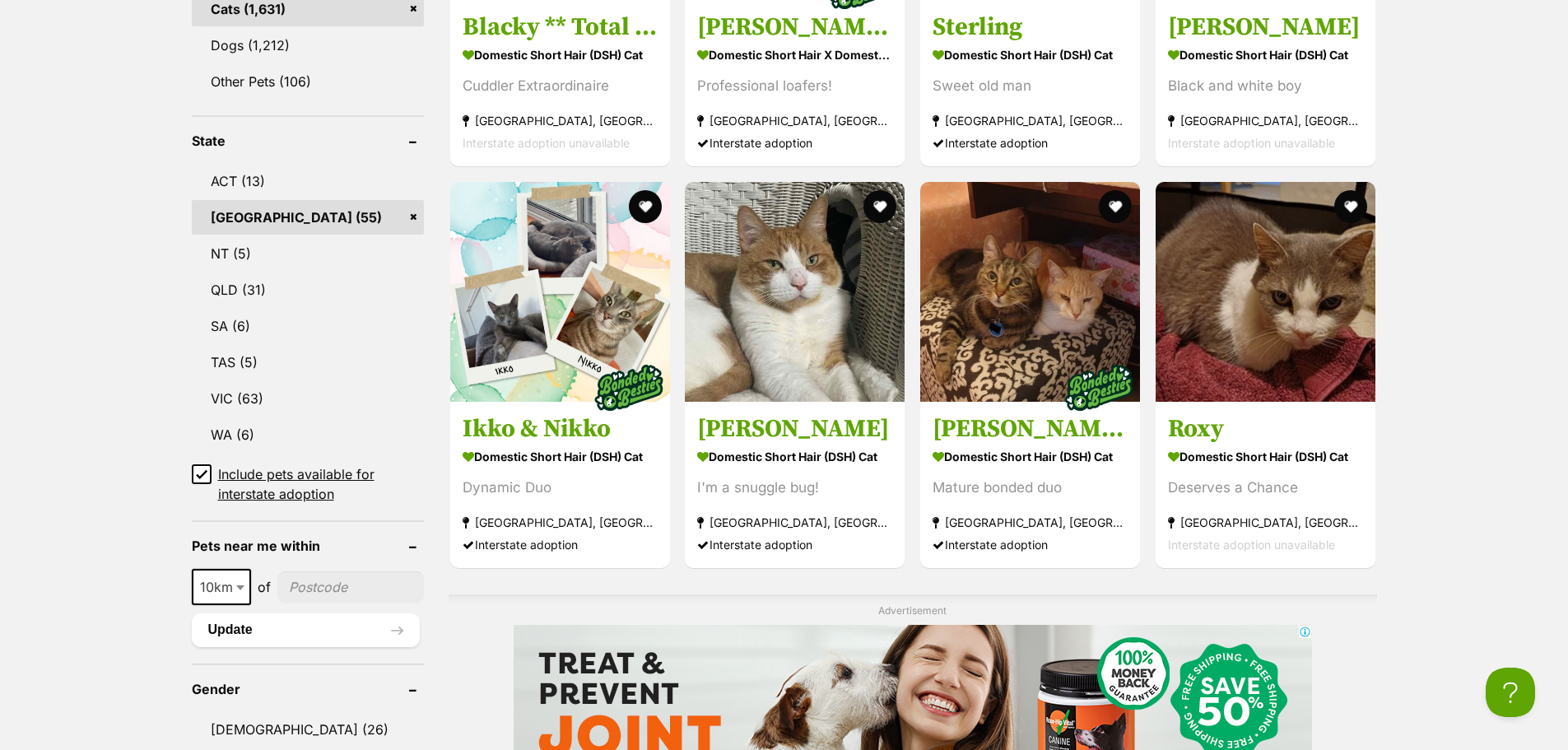
click at [321, 487] on span "Include pets available for interstate adoption" at bounding box center [321, 483] width 206 height 40
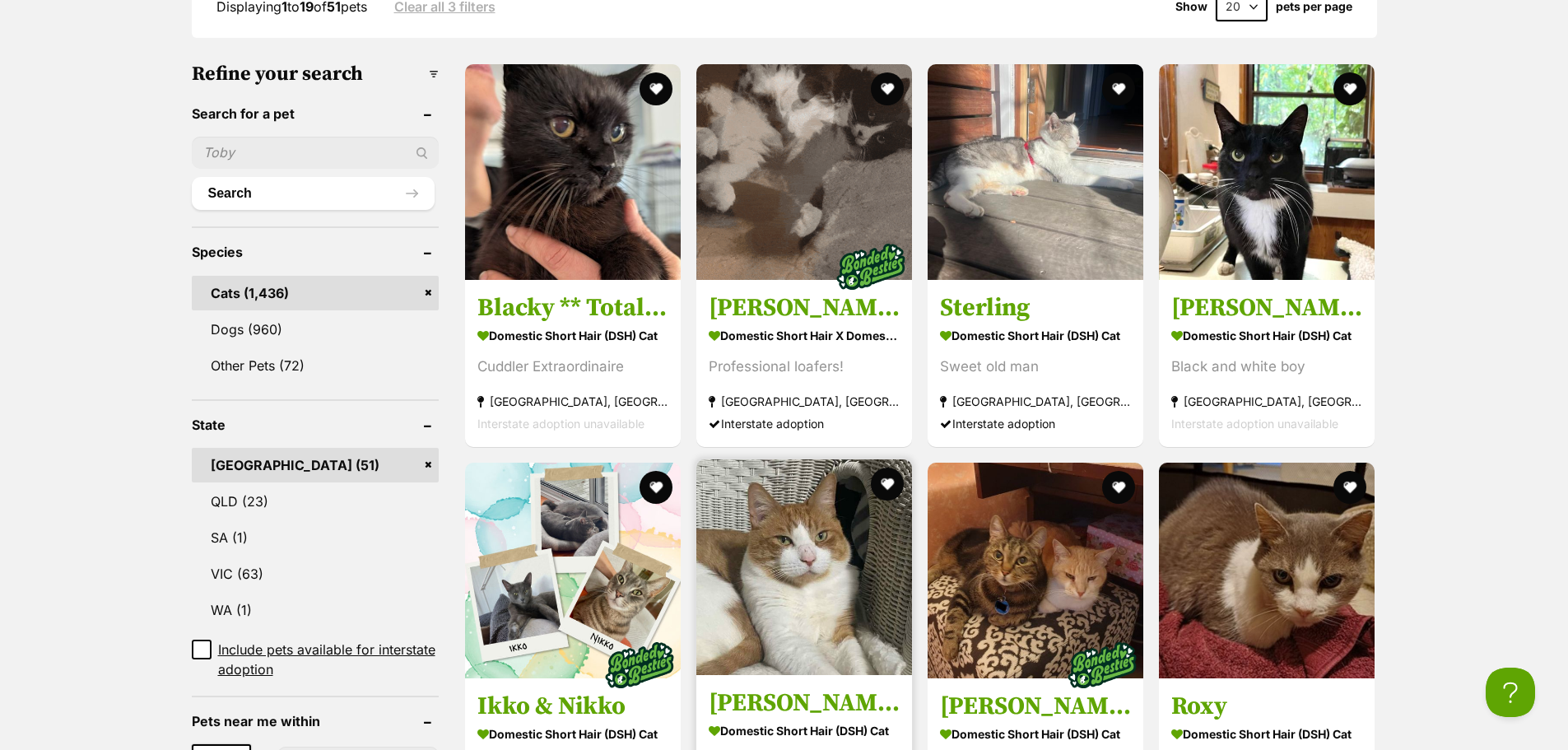
scroll to position [493, 0]
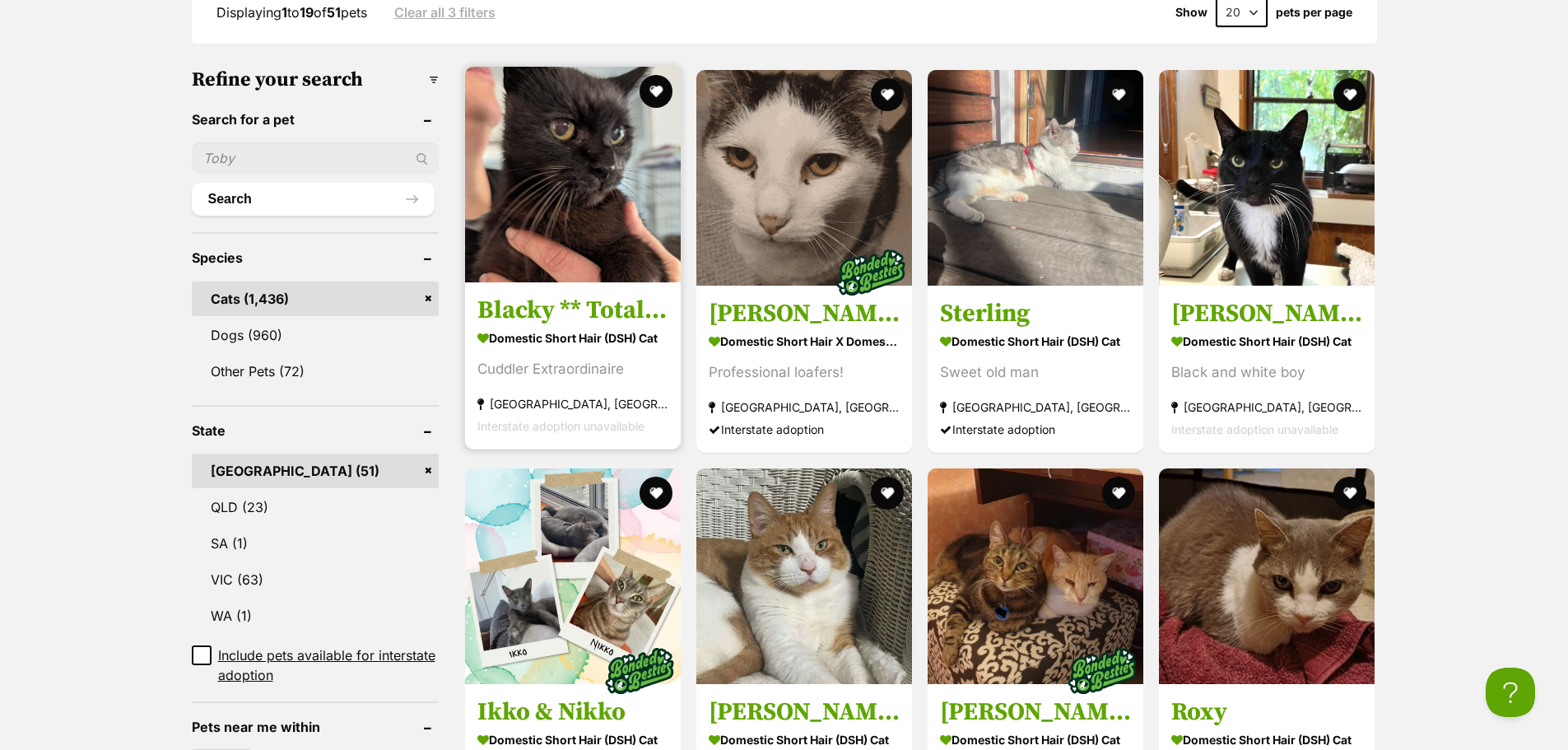
click at [589, 317] on h3 "Blacky ** Total Lovebug **" at bounding box center [572, 310] width 191 height 31
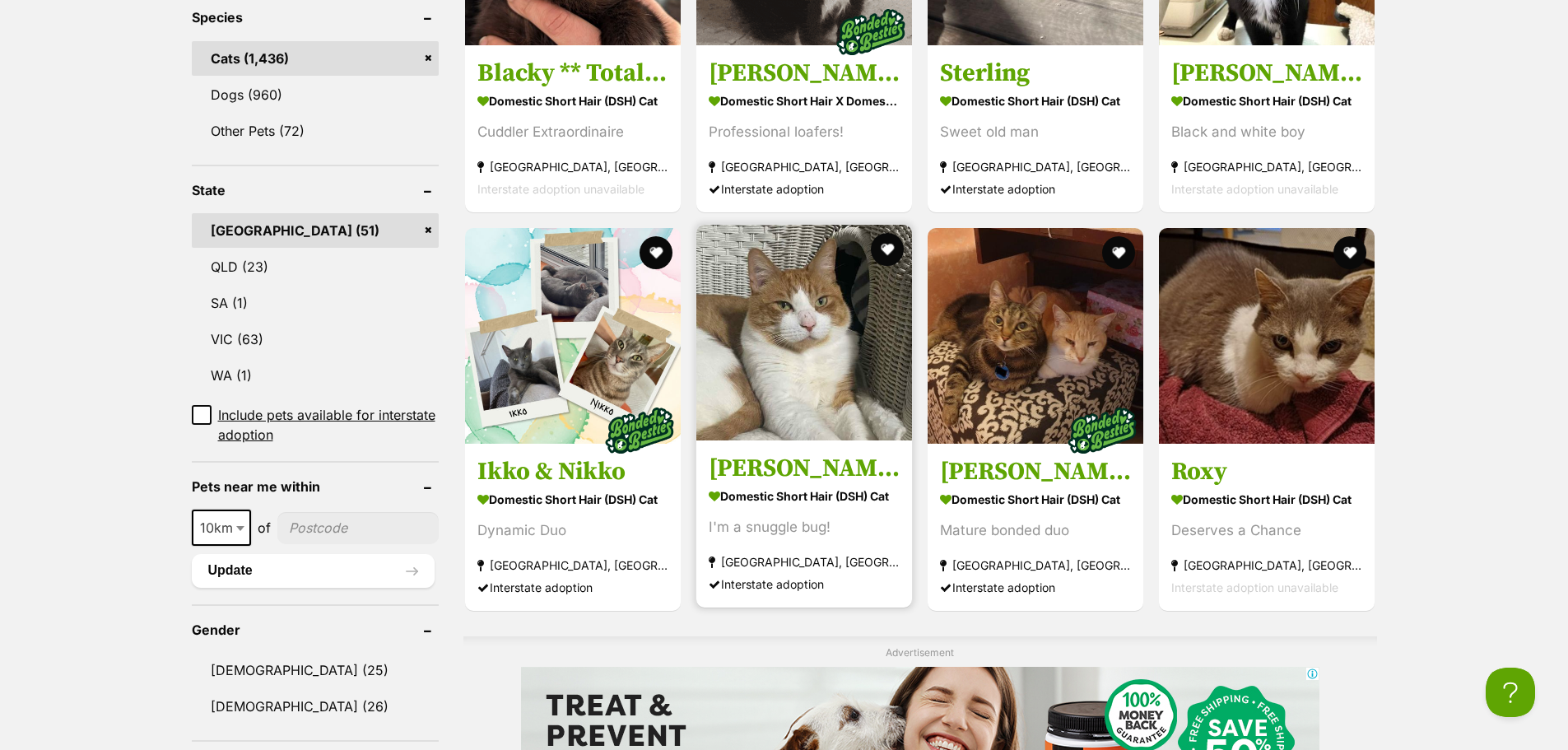
scroll to position [733, 0]
click at [810, 467] on h3 "[PERSON_NAME]" at bounding box center [804, 468] width 191 height 31
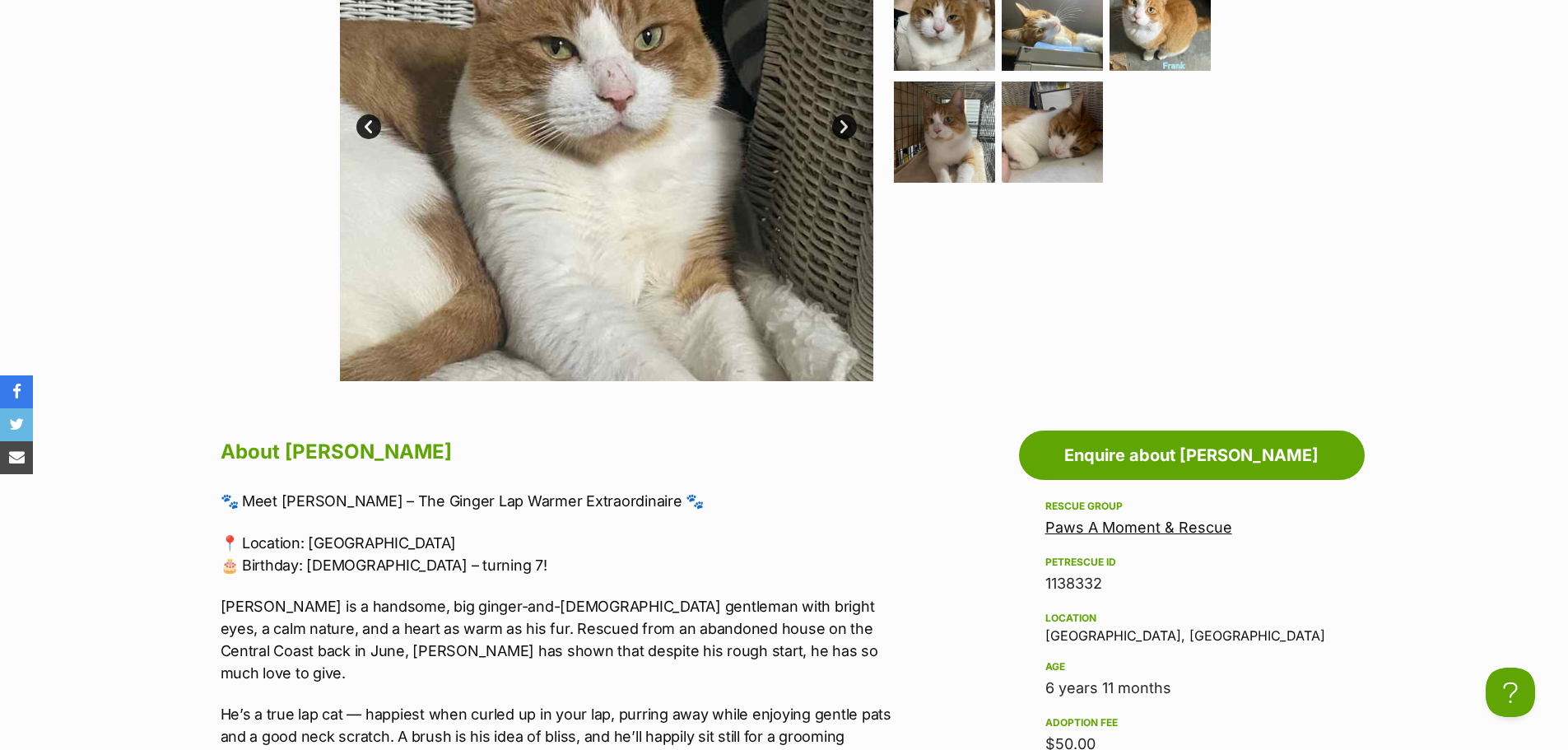
scroll to position [658, 0]
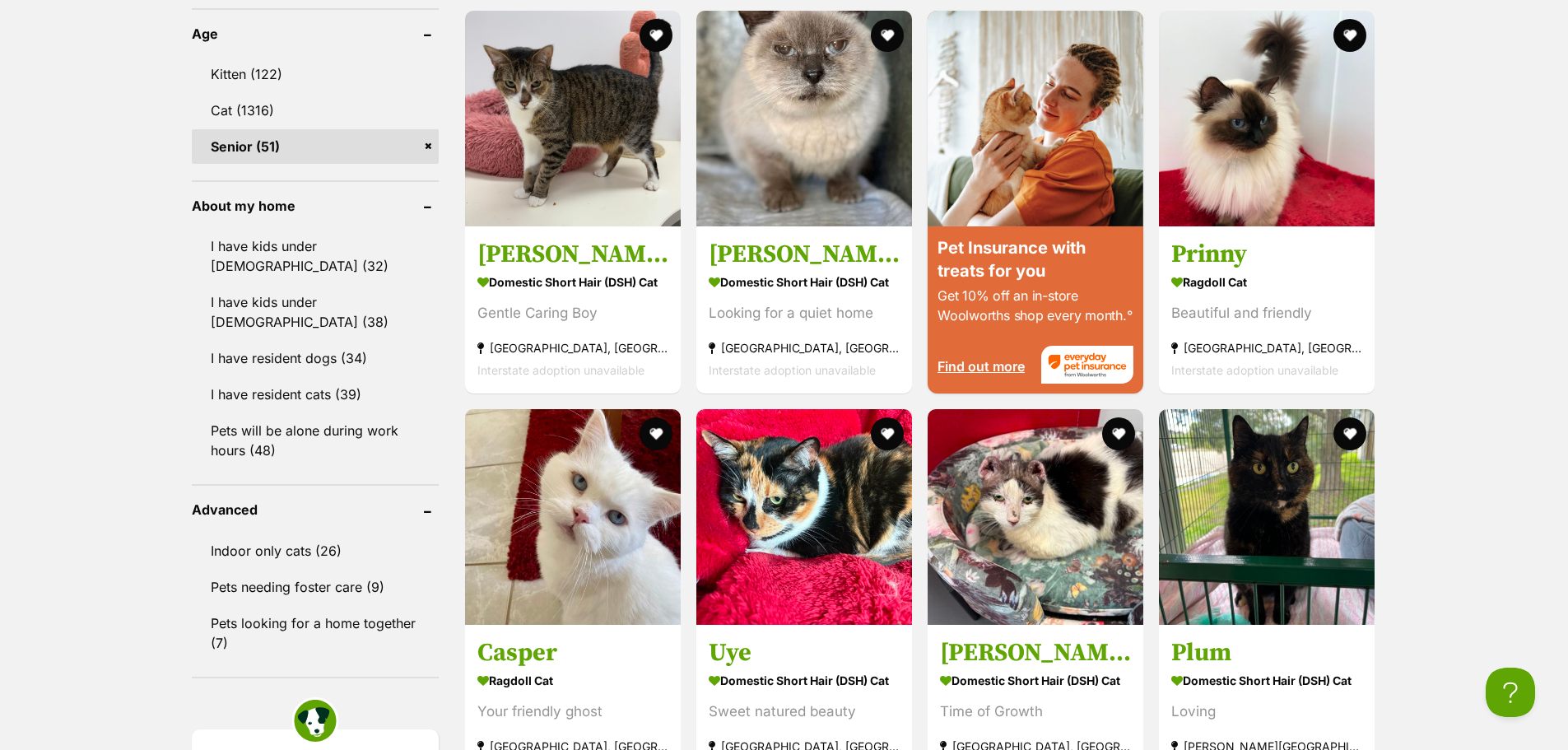
scroll to position [1803, 0]
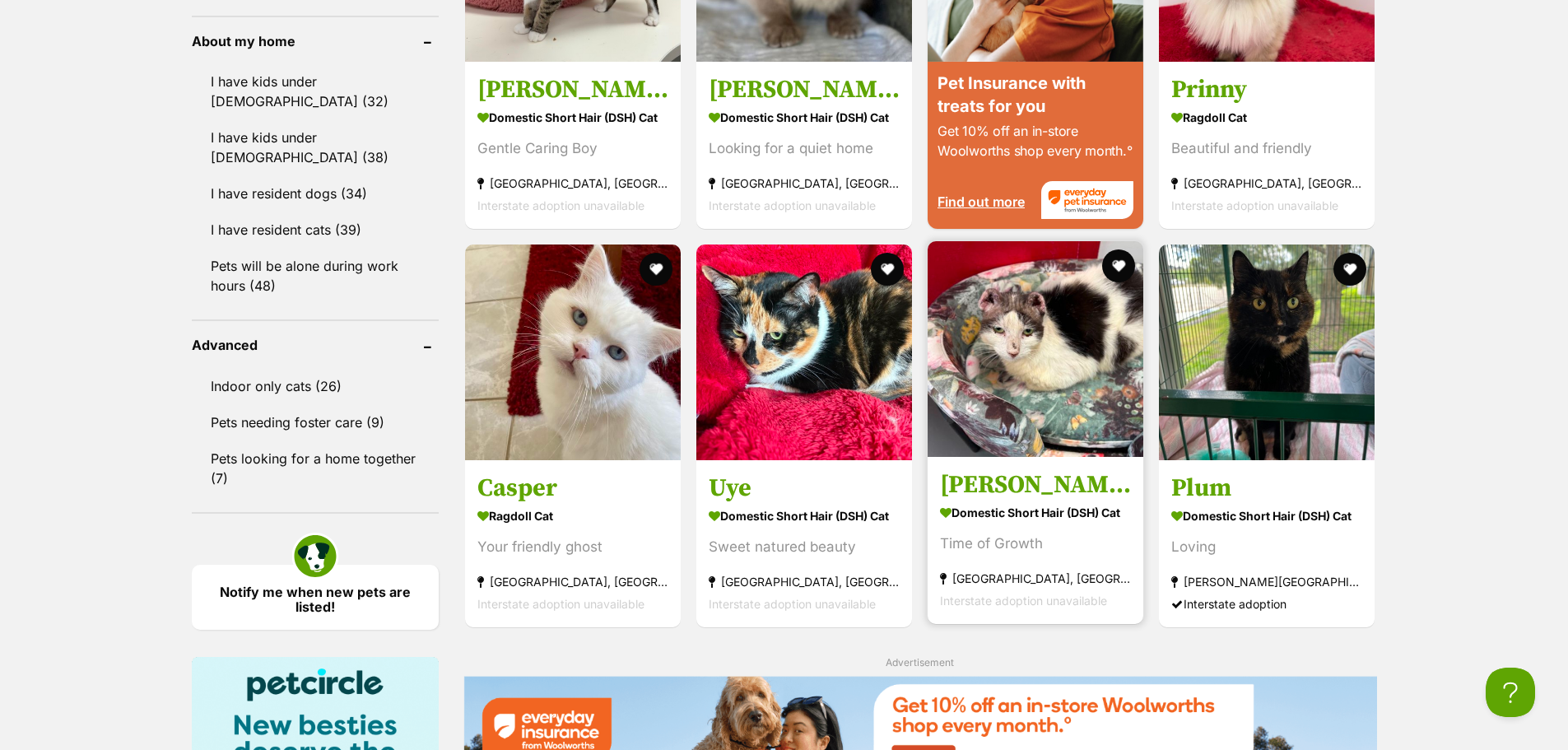
click at [1058, 369] on img at bounding box center [1035, 349] width 216 height 216
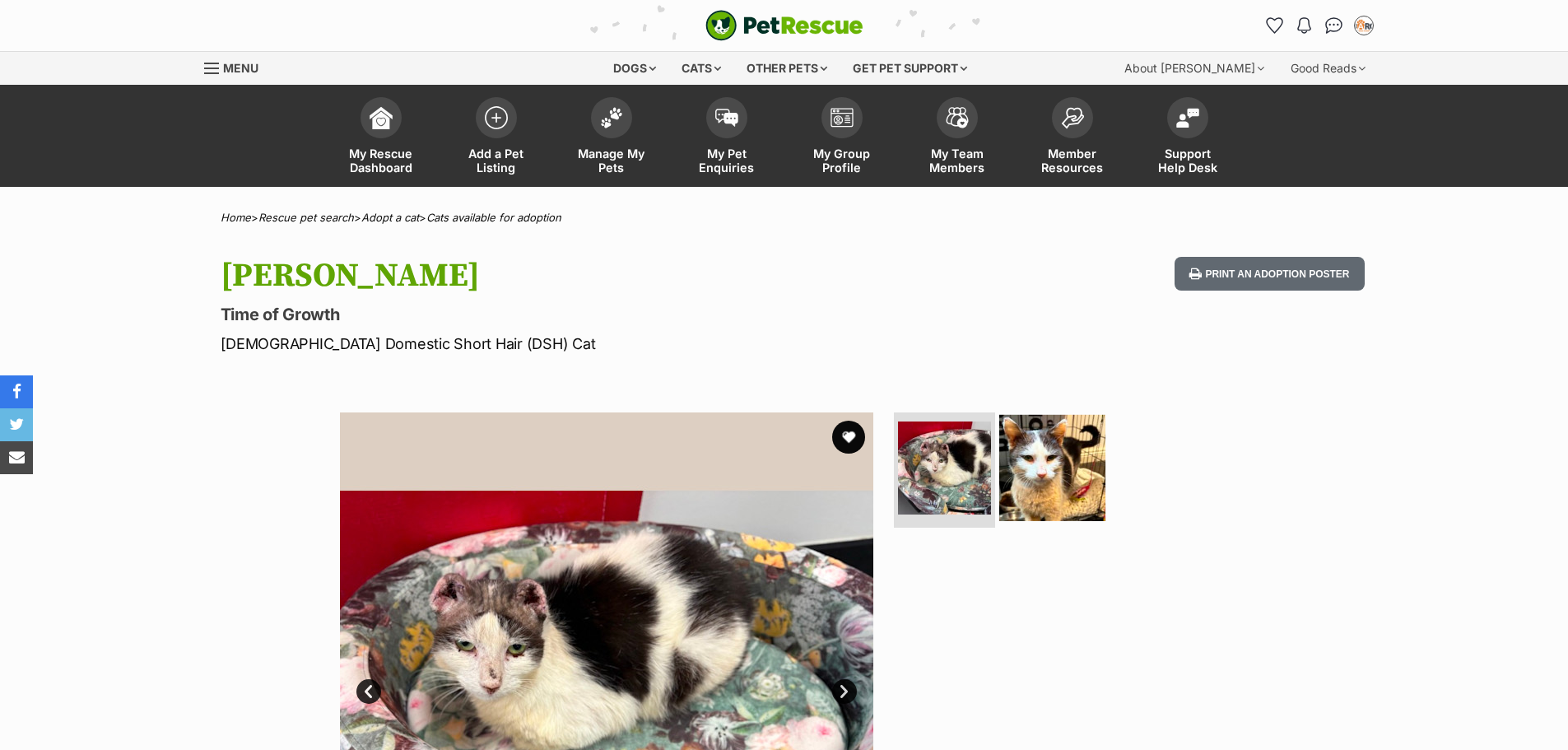
click at [1058, 465] on img at bounding box center [1052, 467] width 106 height 106
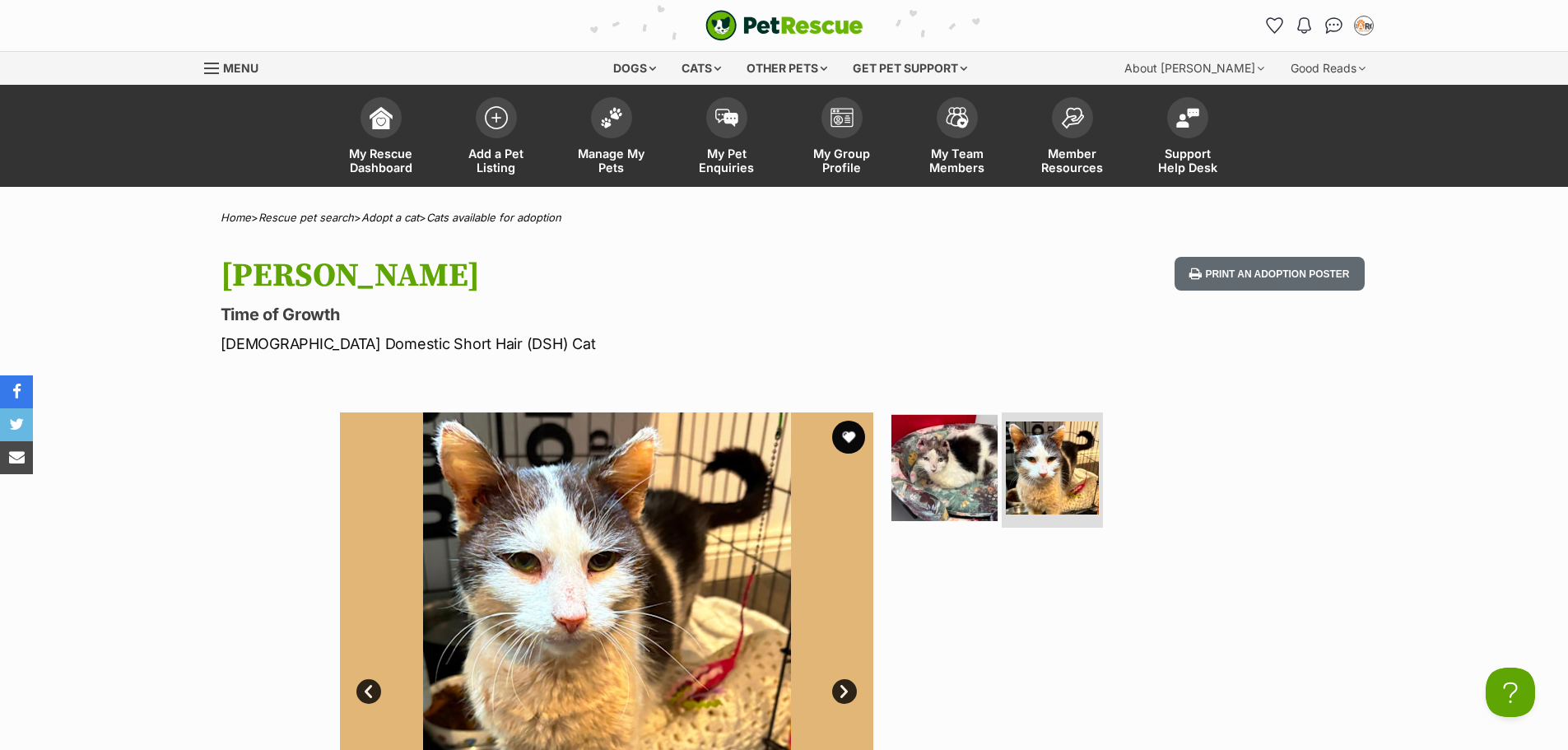
click at [929, 465] on img at bounding box center [944, 467] width 106 height 106
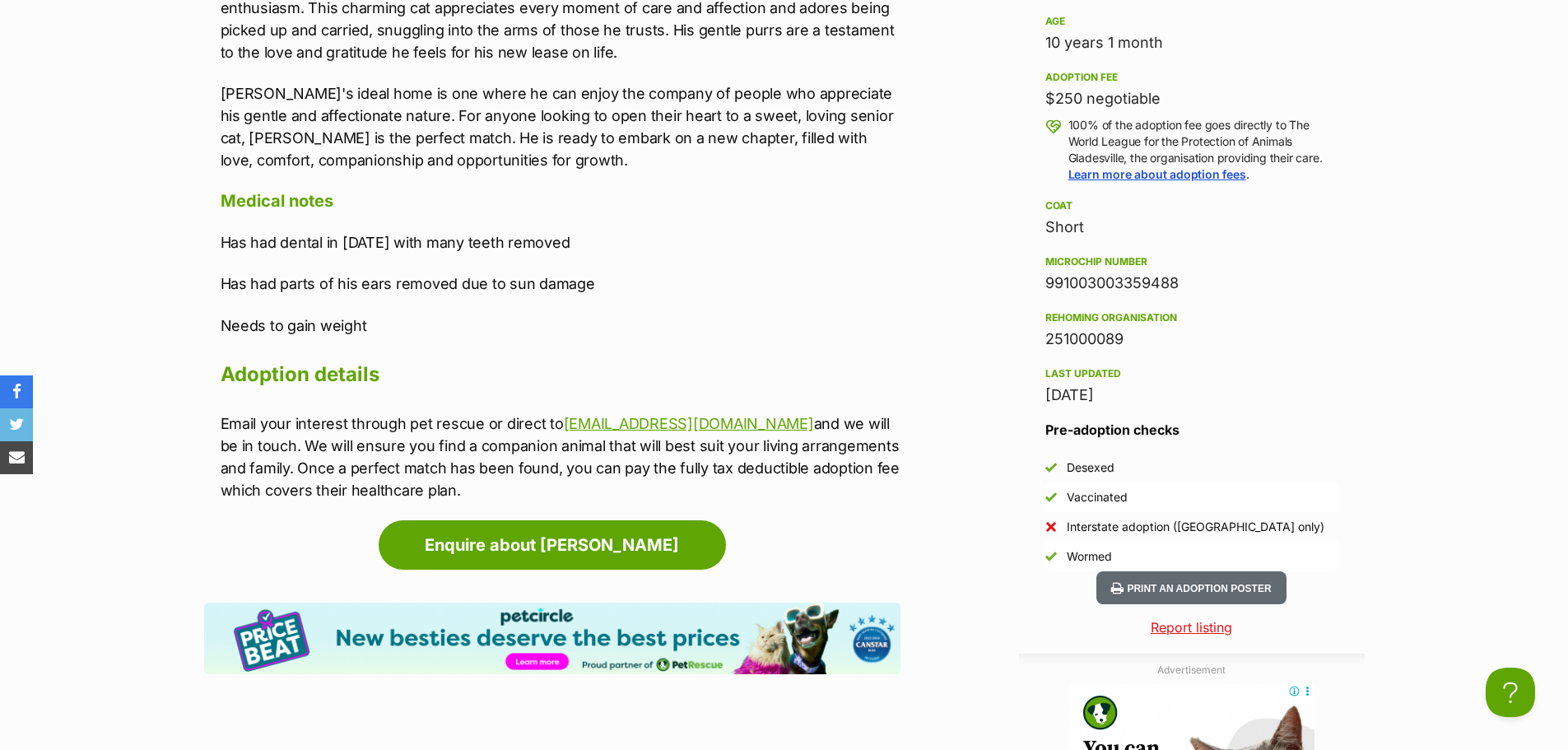
scroll to position [1234, 0]
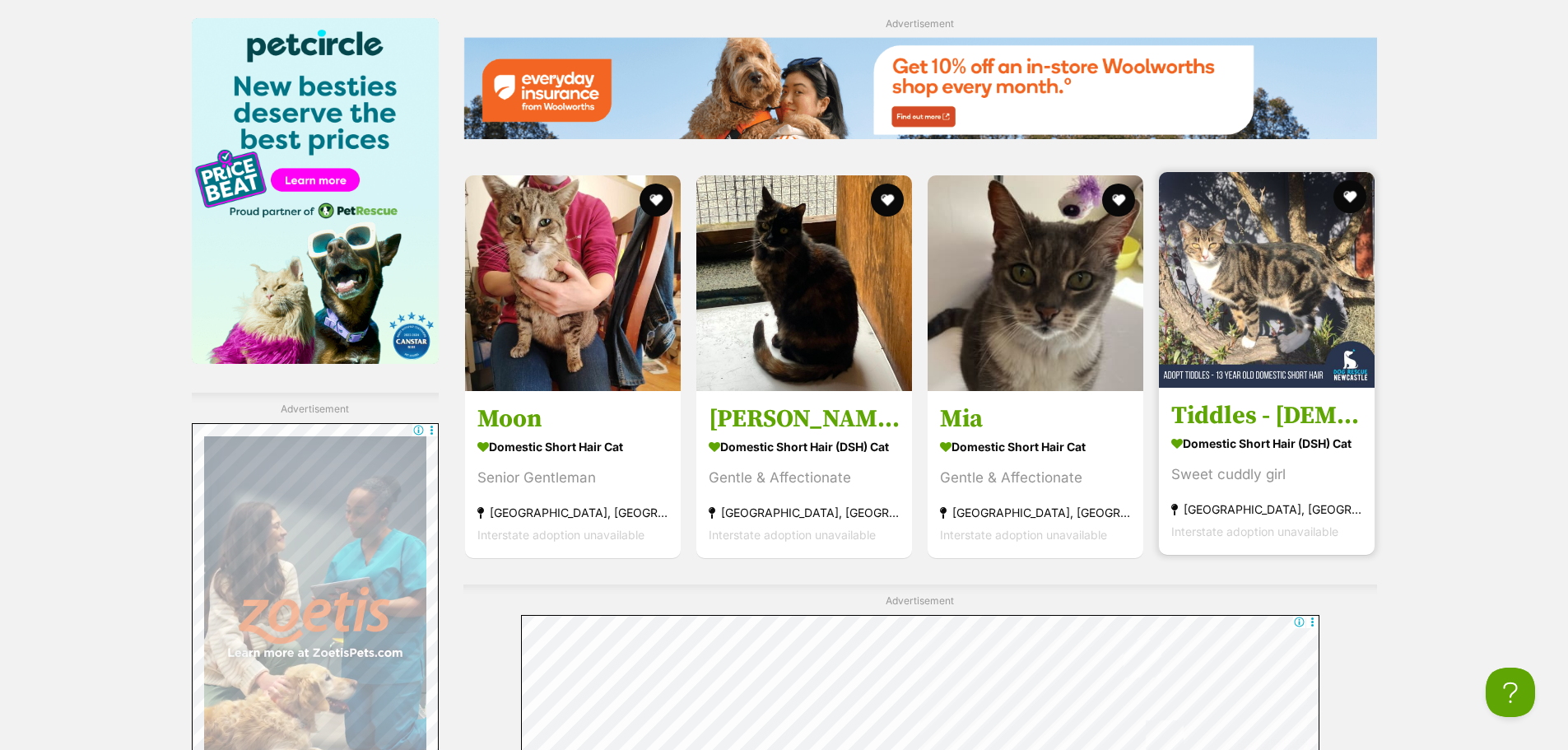
click at [1334, 264] on img at bounding box center [1266, 279] width 216 height 216
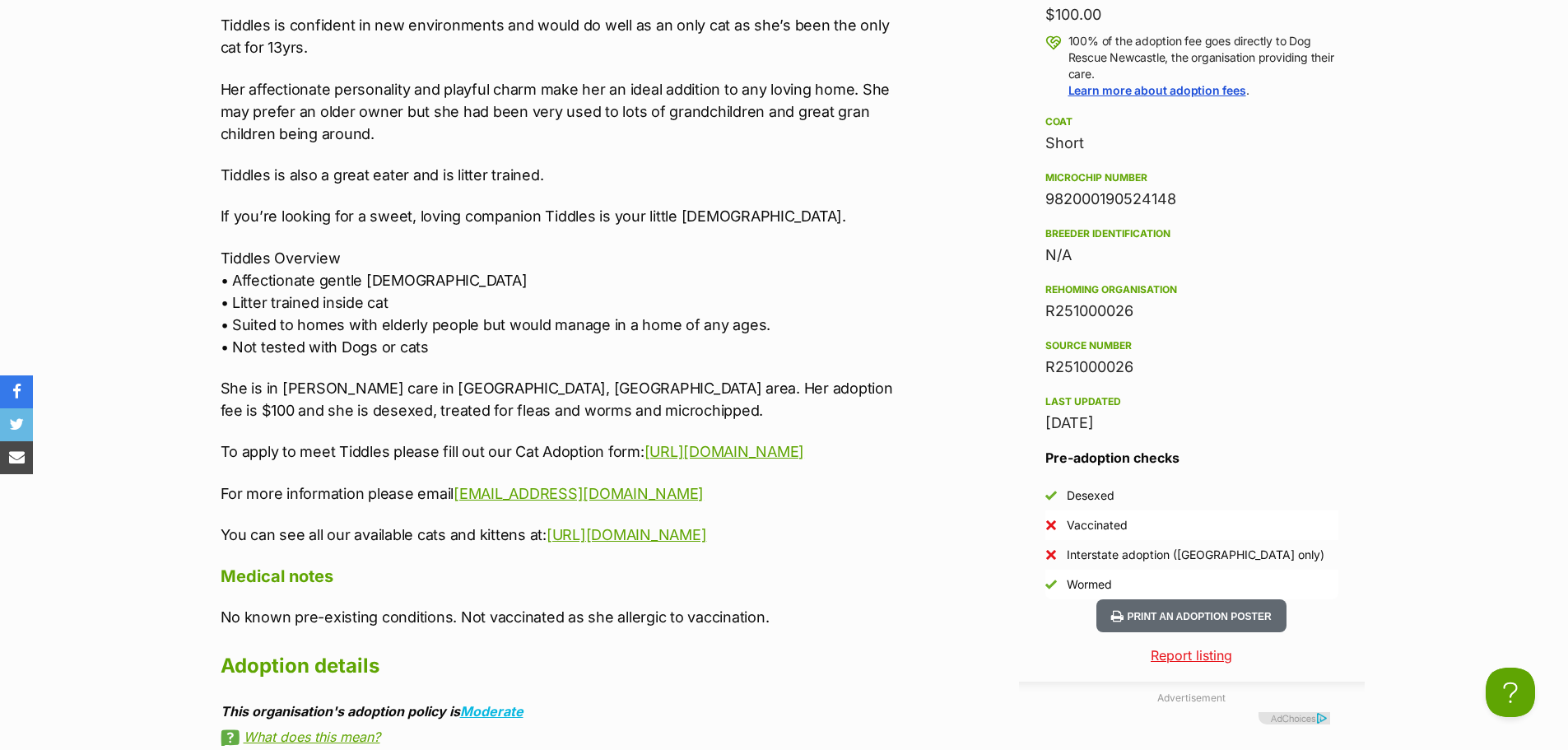
scroll to position [1399, 0]
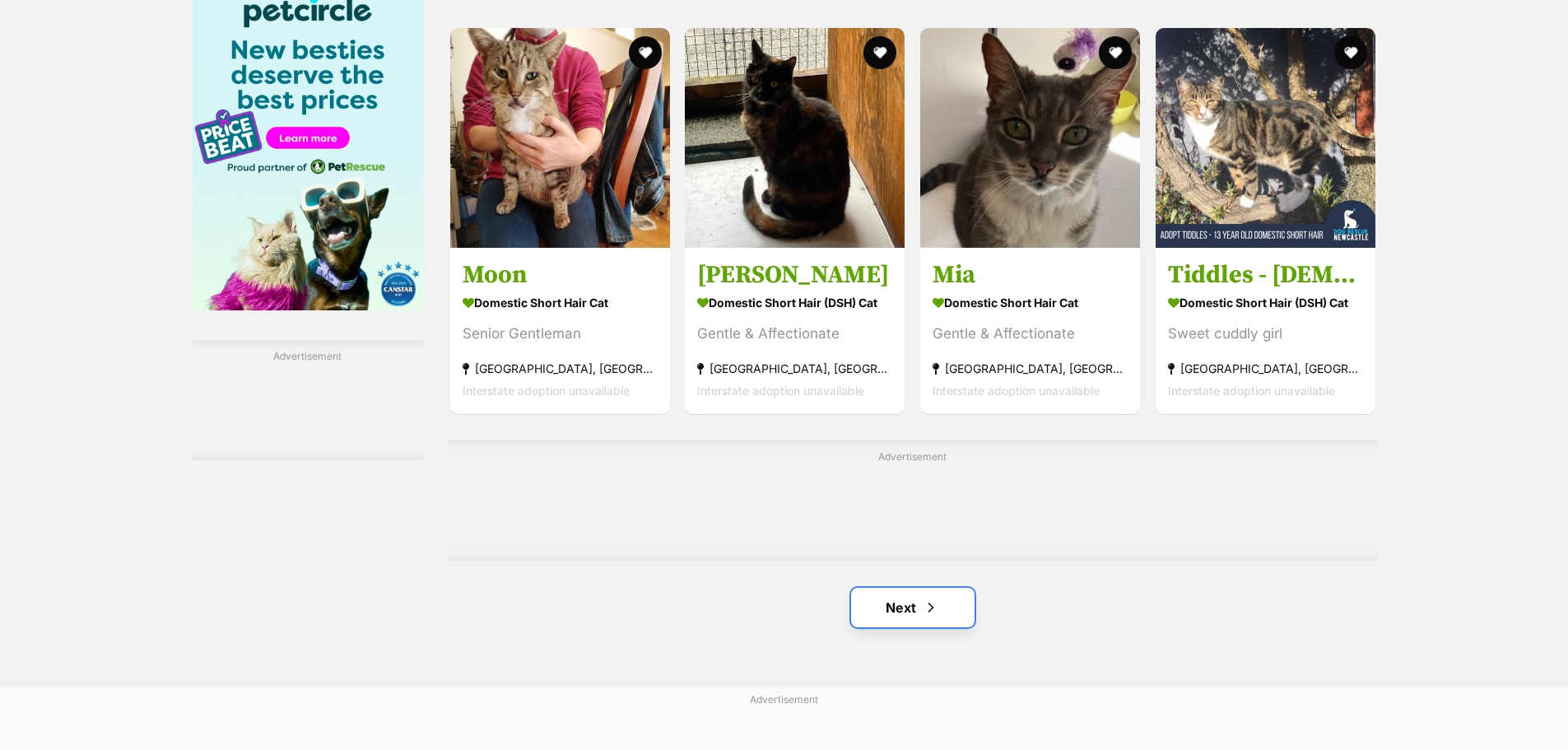
click at [953, 607] on link "Next" at bounding box center [912, 607] width 123 height 40
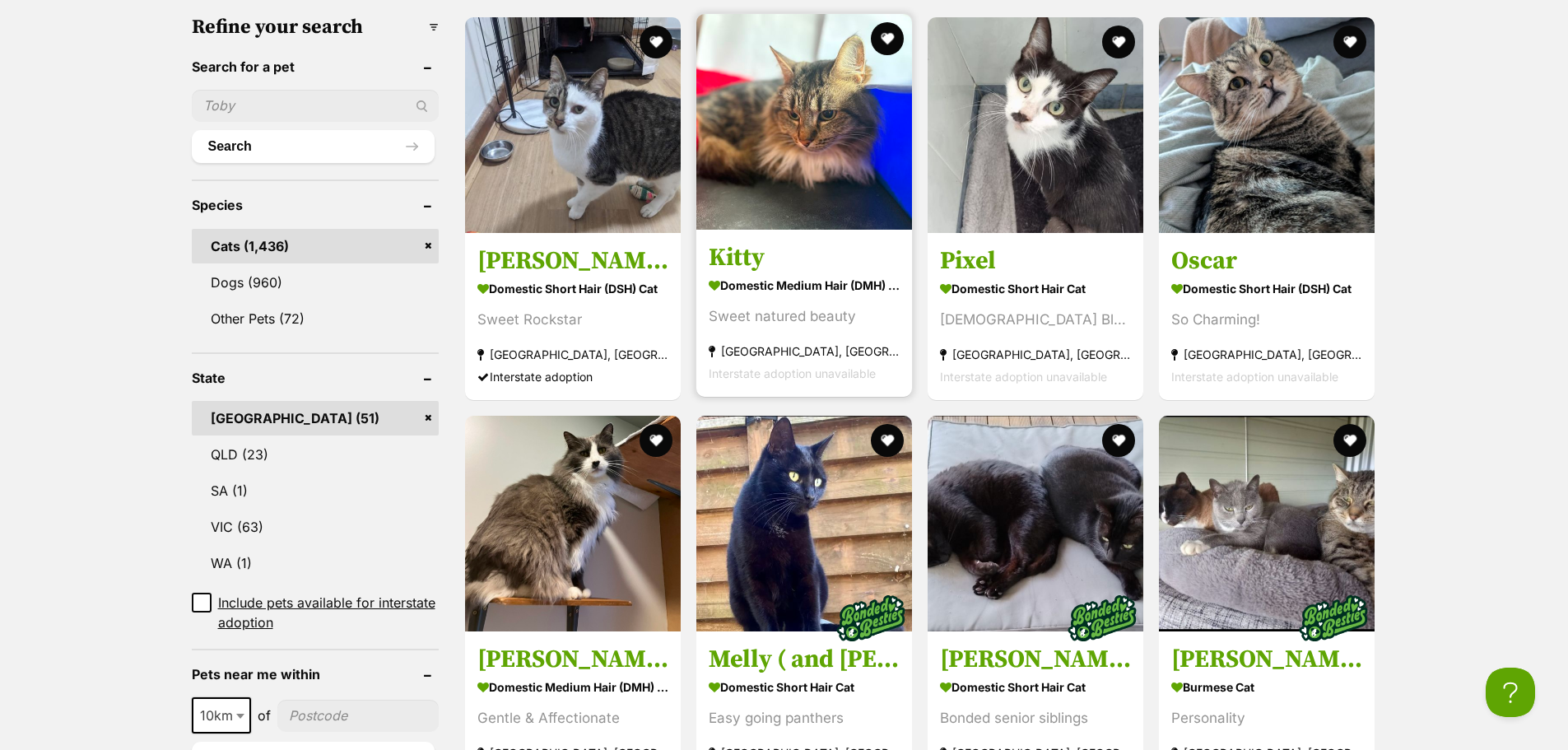
scroll to position [576, 0]
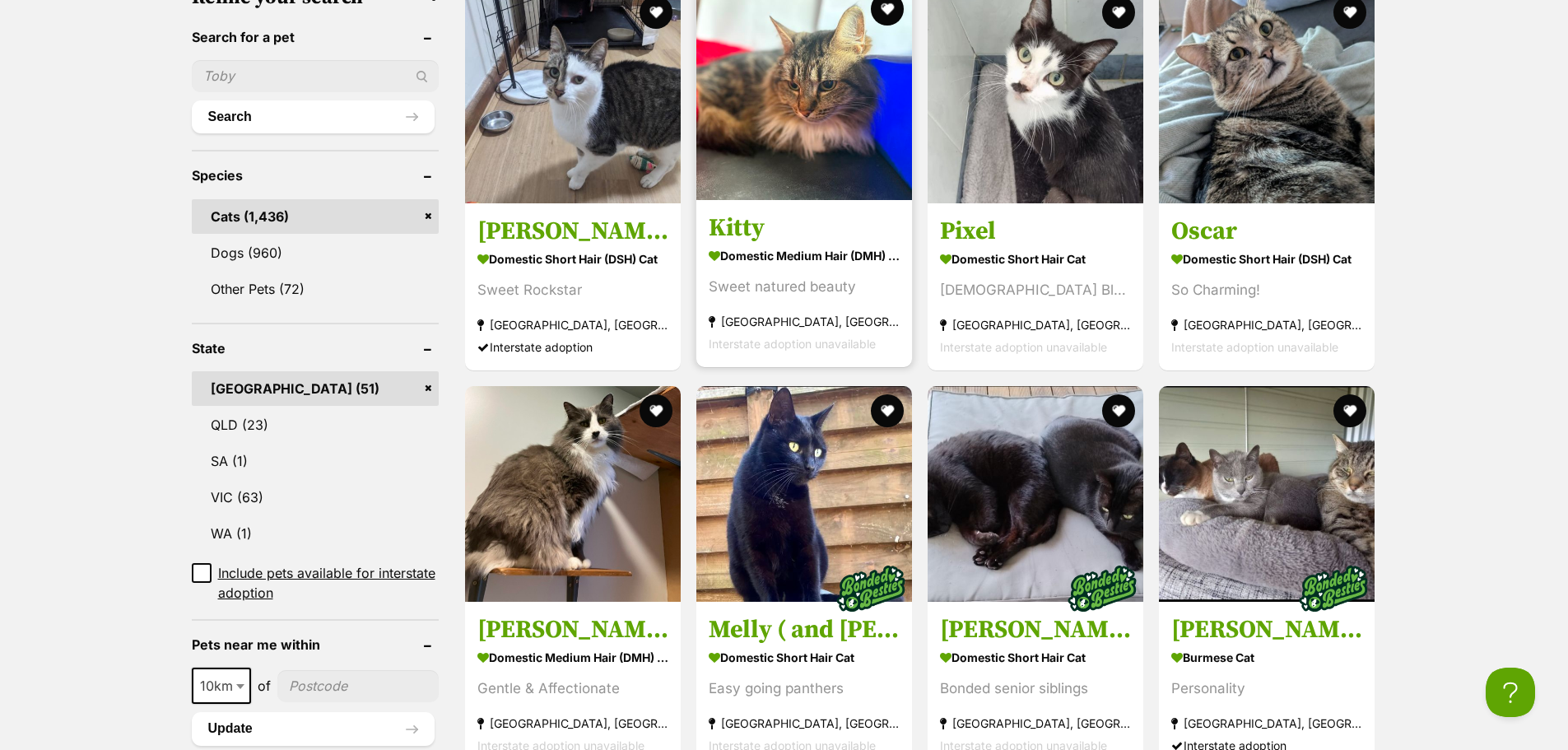
click at [776, 205] on article "Kitty Domestic Medium Hair (DMH) Cat Sweet natured beauty Gladesville, NSW Inte…" at bounding box center [804, 176] width 219 height 386
click at [785, 181] on img at bounding box center [804, 93] width 216 height 216
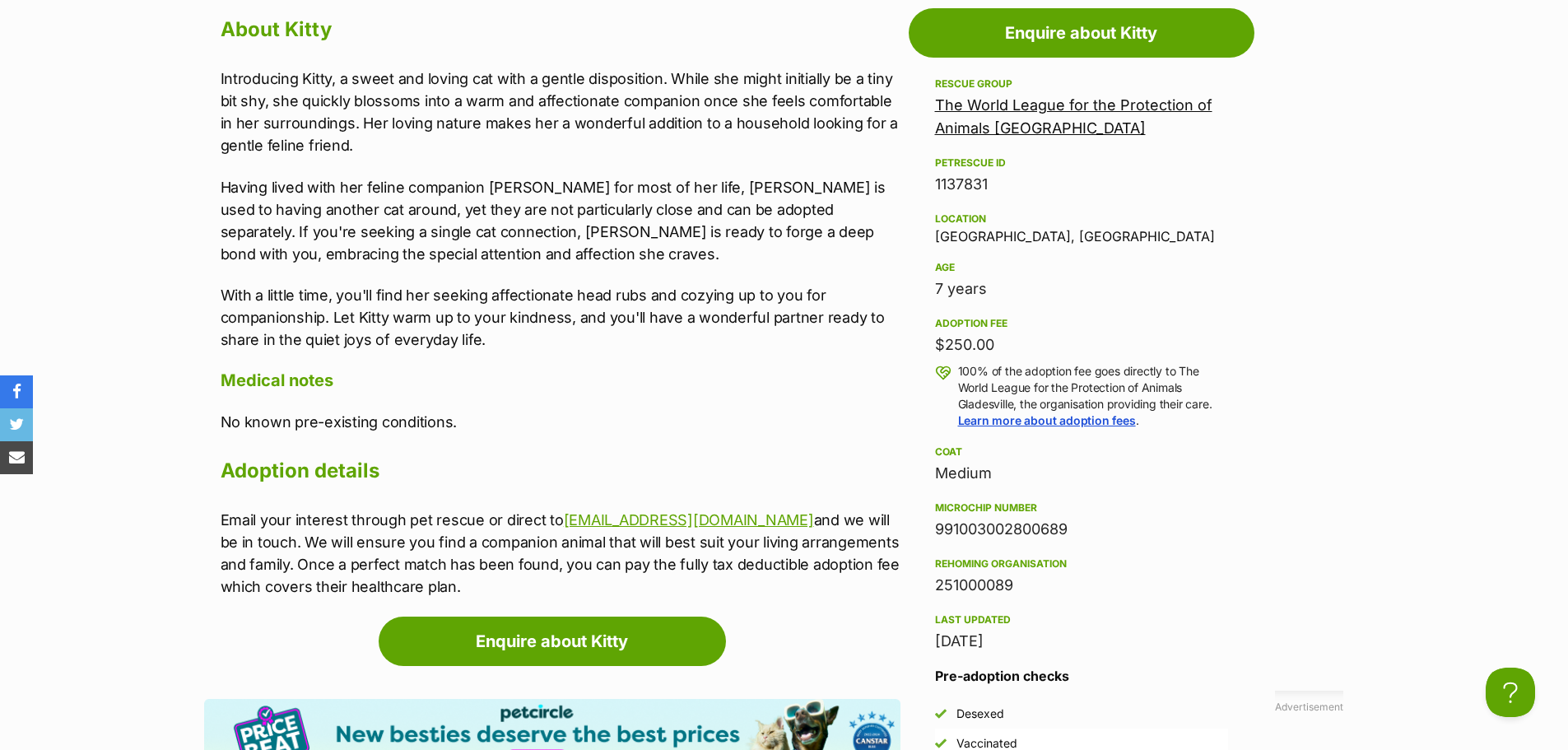
scroll to position [988, 0]
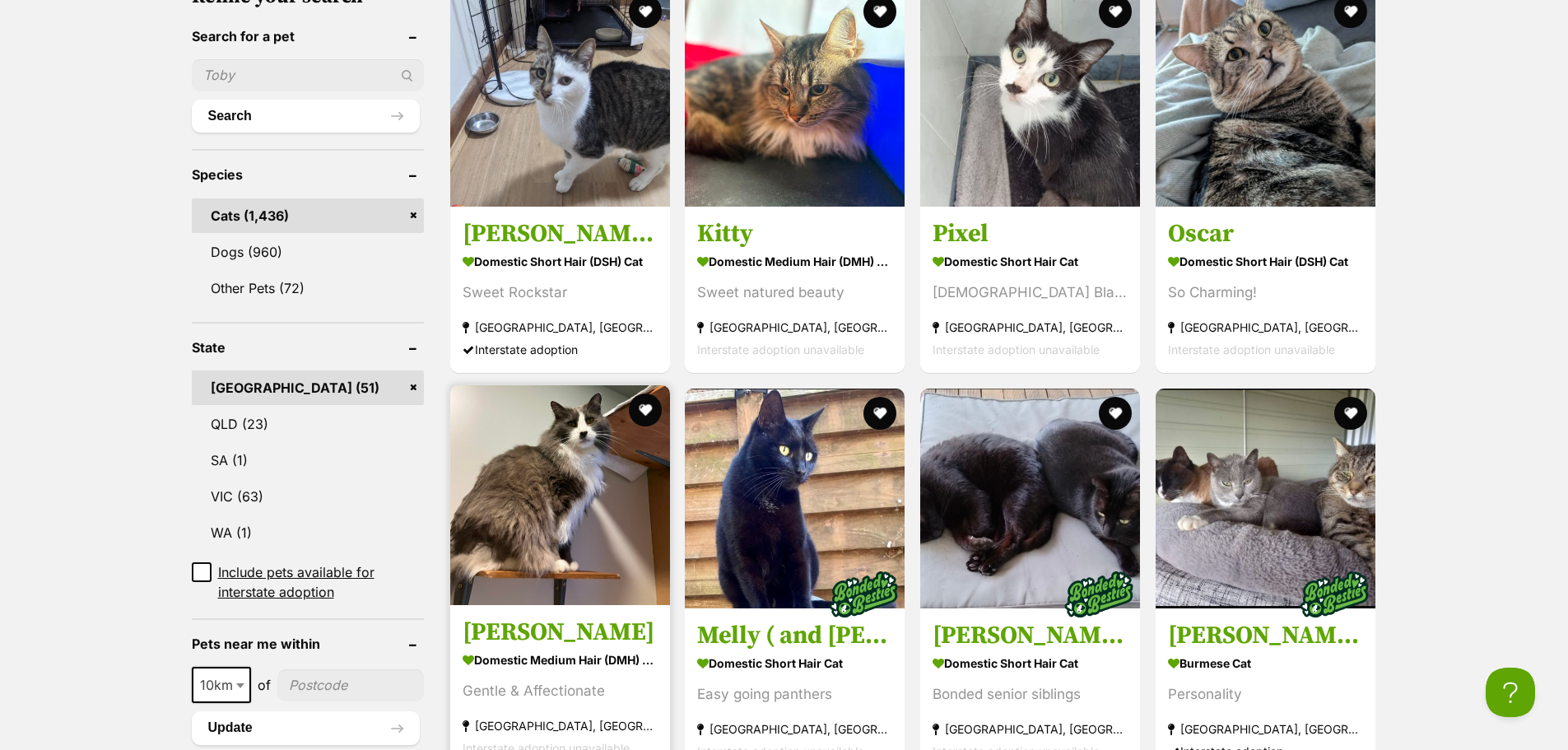
click at [550, 490] on img at bounding box center [560, 494] width 220 height 220
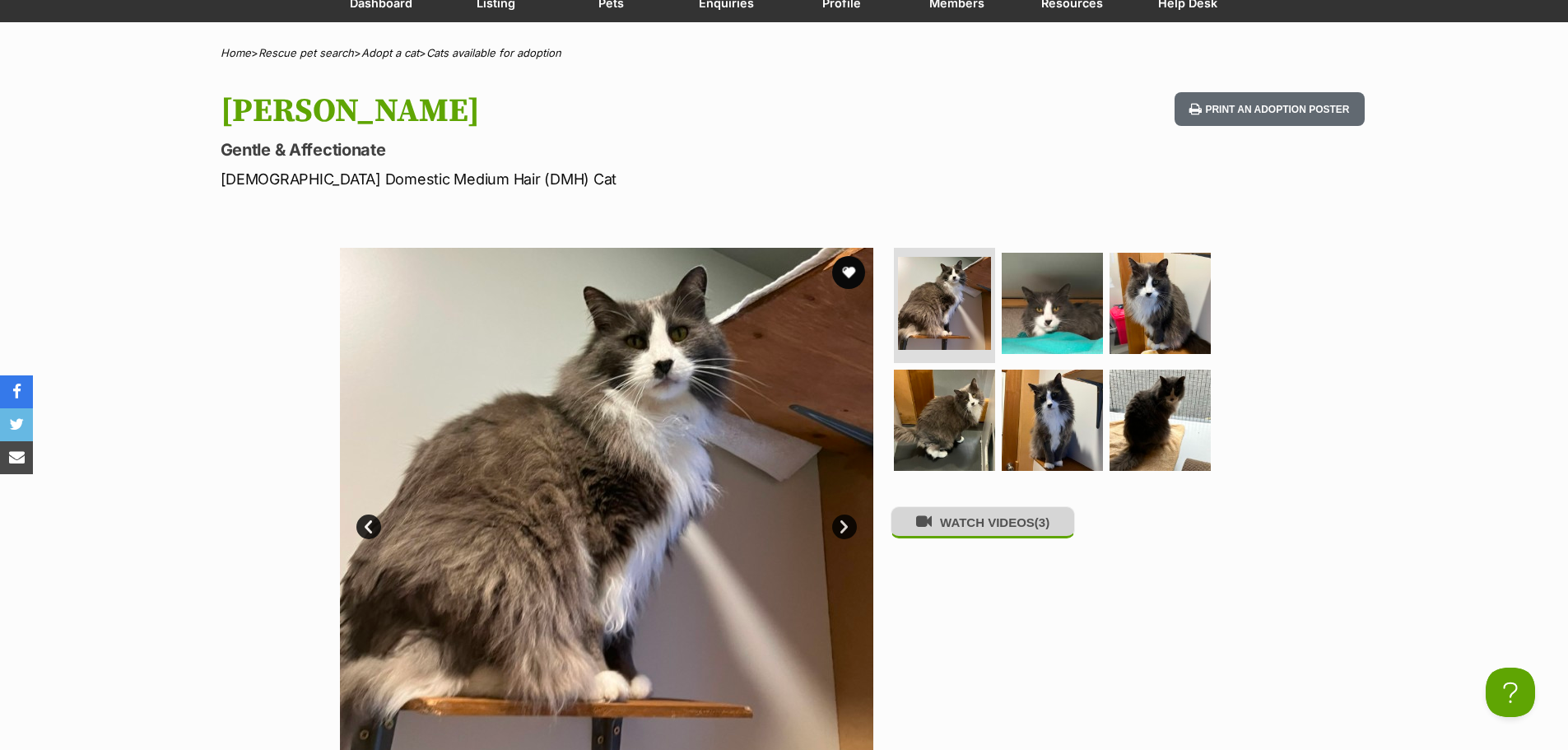
click at [1051, 539] on button "WATCH VIDEOS (3)" at bounding box center [982, 522] width 184 height 32
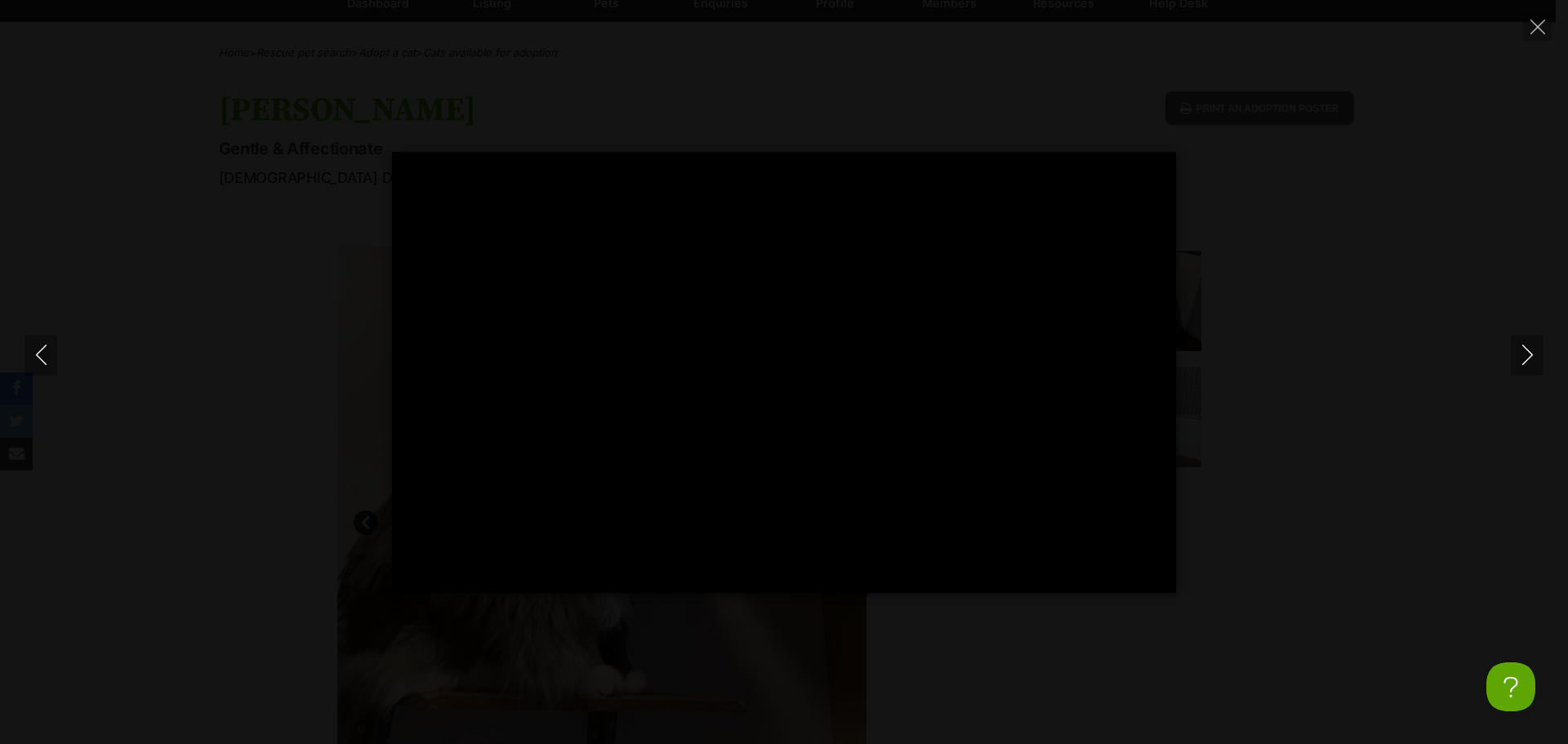
click at [1390, 175] on div "Pause Play % buffered 00:00 -00:05 Unmute Mute Disable captions Enable captions…" at bounding box center [784, 372] width 1568 height 441
type input "51.64"
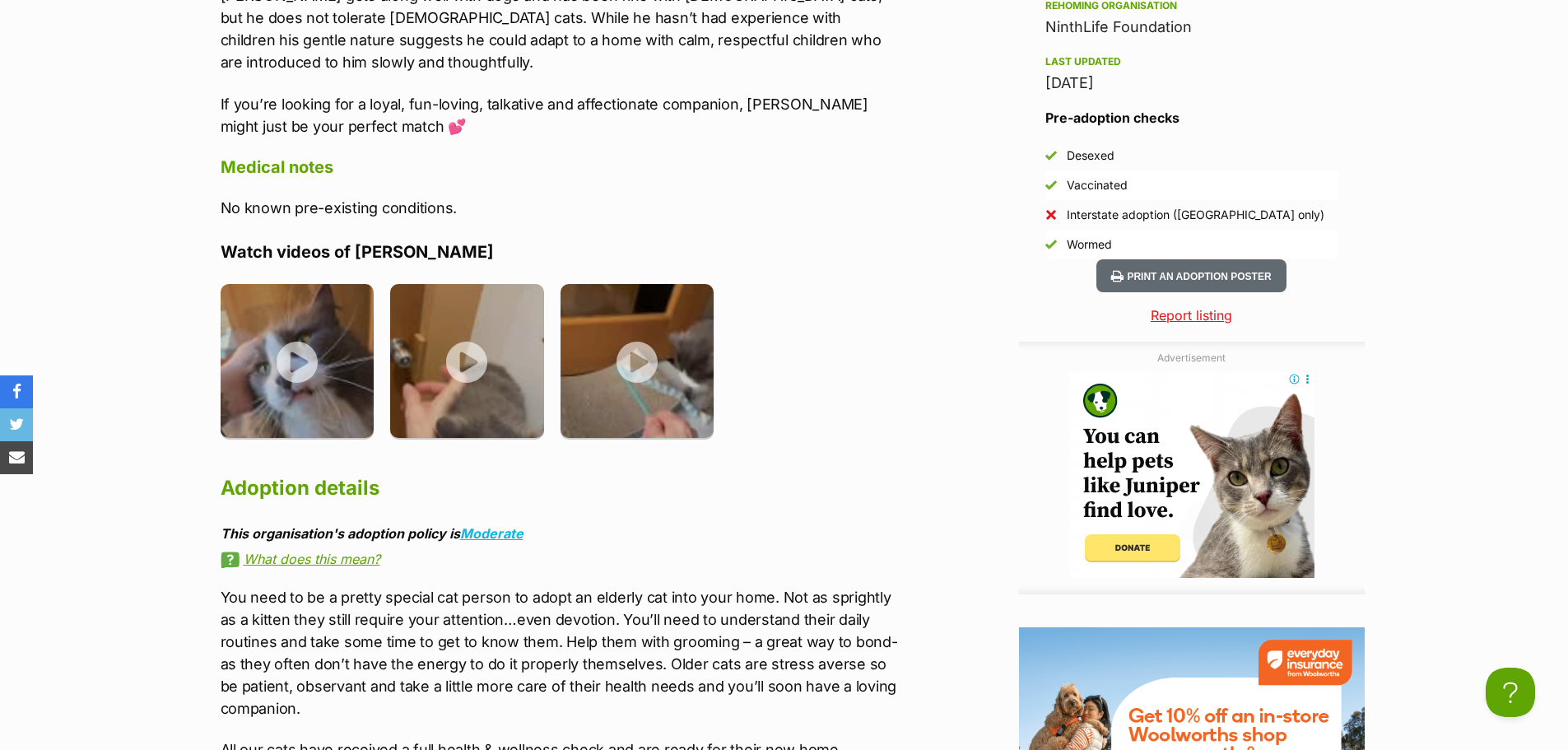
scroll to position [1728, 0]
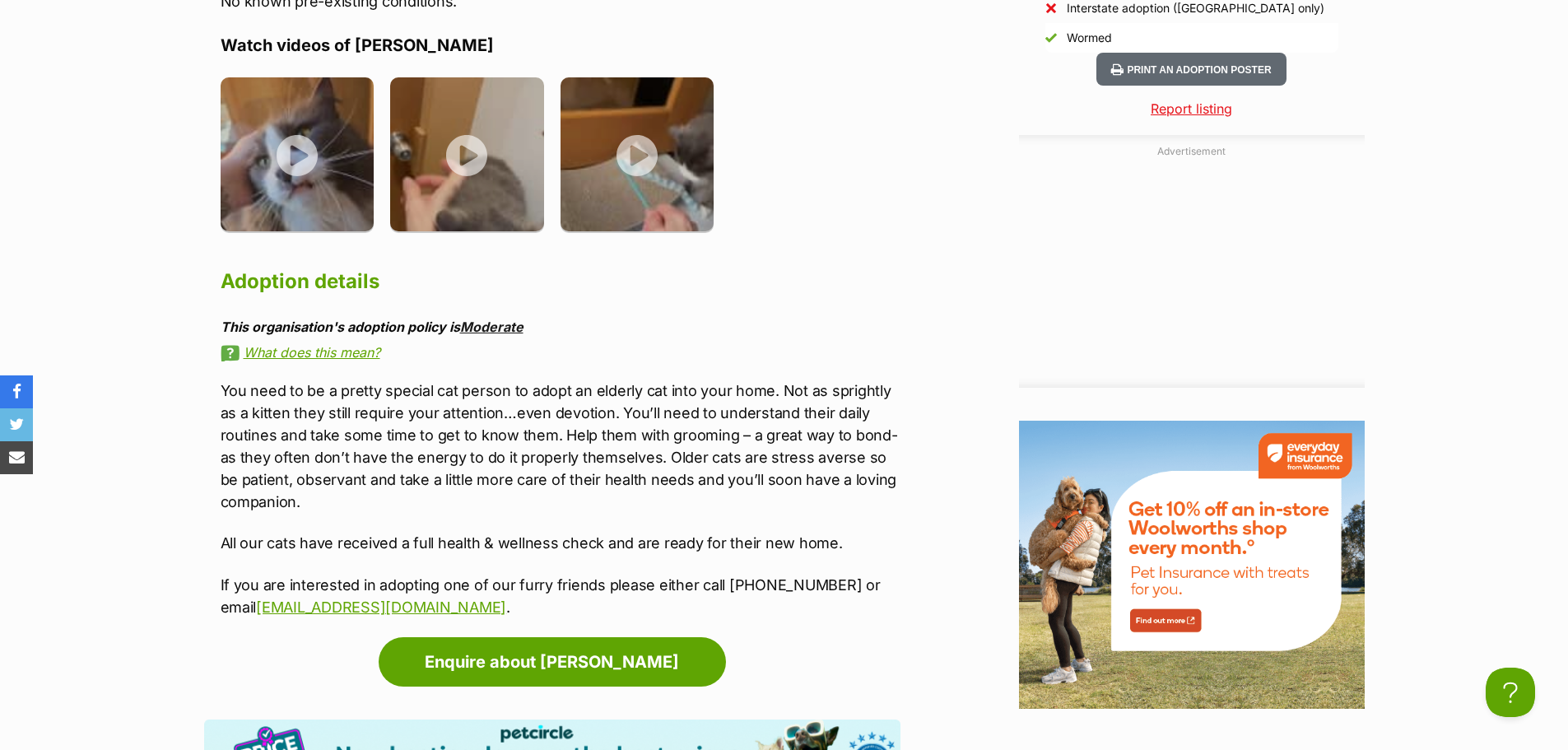
click at [505, 319] on link "Moderate" at bounding box center [492, 326] width 64 height 16
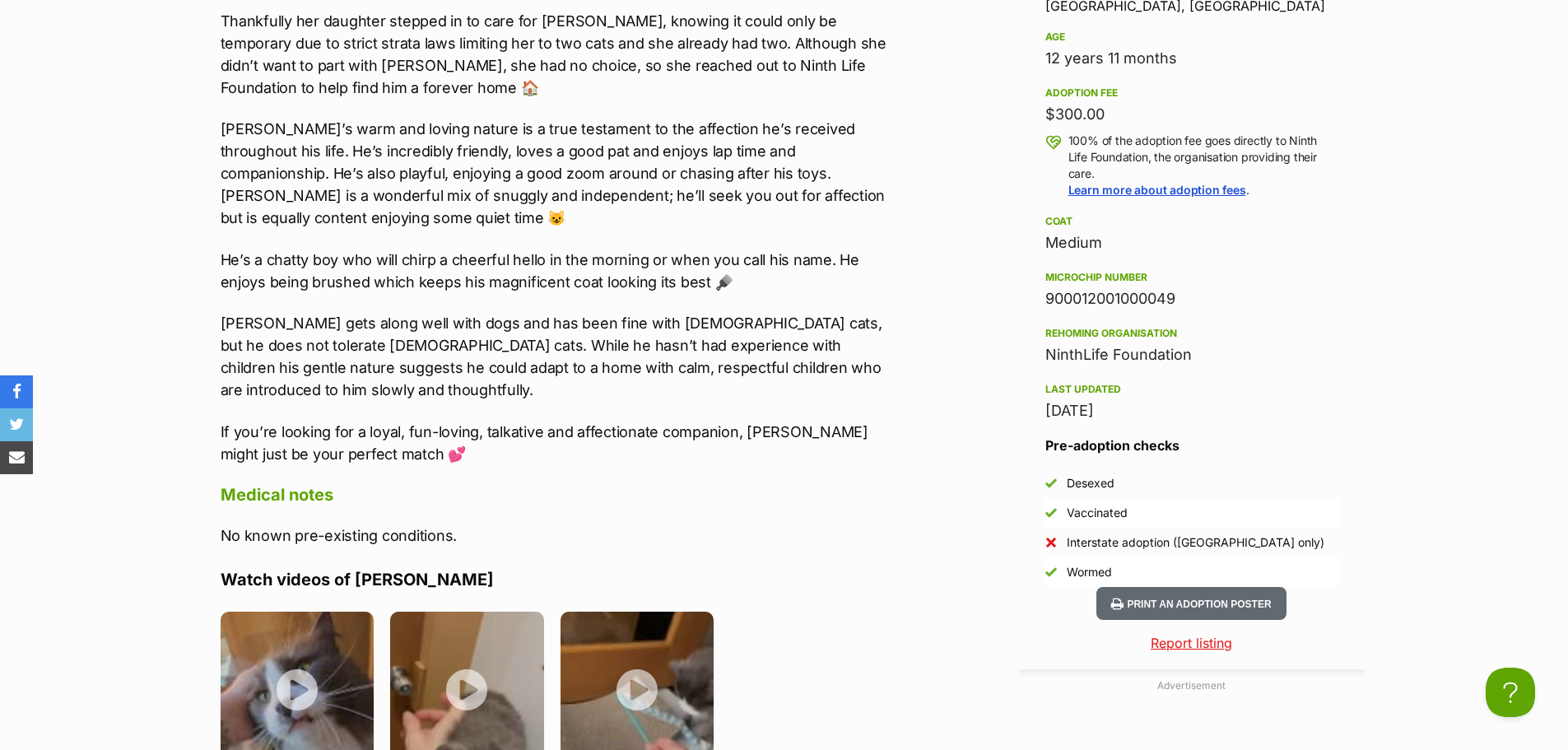
scroll to position [863, 0]
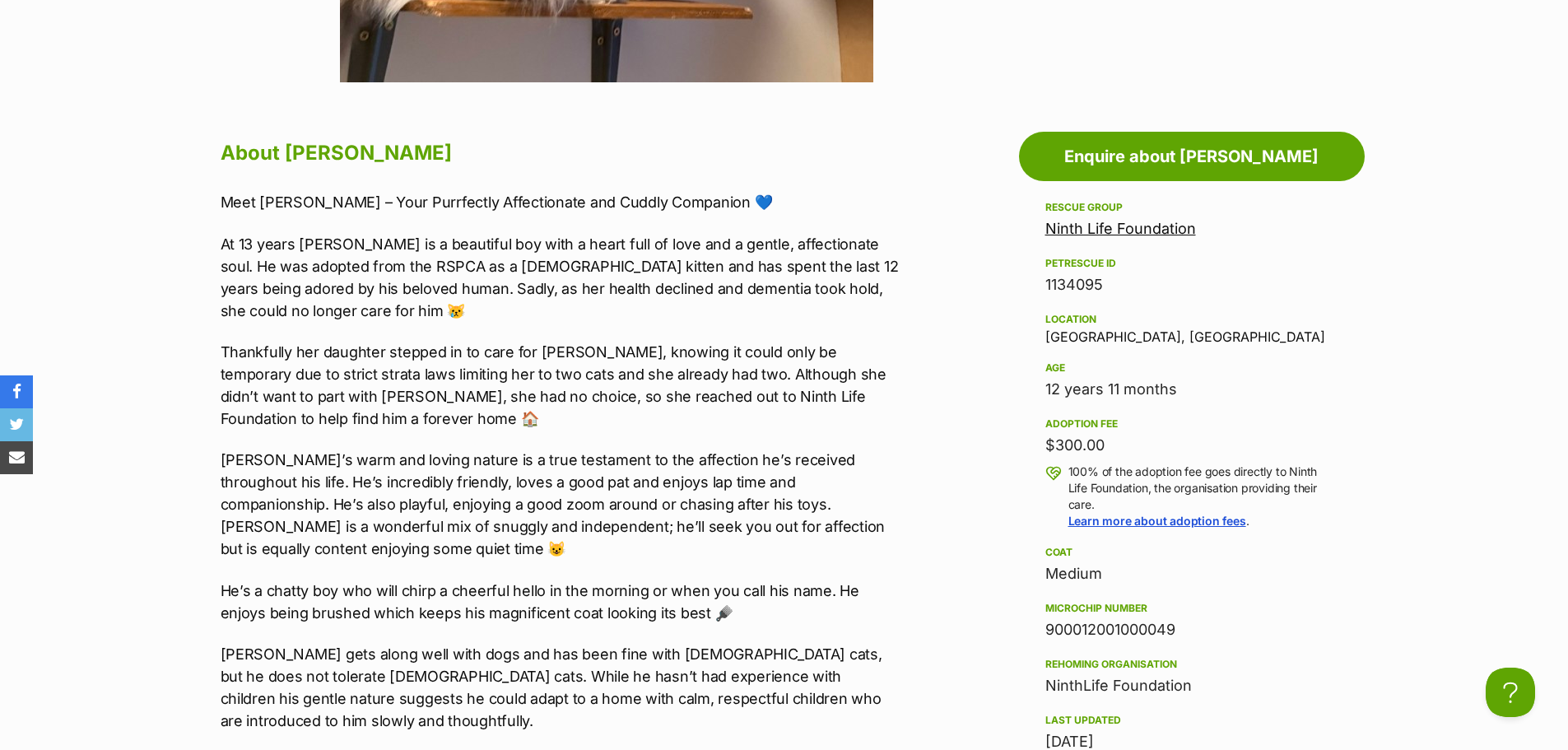
click at [1097, 228] on link "Ninth Life Foundation" at bounding box center [1120, 228] width 150 height 17
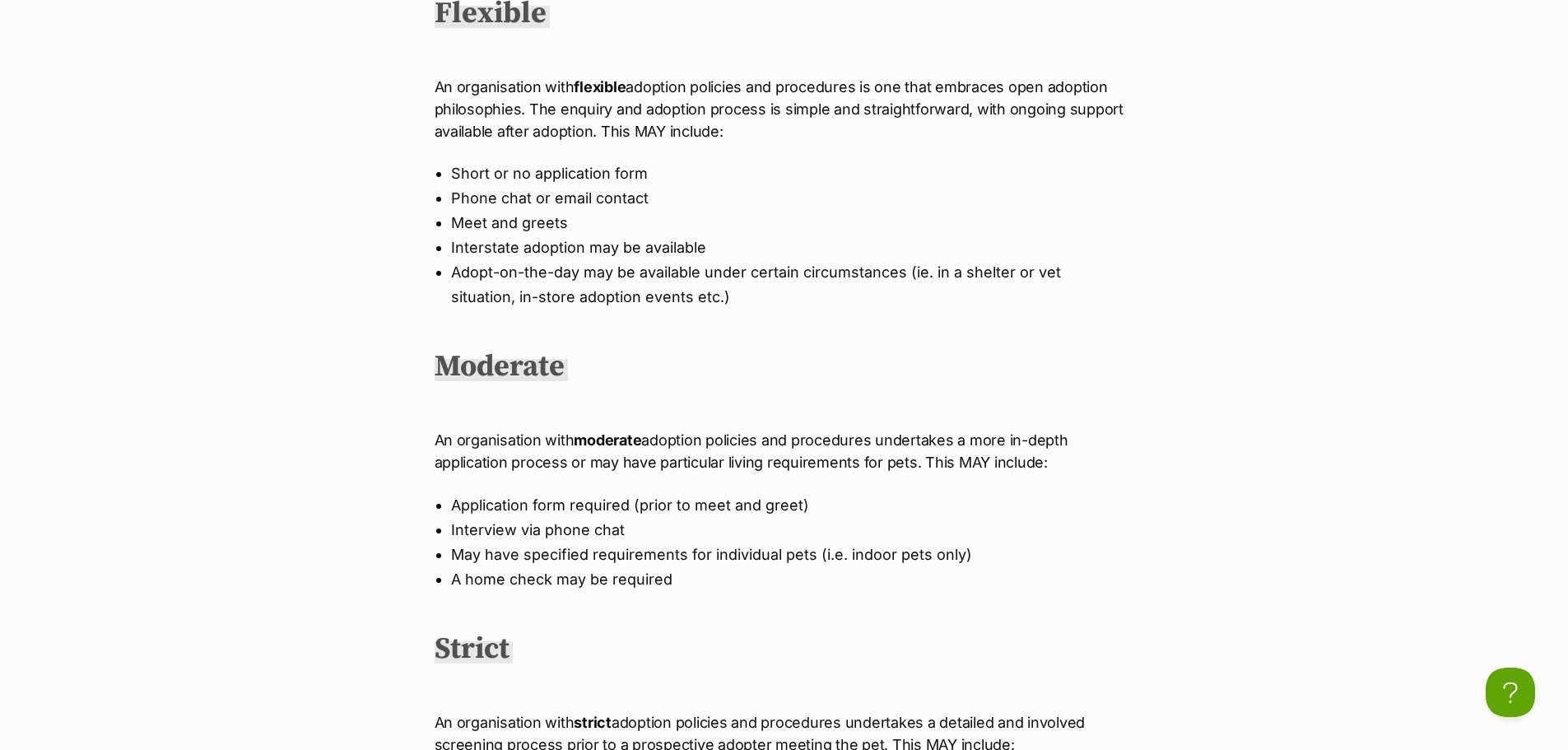
scroll to position [576, 0]
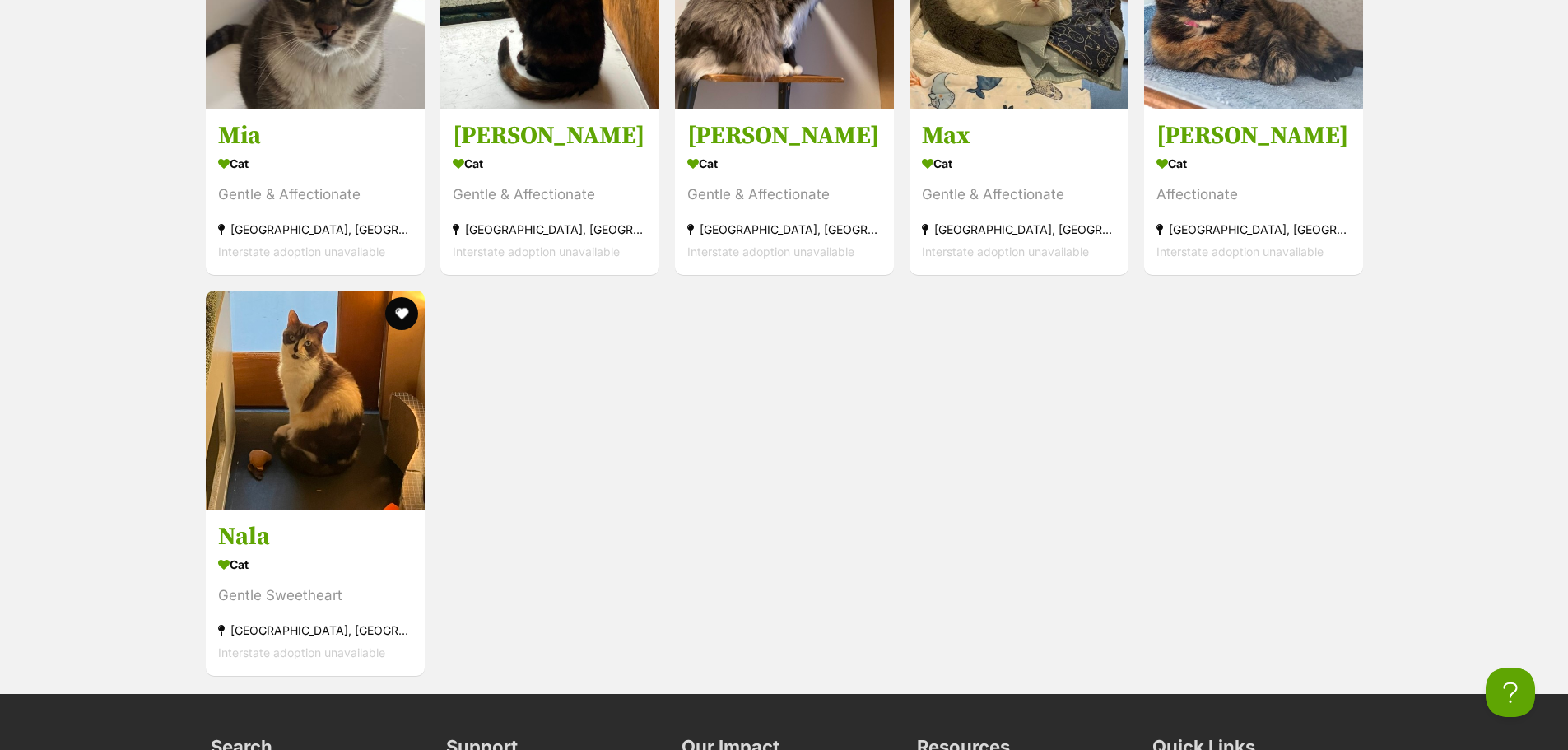
scroll to position [1728, 0]
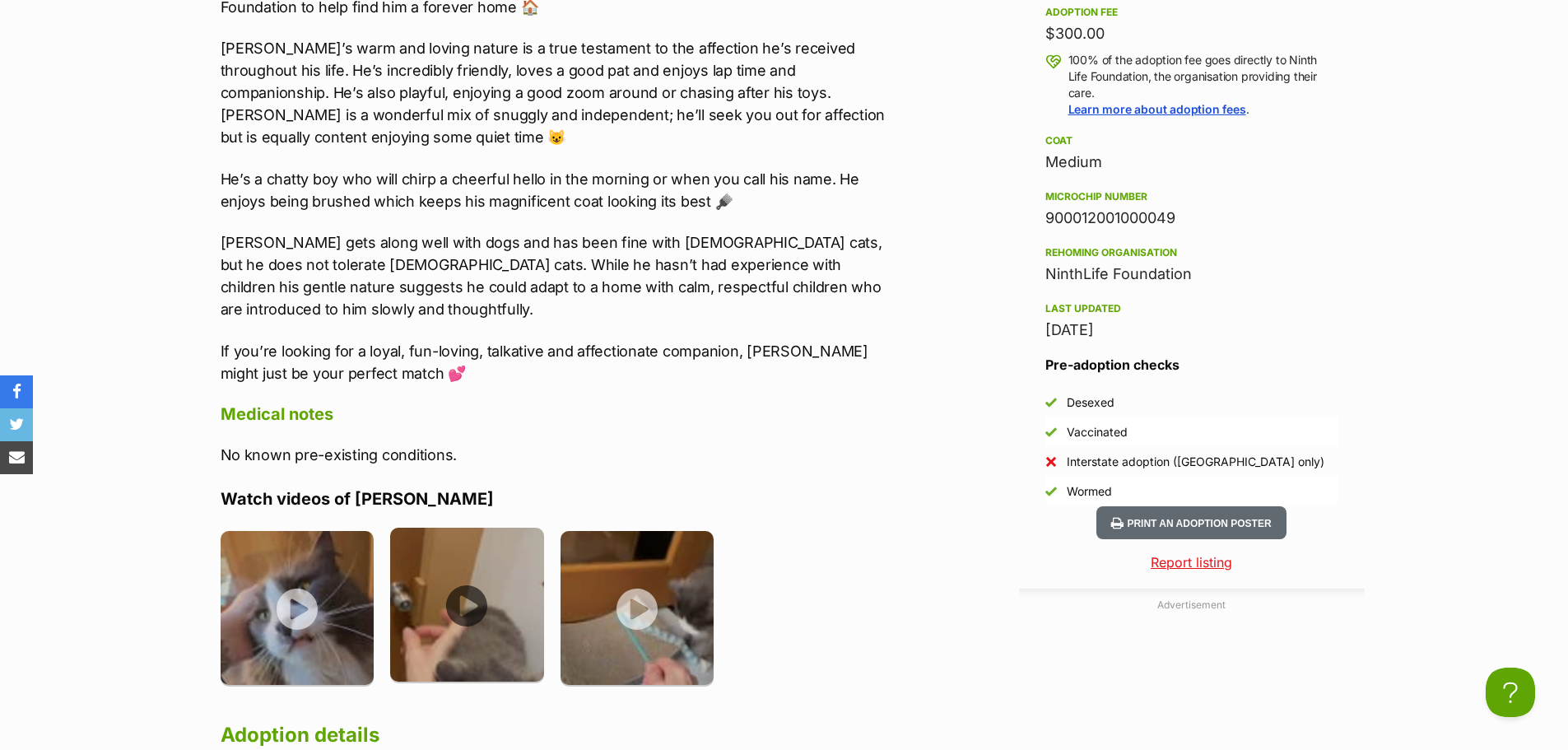
click at [516, 561] on img at bounding box center [466, 604] width 154 height 154
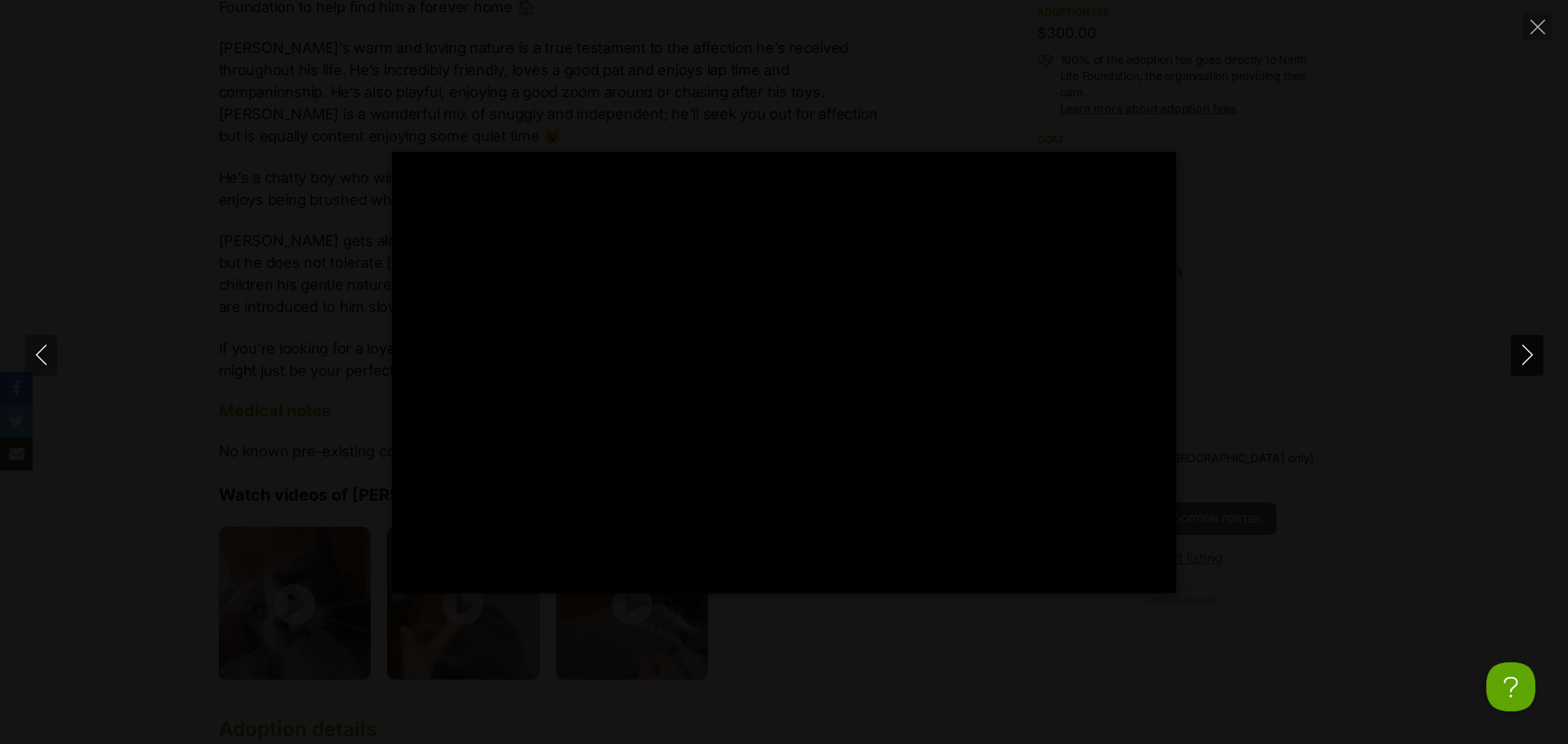
click at [1523, 343] on button "Next" at bounding box center [1527, 355] width 33 height 40
type input "59.37"
click at [1552, 25] on div "Pause Play % buffered 00:00 -00:08 Unmute Mute Disable captions Enable captions…" at bounding box center [784, 372] width 1568 height 744
type input "59.35"
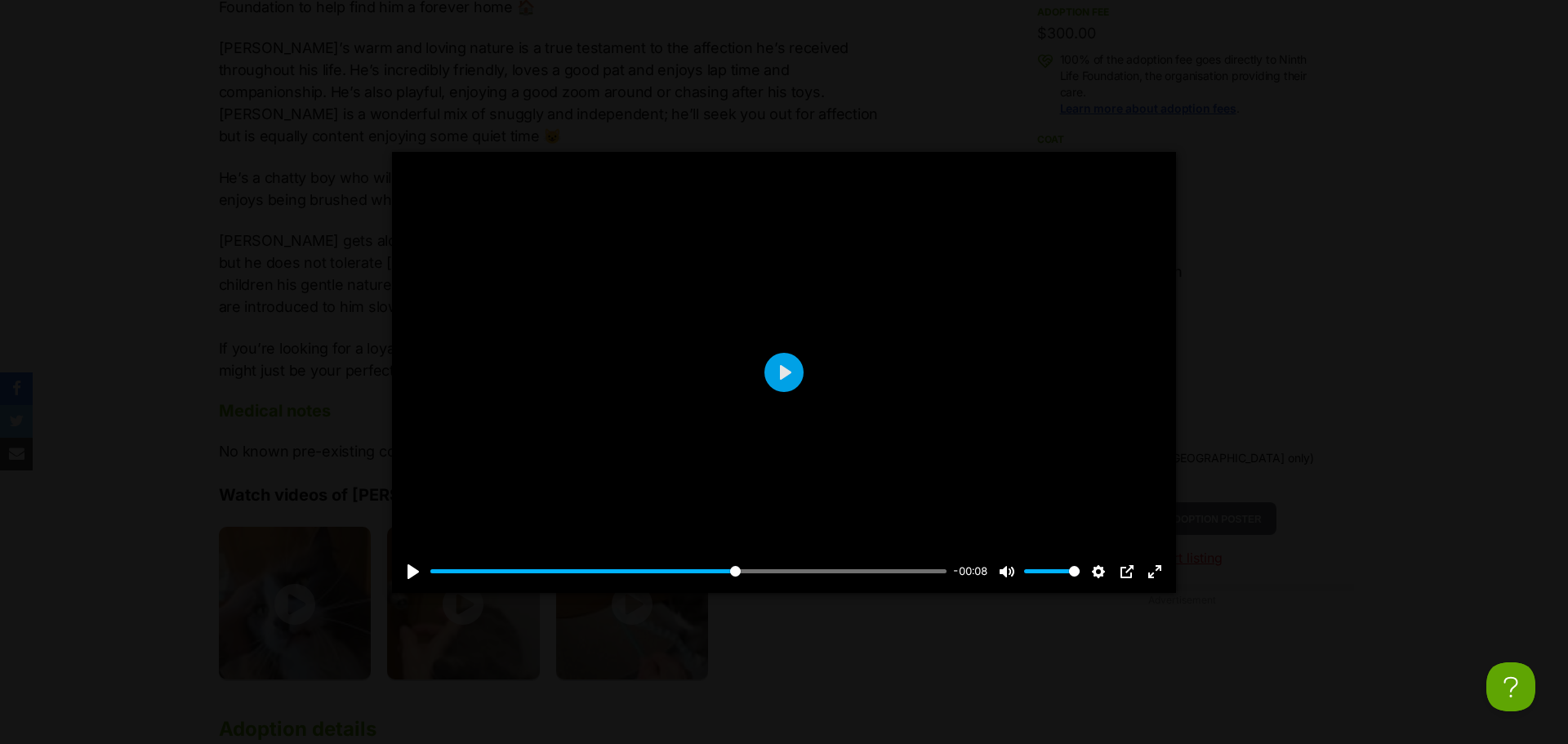
click at [1538, 26] on icon "Close" at bounding box center [1538, 26] width 14 height 14
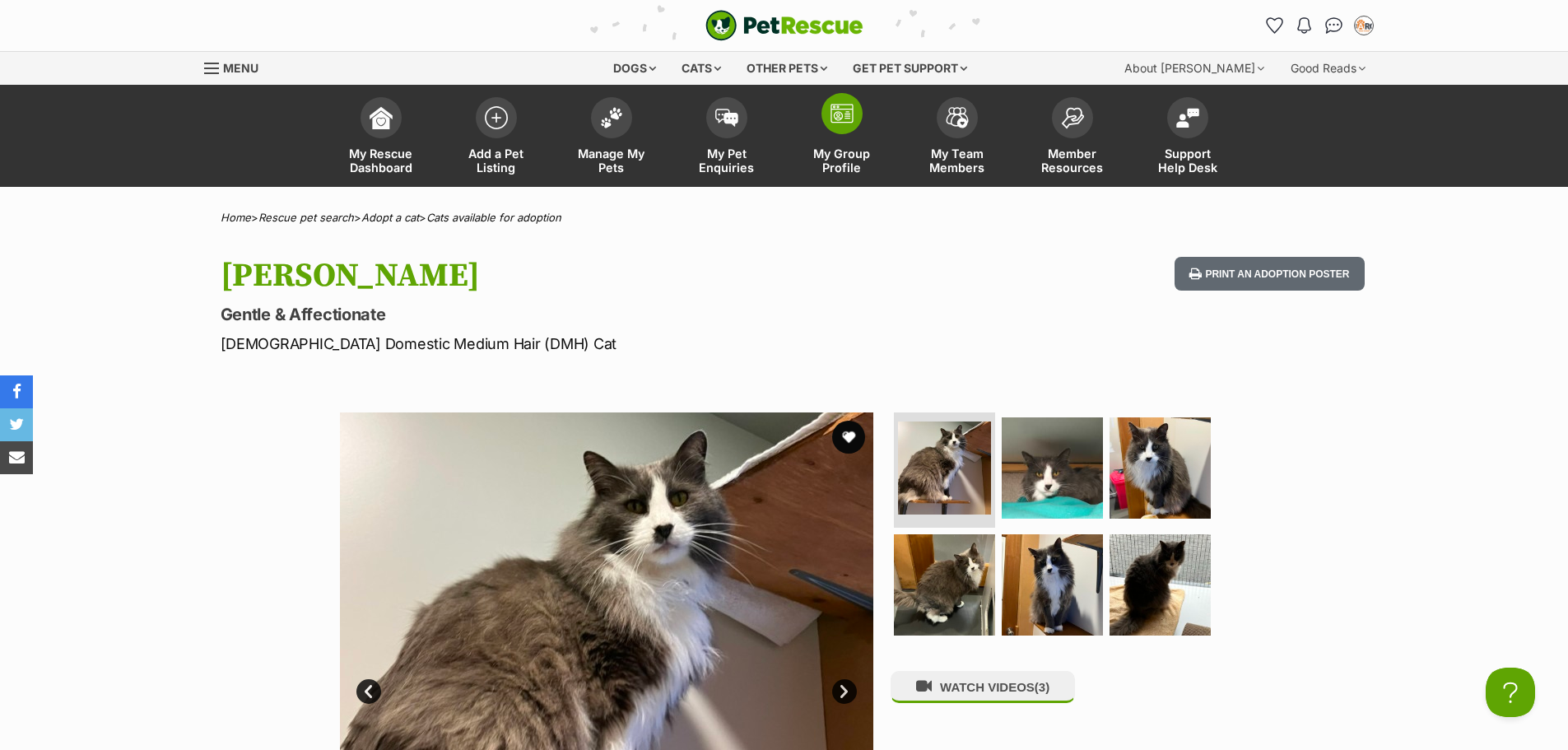
click at [836, 114] on img at bounding box center [842, 113] width 23 height 20
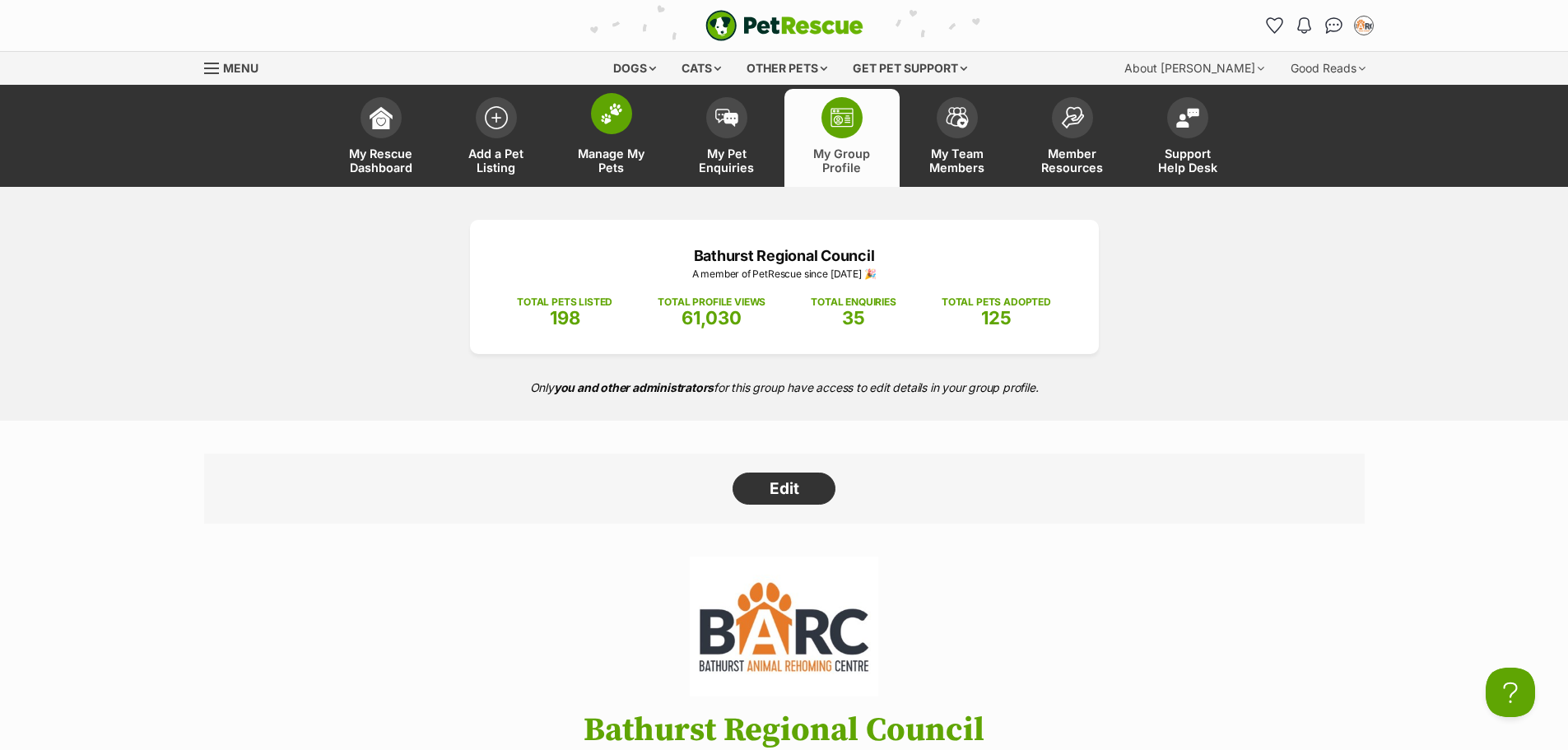
click at [630, 125] on link "Manage My Pets" at bounding box center [612, 138] width 116 height 98
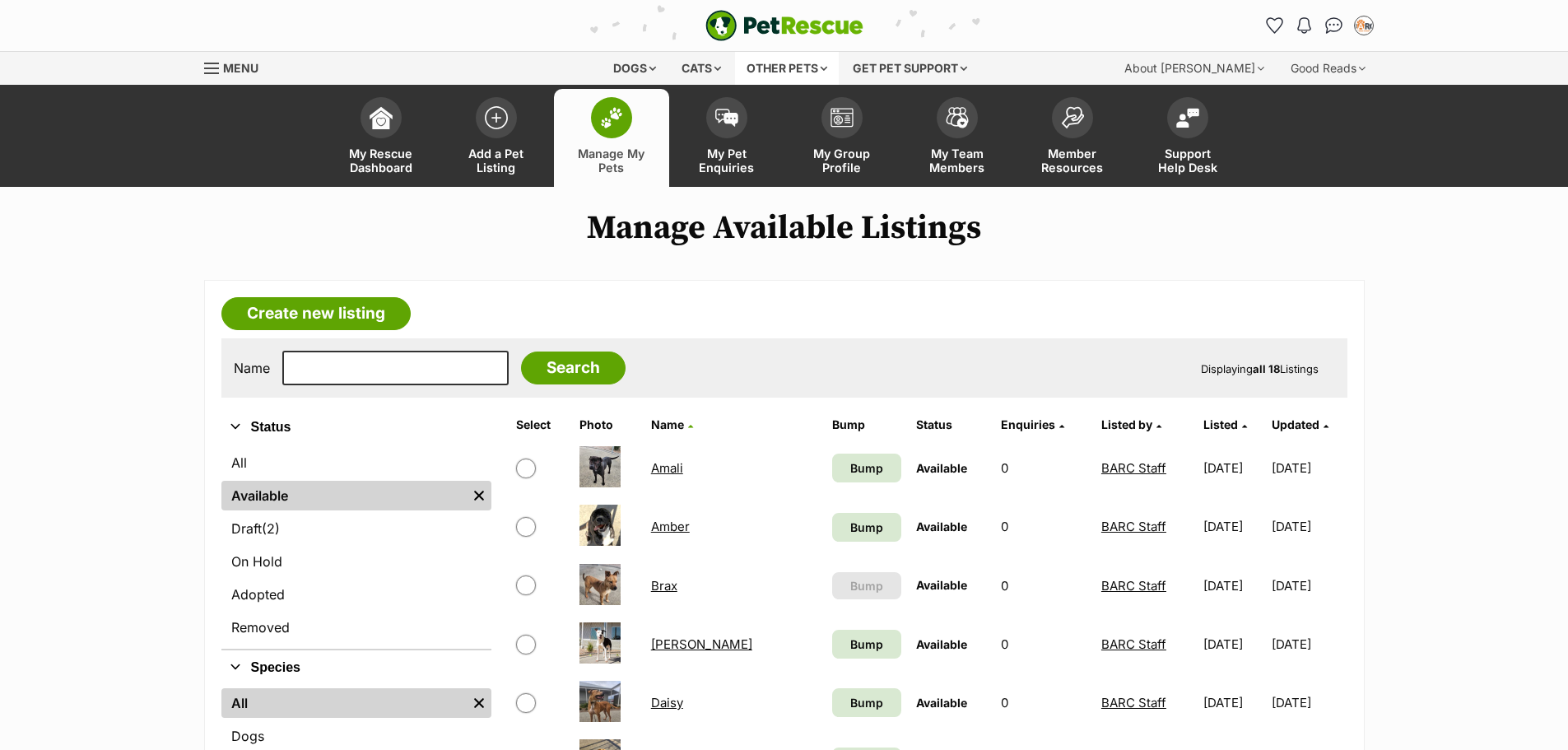
click at [772, 76] on div "Other pets" at bounding box center [787, 68] width 104 height 33
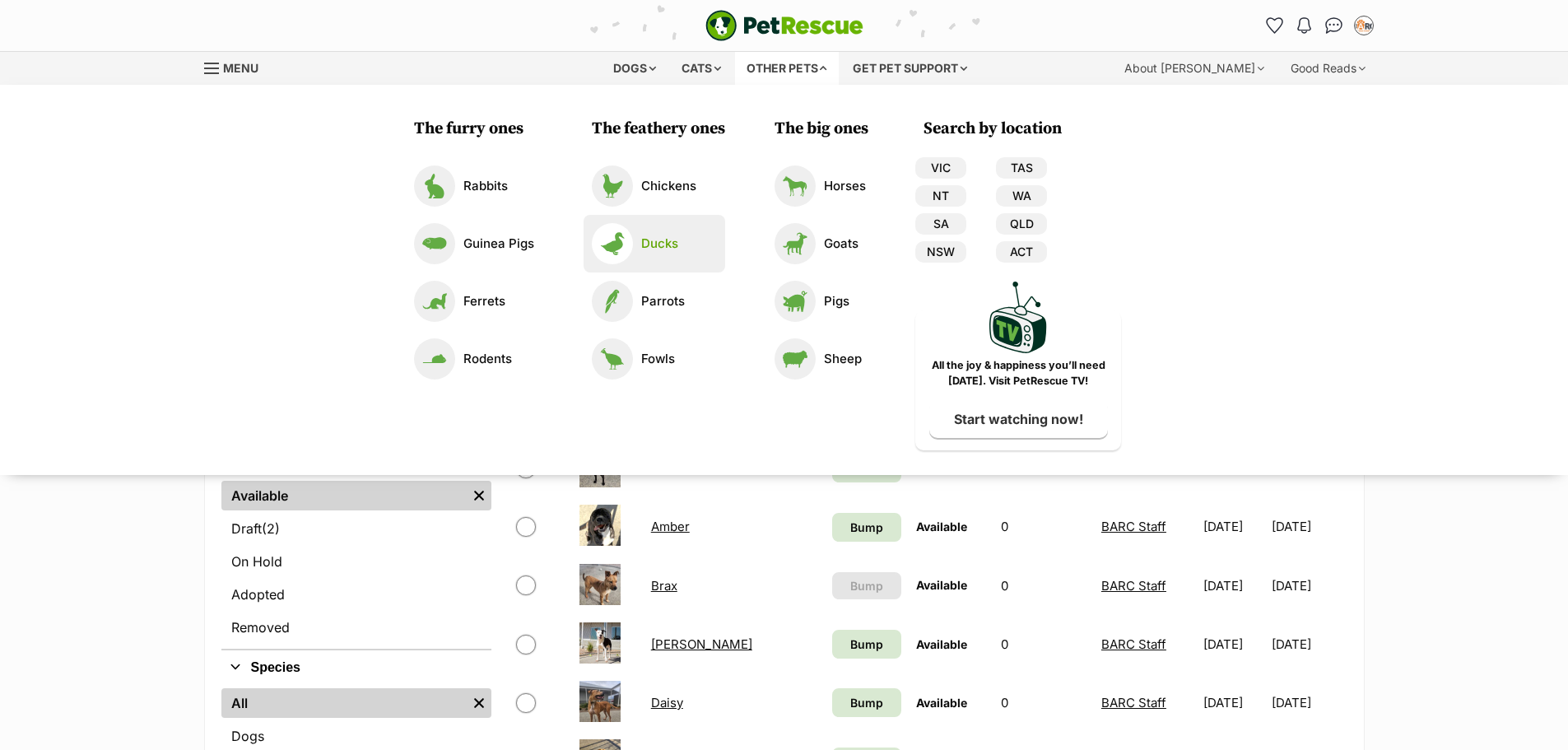
click at [668, 253] on link "Ducks" at bounding box center [654, 244] width 125 height 41
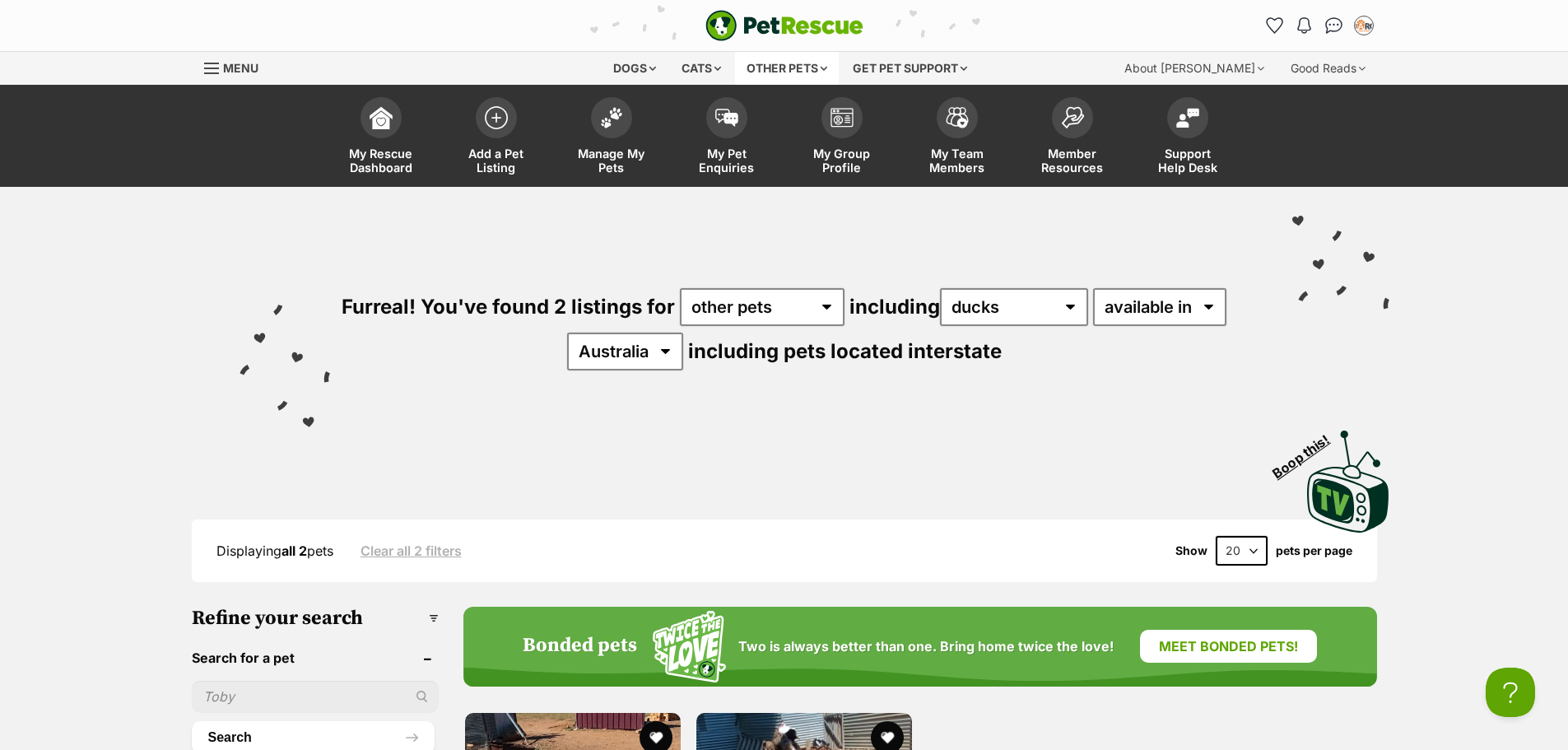
click at [830, 65] on div "Other pets" at bounding box center [787, 68] width 104 height 33
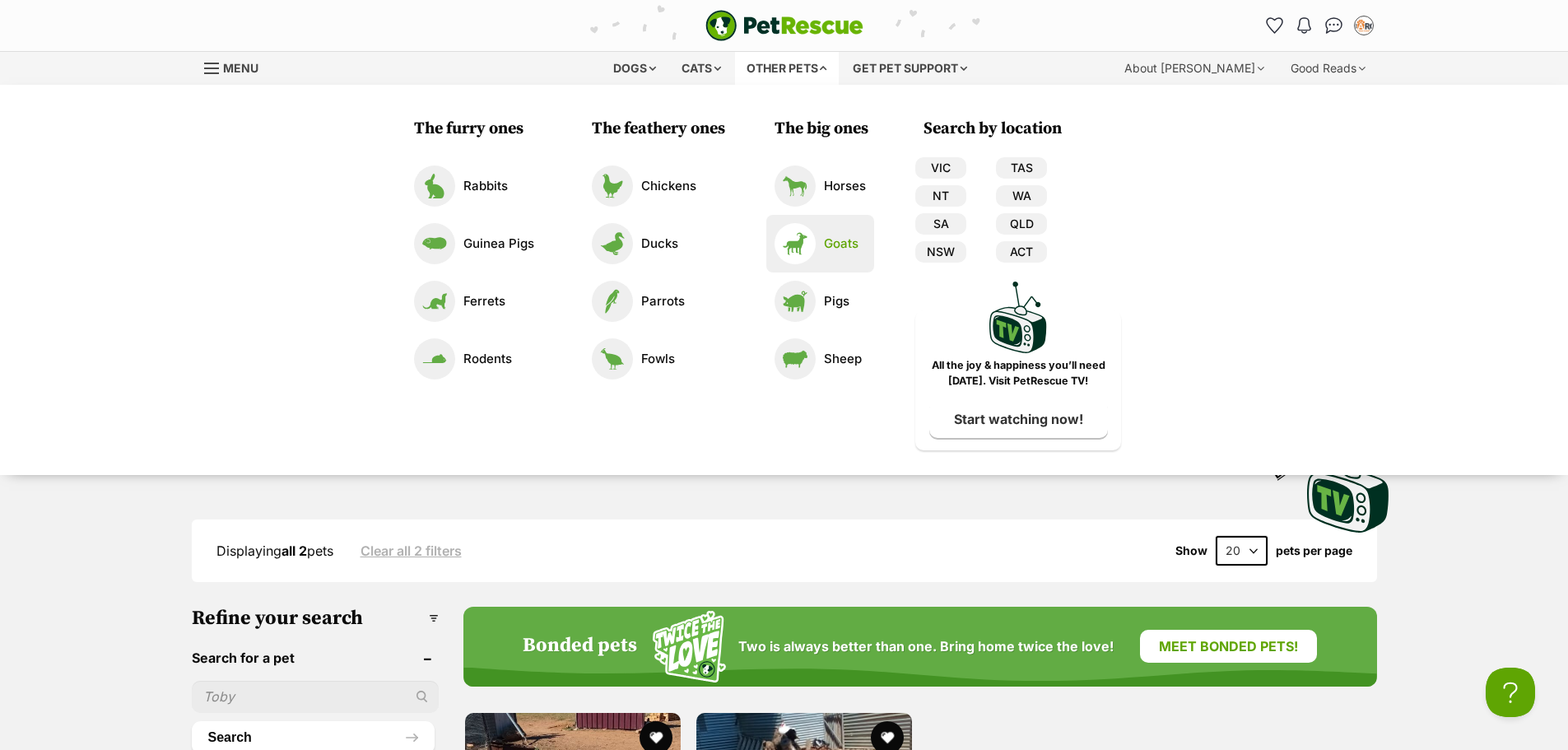
click at [863, 231] on link "Goats" at bounding box center [821, 244] width 92 height 41
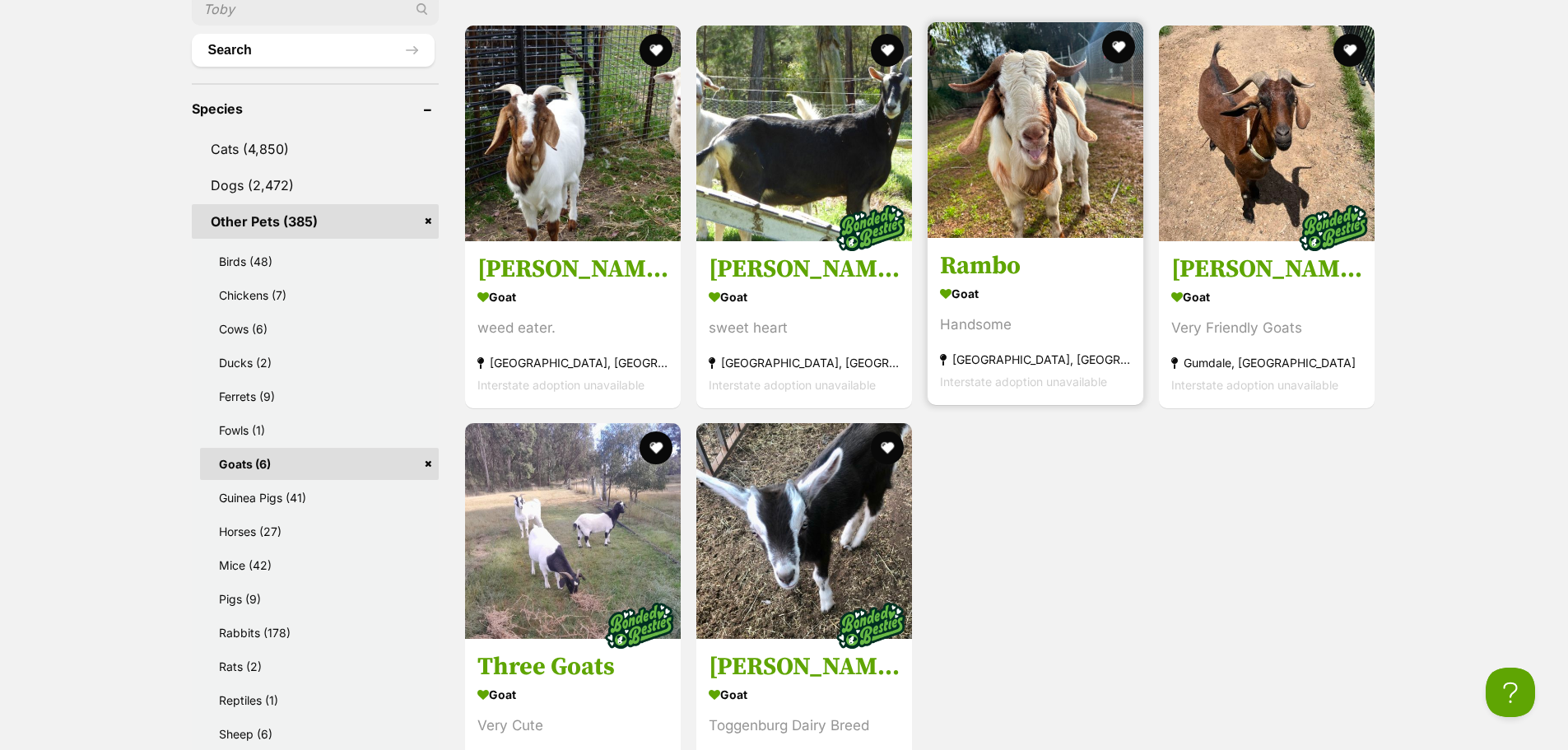
scroll to position [658, 0]
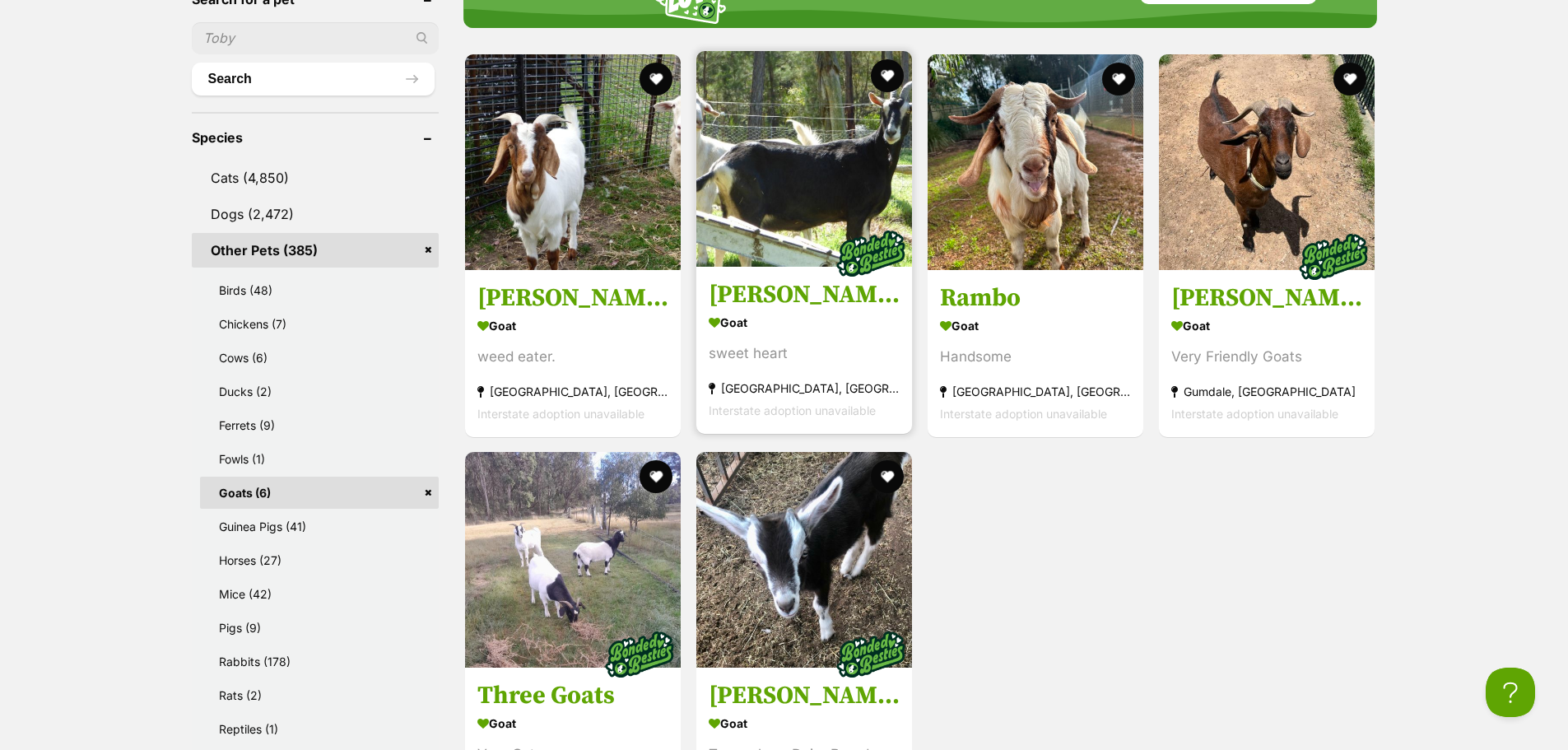
click at [871, 166] on img at bounding box center [804, 159] width 216 height 216
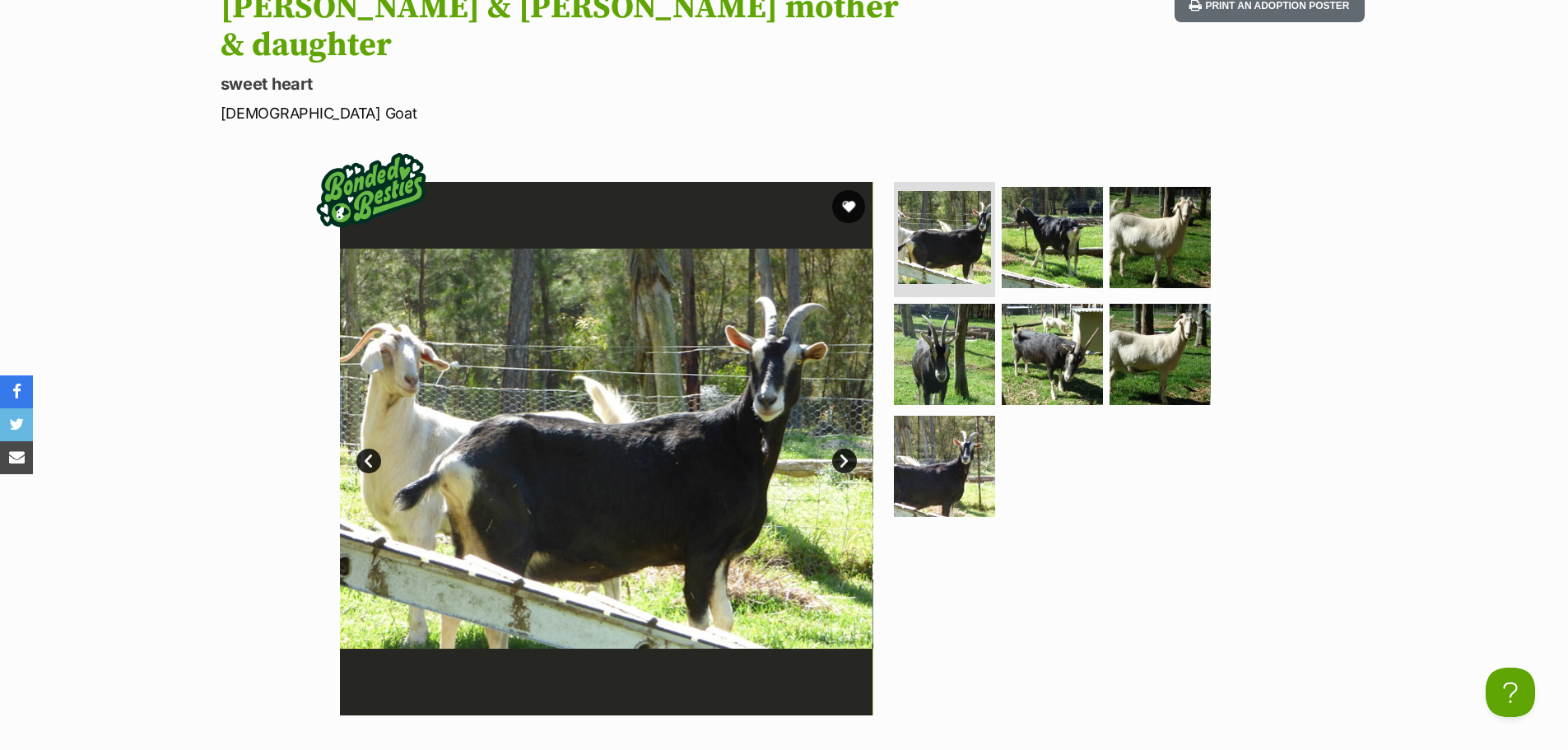
scroll to position [247, 0]
